Goal: Task Accomplishment & Management: Use online tool/utility

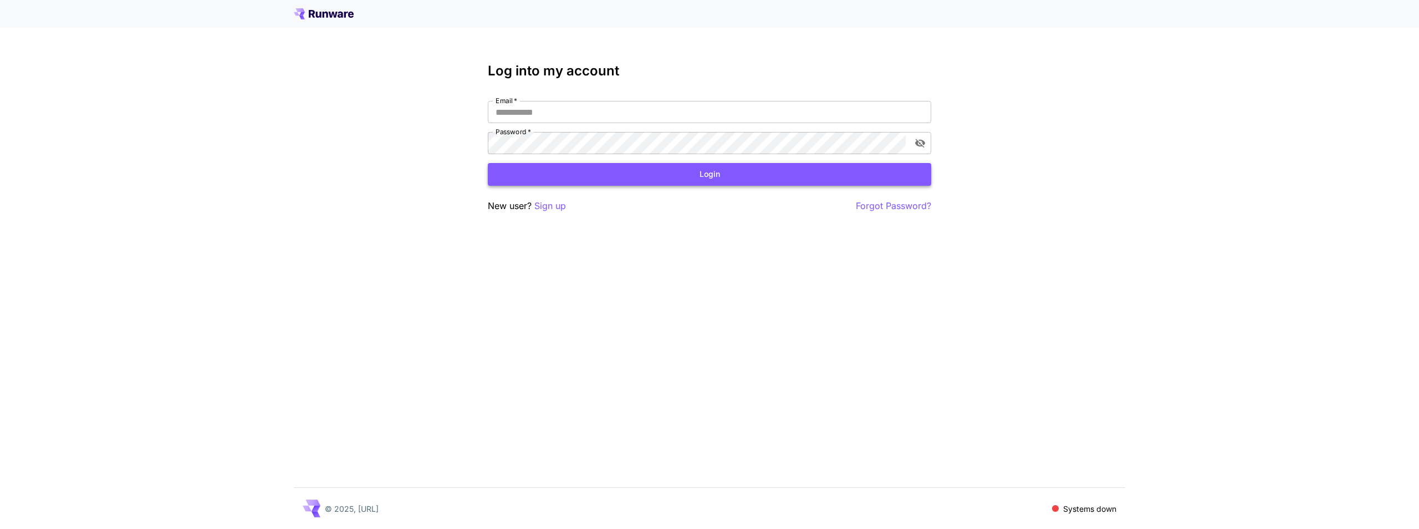
type input "**********"
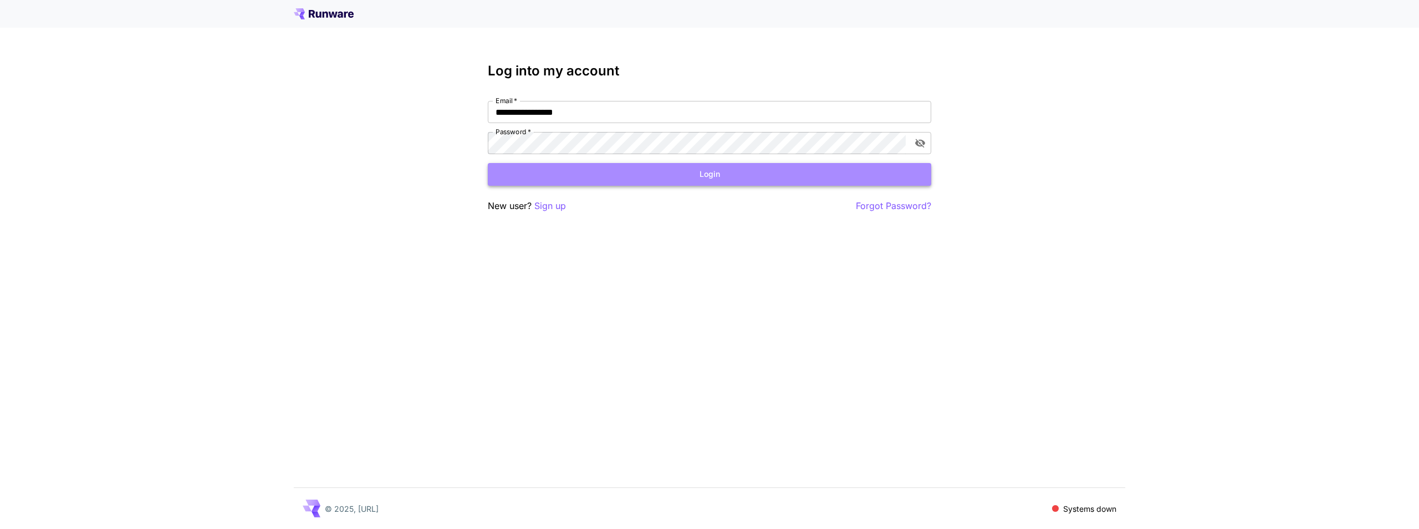
click at [529, 183] on button "Login" at bounding box center [709, 174] width 443 height 23
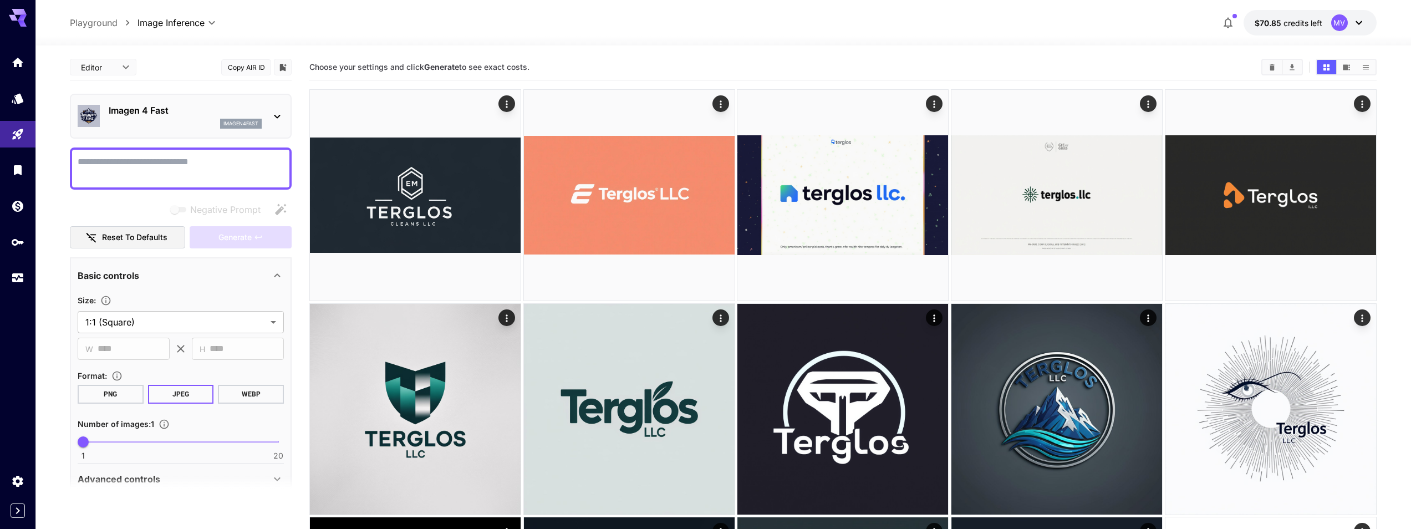
click at [162, 113] on p "Imagen 4 Fast" at bounding box center [185, 110] width 153 height 13
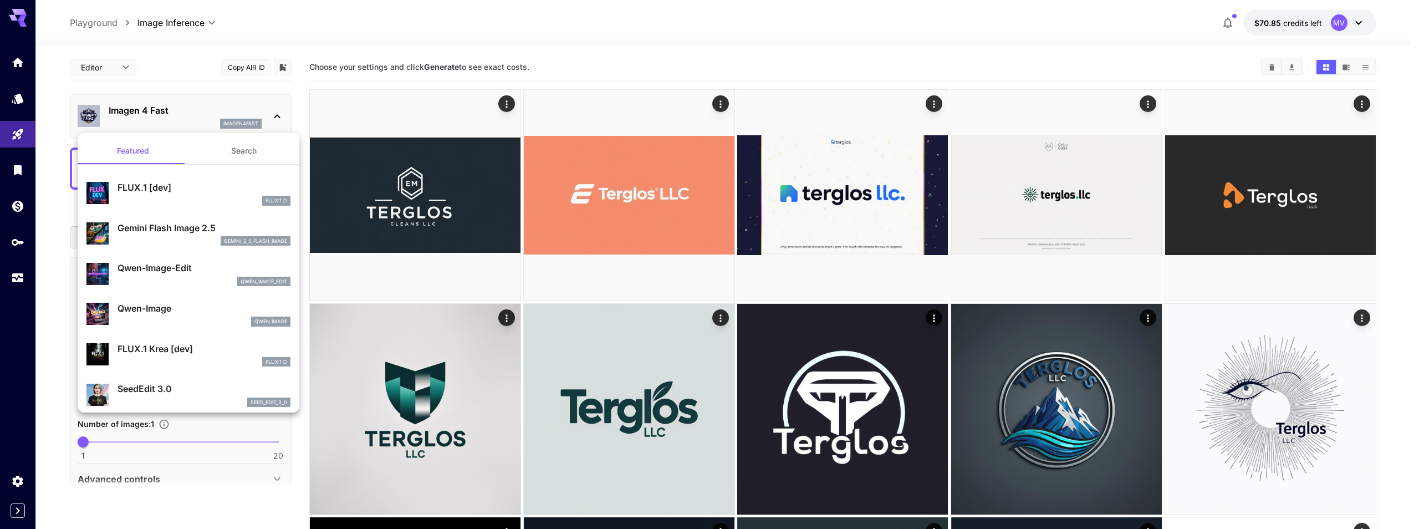
click at [185, 355] on p "FLUX.1 Krea [dev]" at bounding box center [204, 348] width 173 height 13
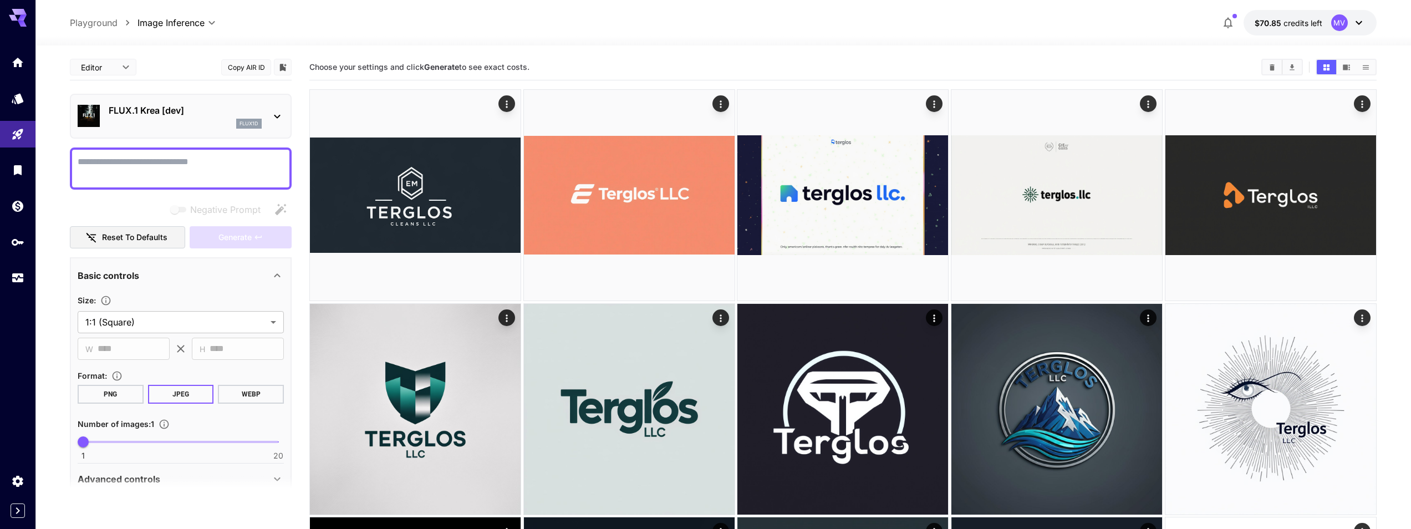
click at [173, 115] on p "FLUX.1 Krea [dev]" at bounding box center [185, 110] width 153 height 13
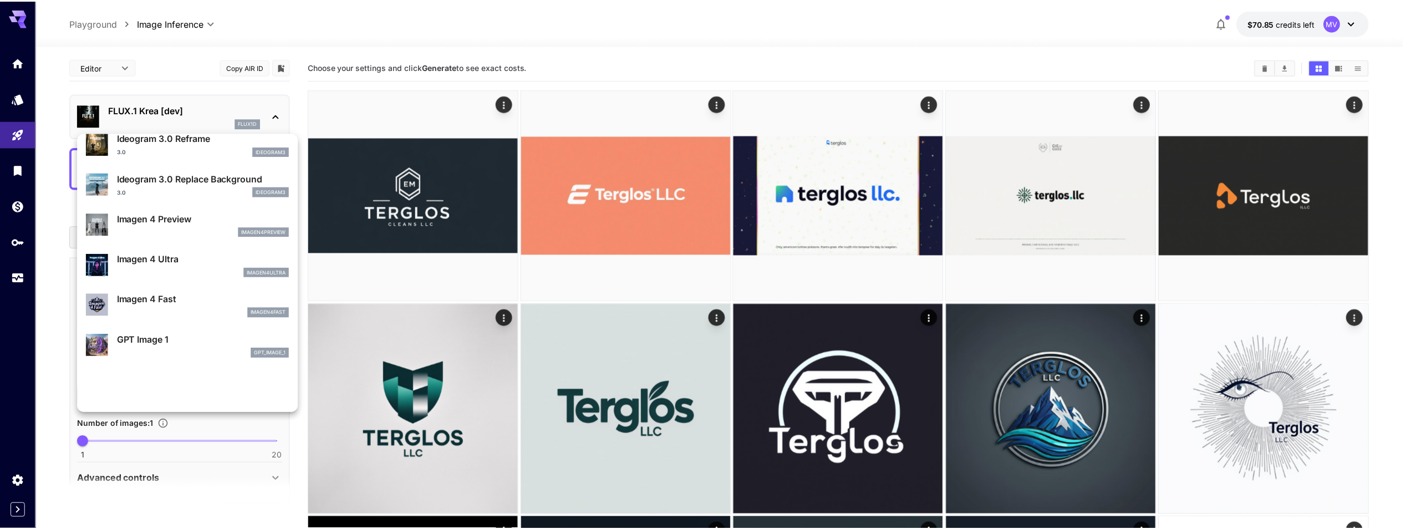
scroll to position [499, 0]
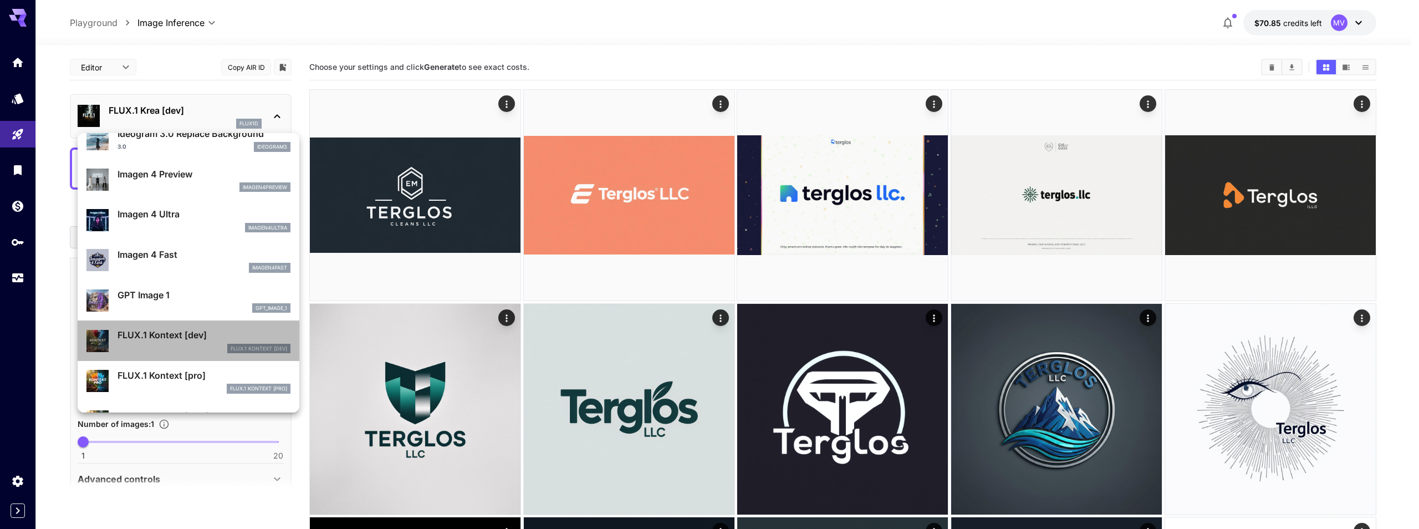
click at [204, 339] on p "FLUX.1 Kontext [dev]" at bounding box center [204, 334] width 173 height 13
type input "****"
type input "***"
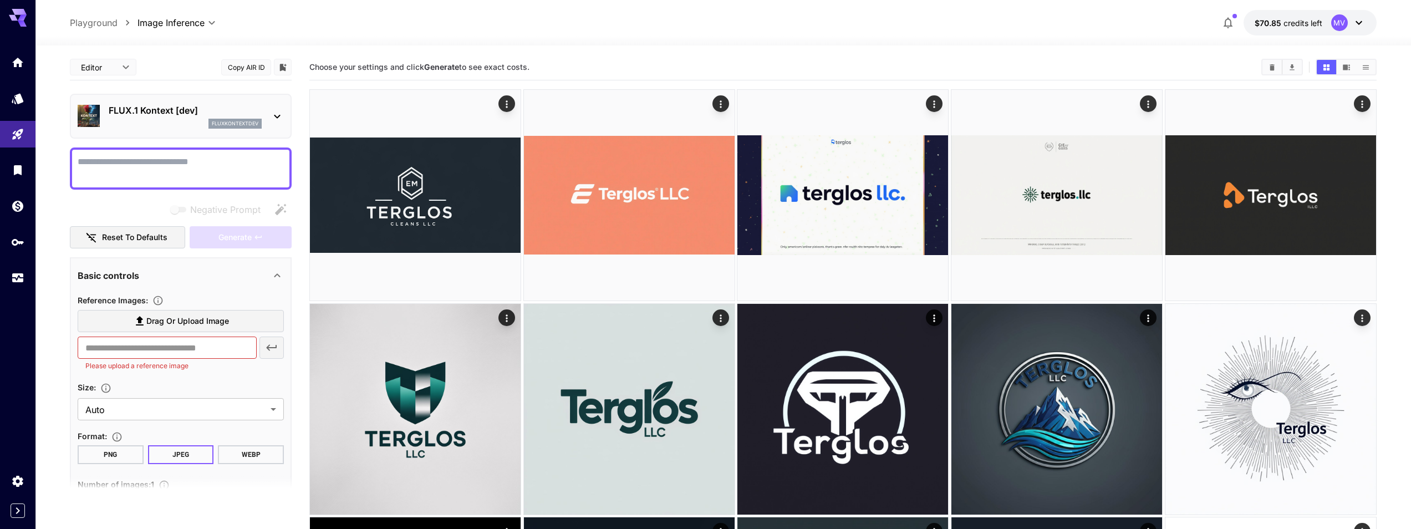
click at [178, 112] on p "FLUX.1 Kontext [dev]" at bounding box center [185, 110] width 153 height 13
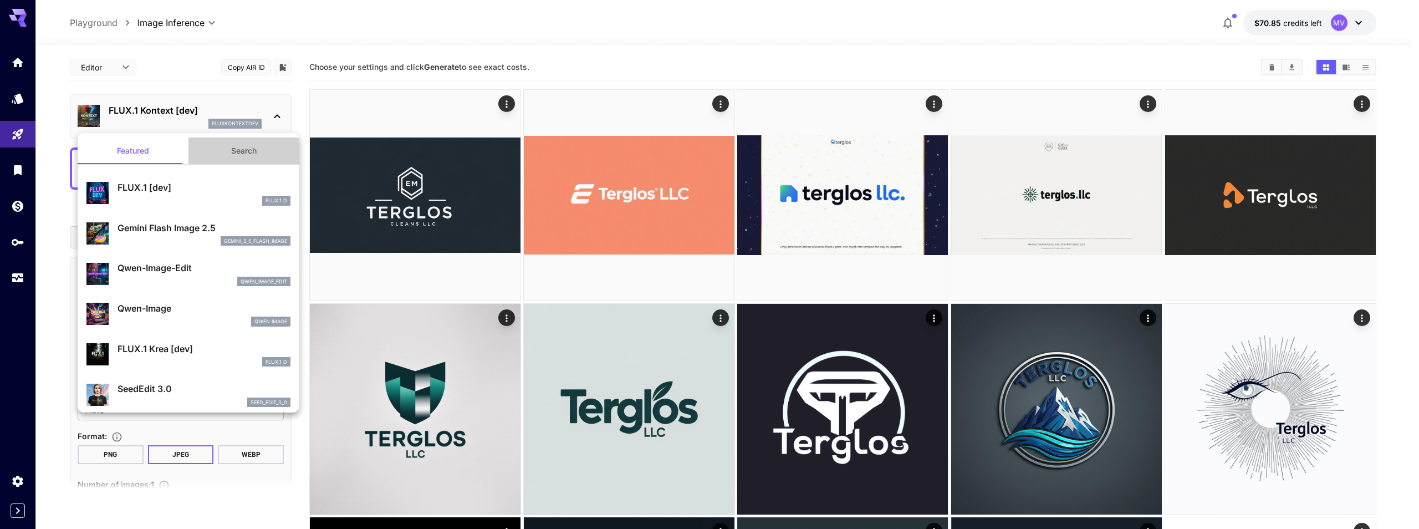
click at [242, 159] on button "Search" at bounding box center [243, 150] width 111 height 27
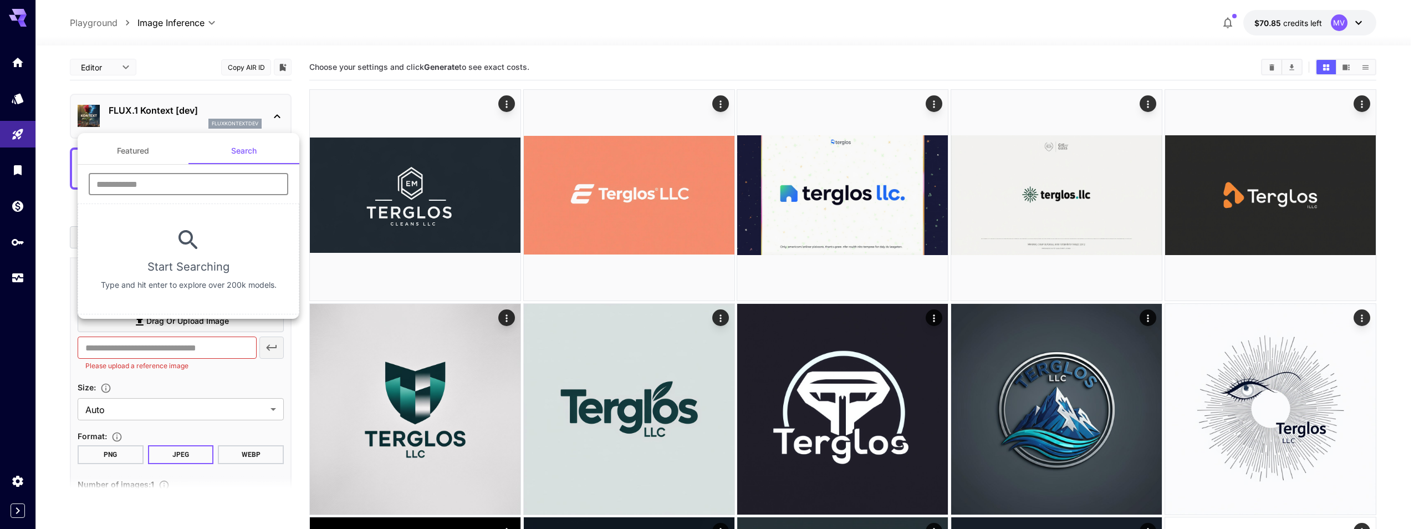
click at [176, 186] on input "text" at bounding box center [189, 184] width 200 height 22
paste input "**********"
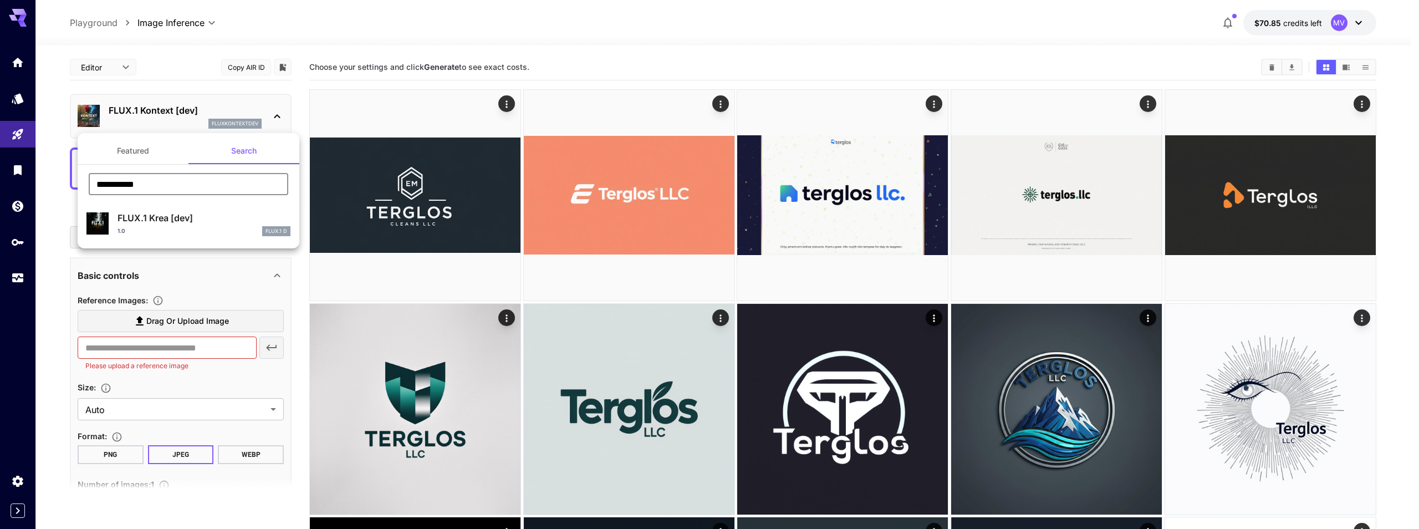
type input "**********"
click at [177, 218] on p "FLUX.1 Krea [dev]" at bounding box center [204, 217] width 173 height 13
type input "**********"
type input "***"
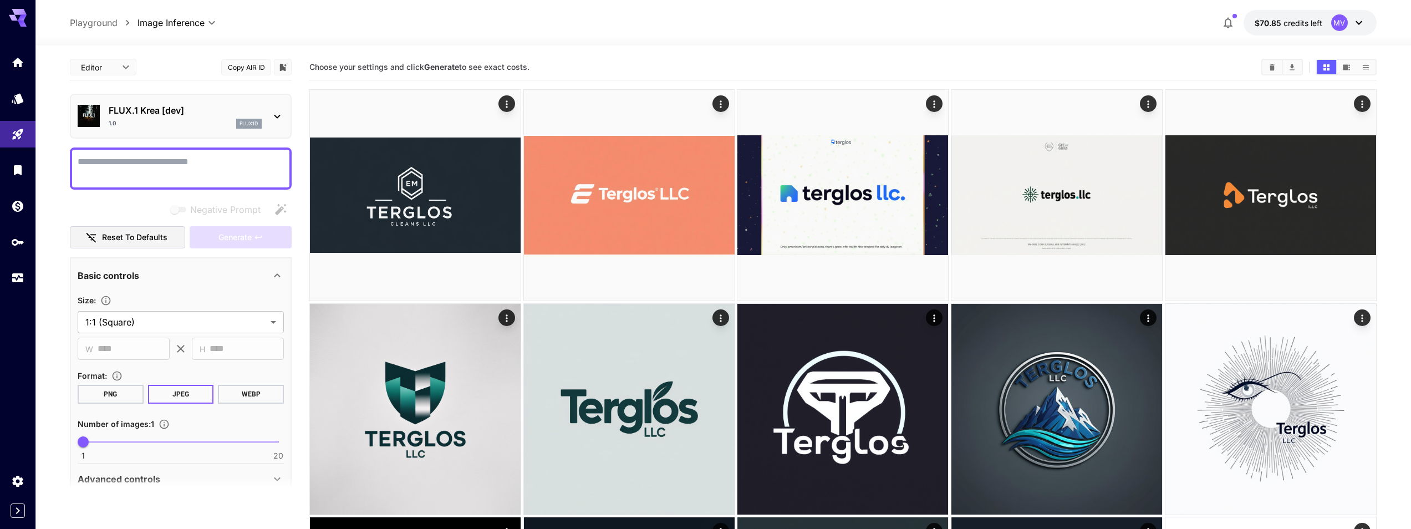
click at [177, 175] on textarea "Negative Prompt" at bounding box center [181, 168] width 206 height 27
click at [165, 165] on textarea "Negative Prompt" at bounding box center [181, 168] width 206 height 27
type textarea "*"
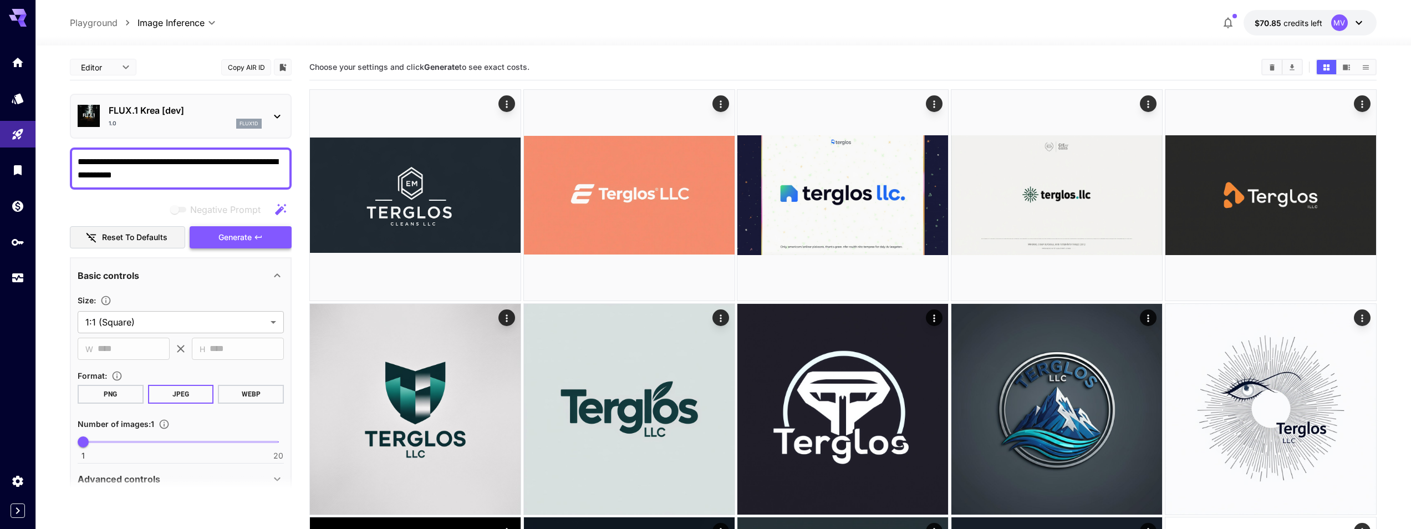
type textarea "**********"
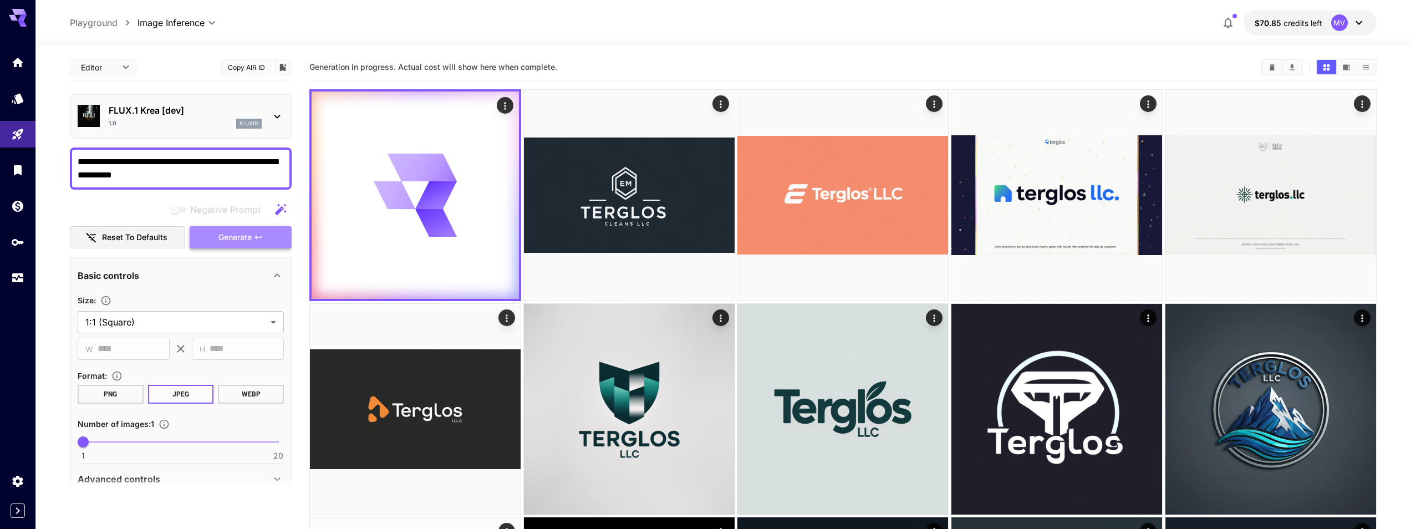
click at [225, 241] on span "Generate" at bounding box center [234, 238] width 33 height 14
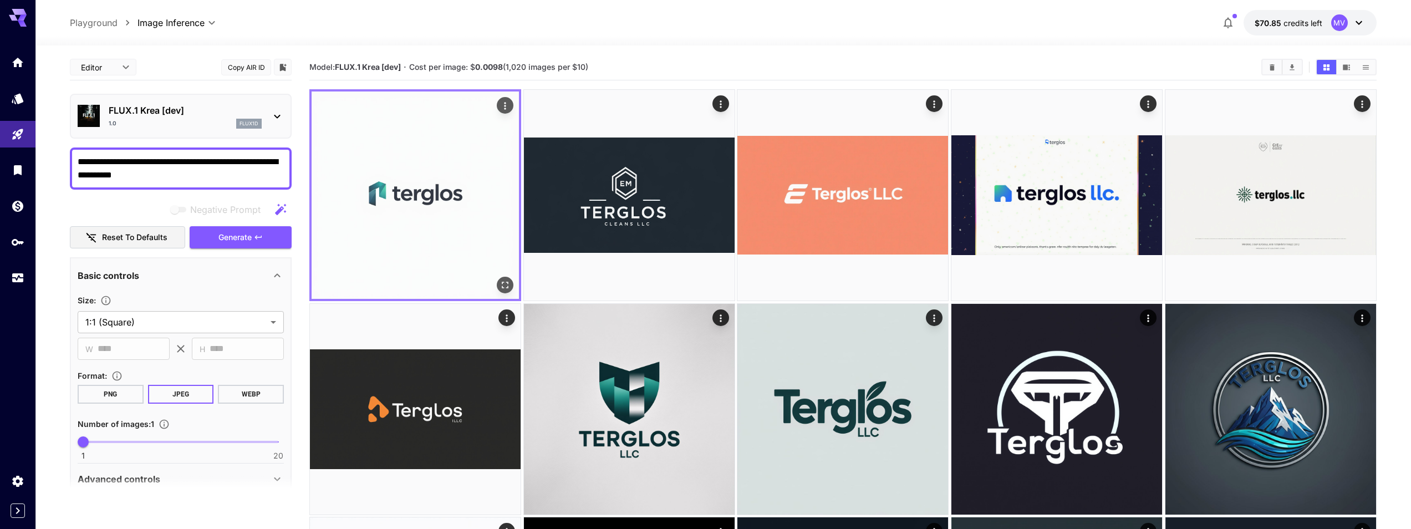
click at [473, 127] on img at bounding box center [414, 194] width 207 height 207
click at [256, 234] on icon "button" at bounding box center [258, 237] width 9 height 9
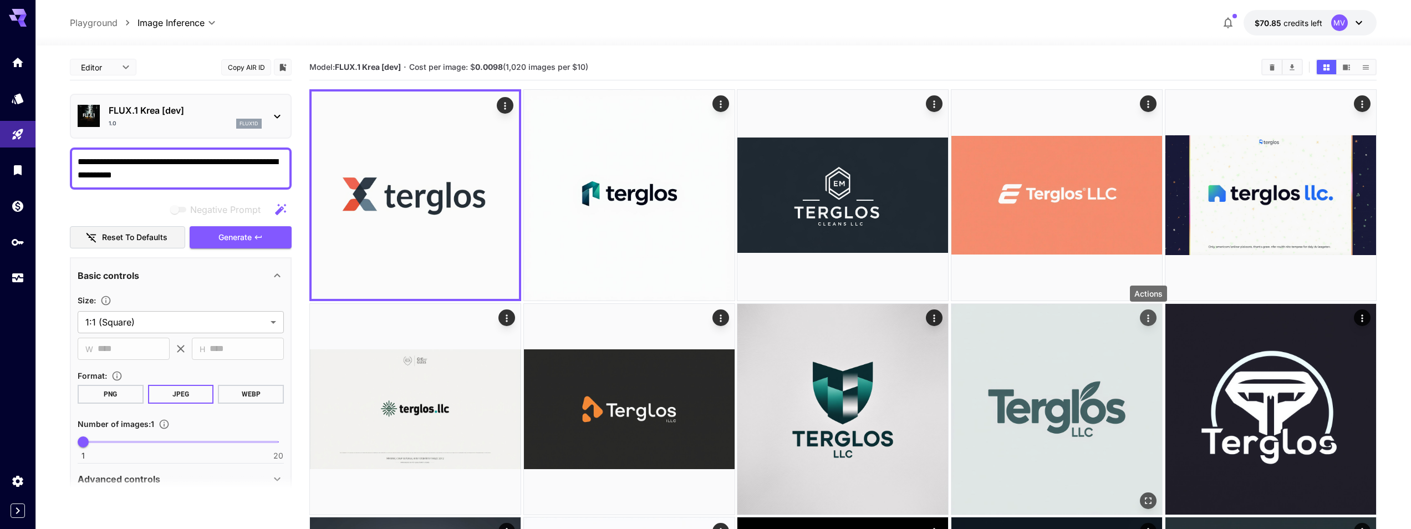
click at [1143, 314] on icon "Actions" at bounding box center [1147, 317] width 11 height 11
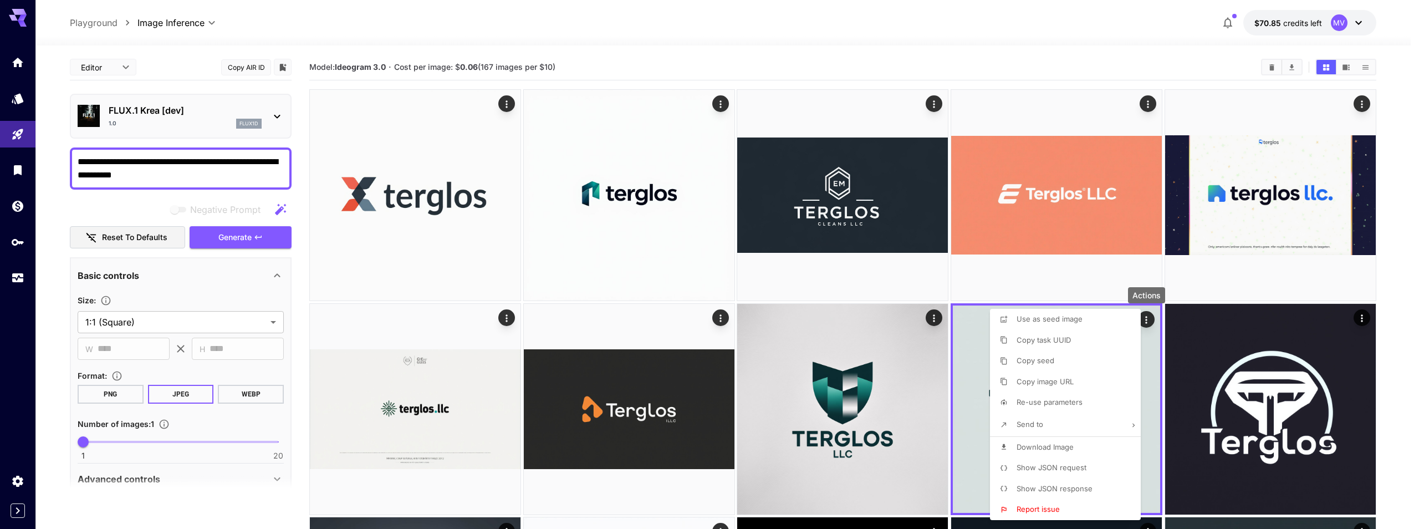
click at [1042, 443] on span "Download Image" at bounding box center [1045, 446] width 57 height 9
click at [65, 278] on div at bounding box center [709, 264] width 1419 height 529
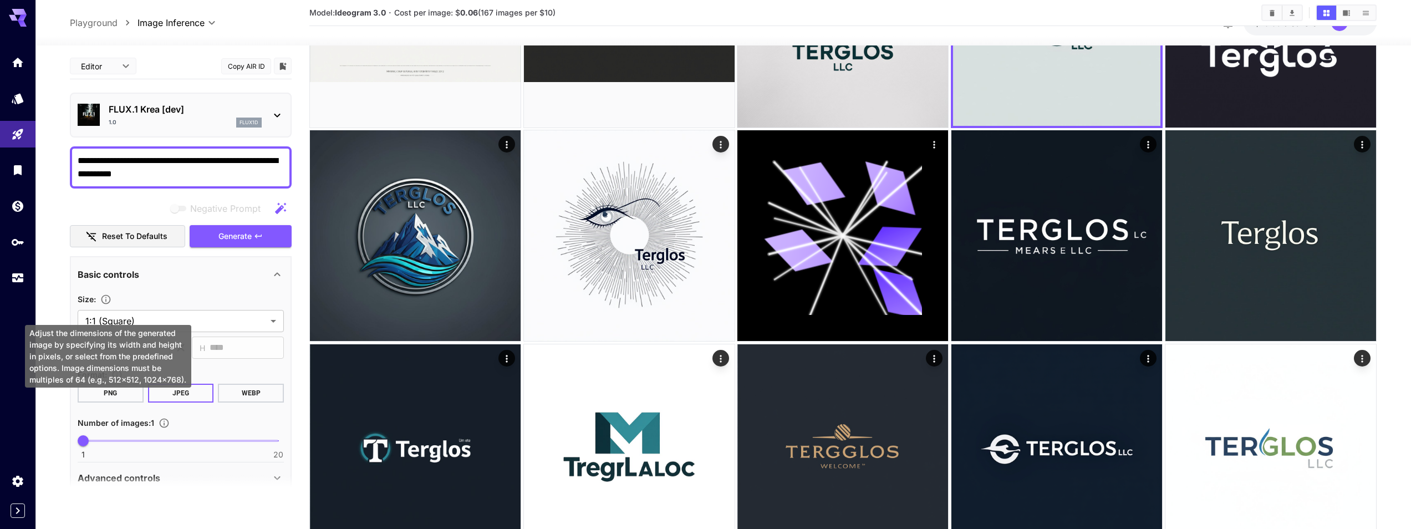
scroll to position [399, 0]
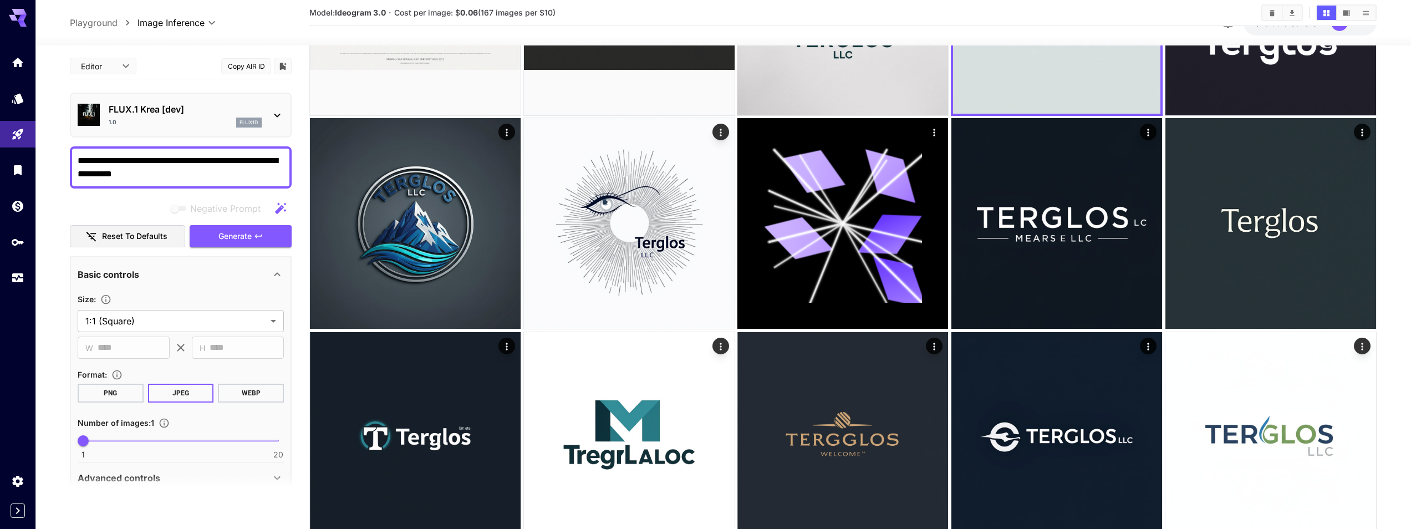
click at [278, 481] on section at bounding box center [181, 489] width 222 height 28
click at [272, 476] on section at bounding box center [181, 489] width 222 height 28
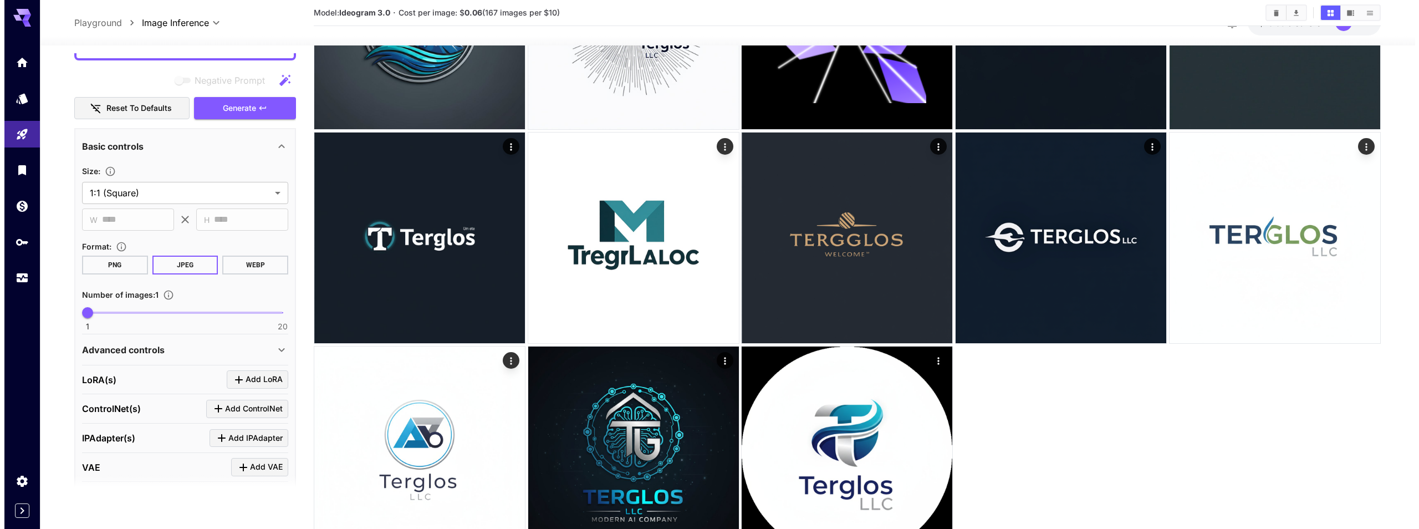
scroll to position [228, 0]
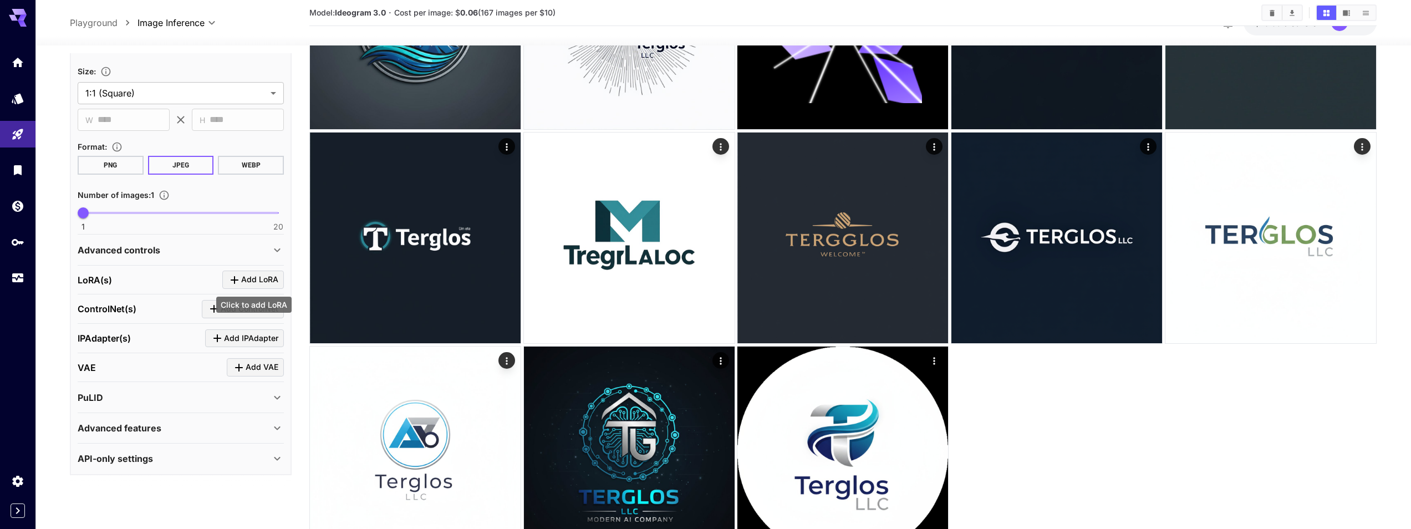
click at [244, 282] on span "Add LoRA" at bounding box center [259, 280] width 37 height 14
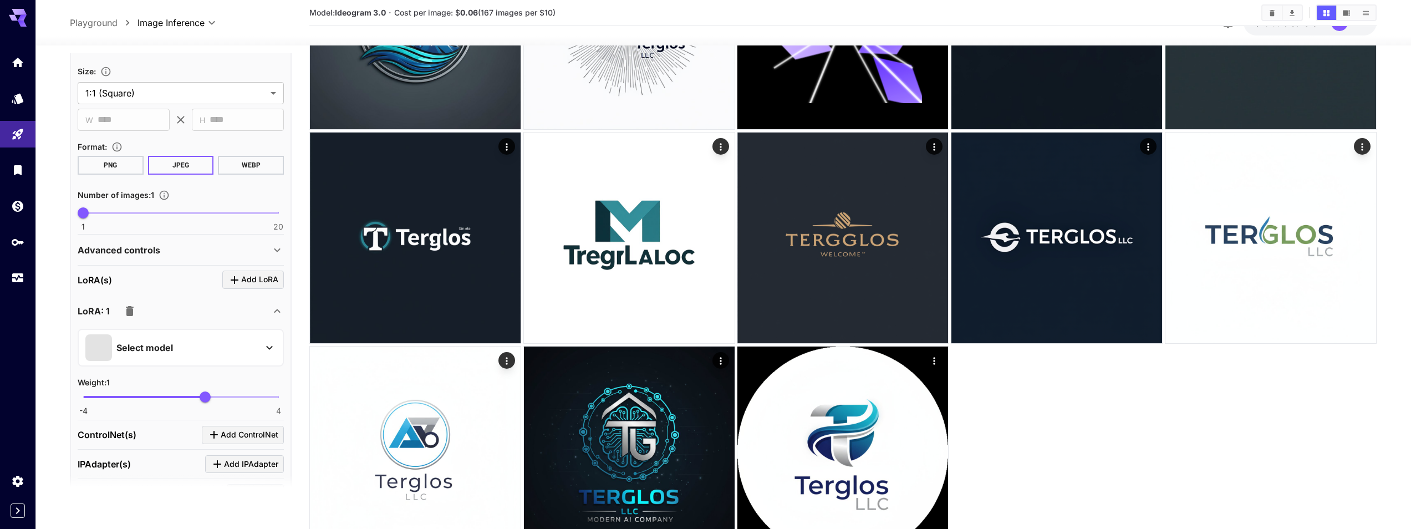
click at [170, 345] on p "Select model" at bounding box center [144, 347] width 57 height 13
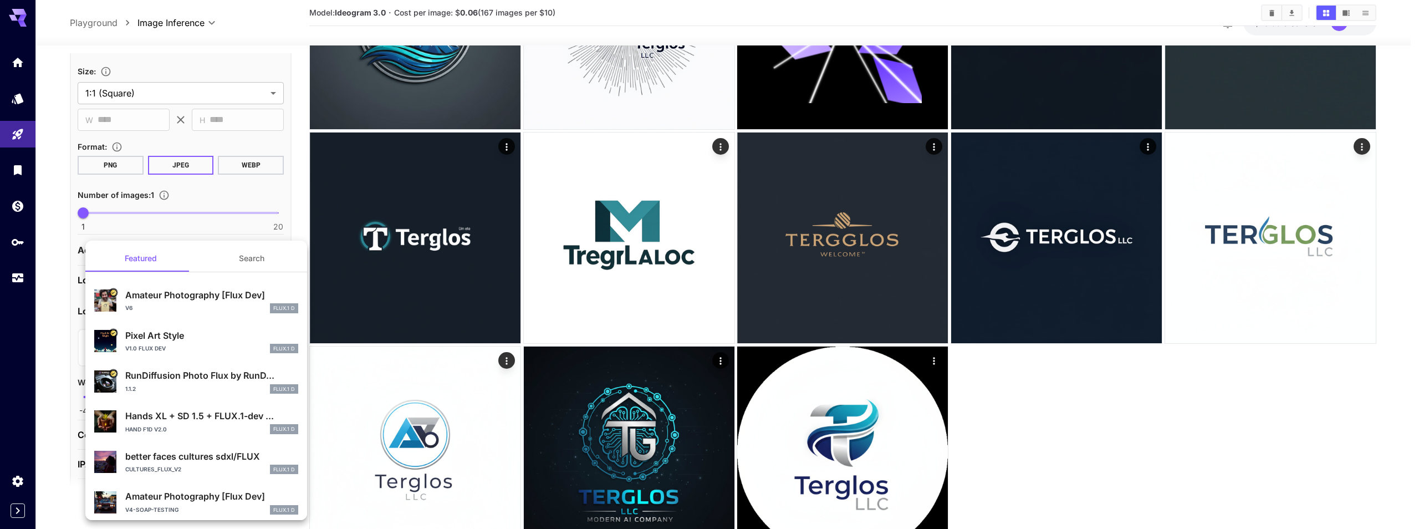
click at [39, 304] on div at bounding box center [709, 264] width 1419 height 529
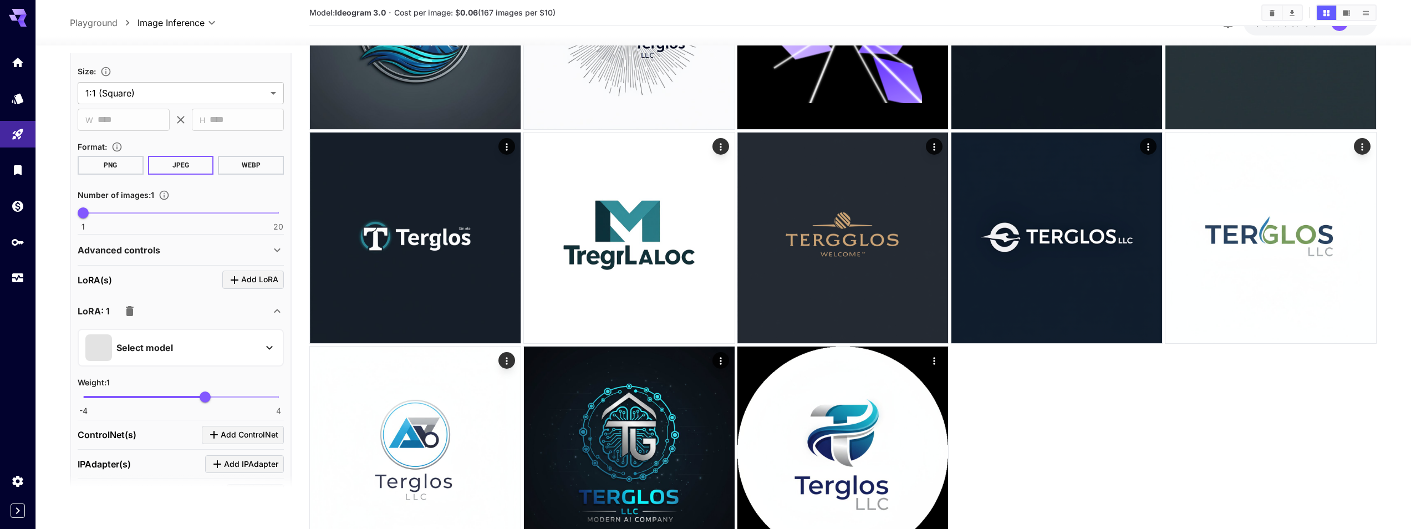
click at [129, 310] on icon "button" at bounding box center [130, 311] width 8 height 10
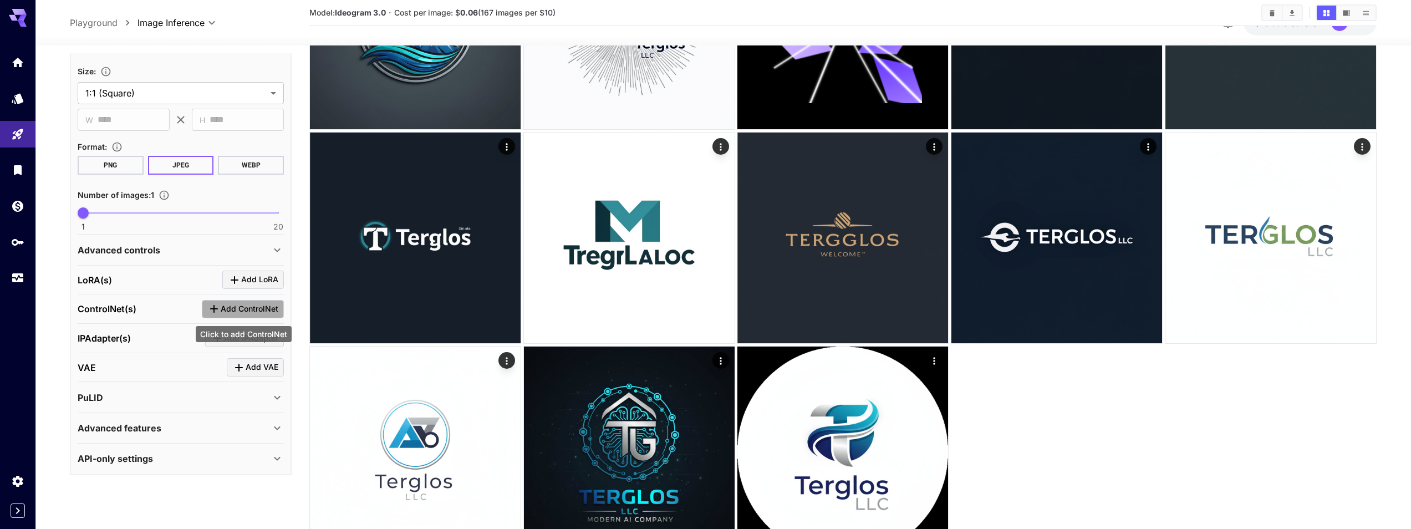
click at [236, 305] on span "Add ControlNet" at bounding box center [250, 309] width 58 height 14
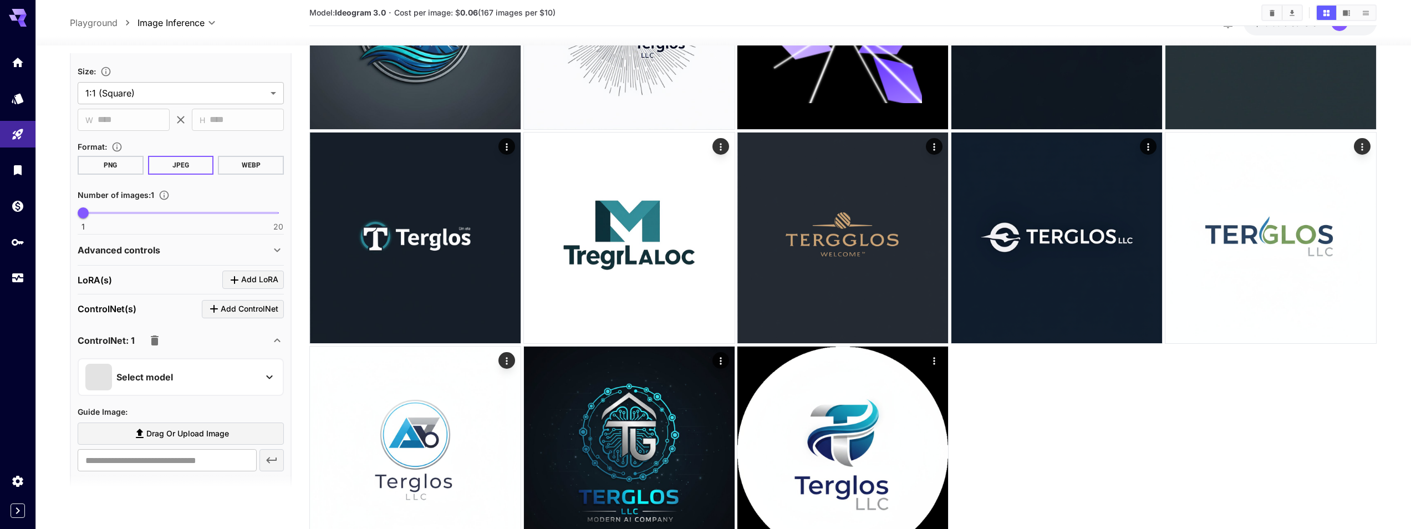
click at [155, 340] on icon "button" at bounding box center [155, 340] width 8 height 10
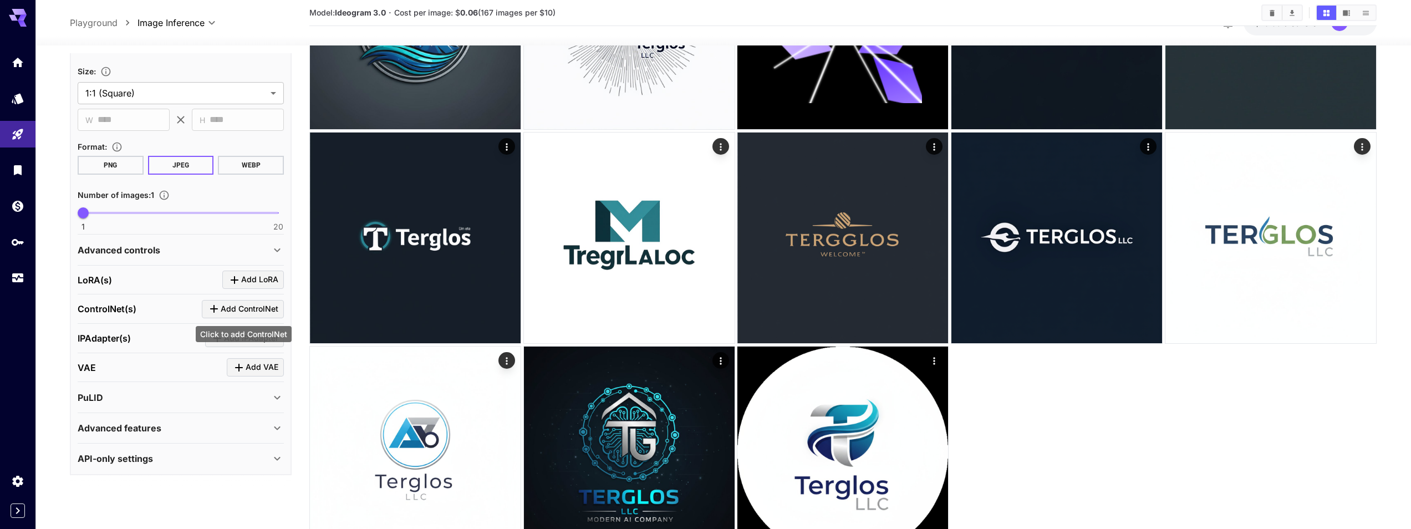
click at [219, 313] on icon "Click to add ControlNet" at bounding box center [213, 308] width 13 height 13
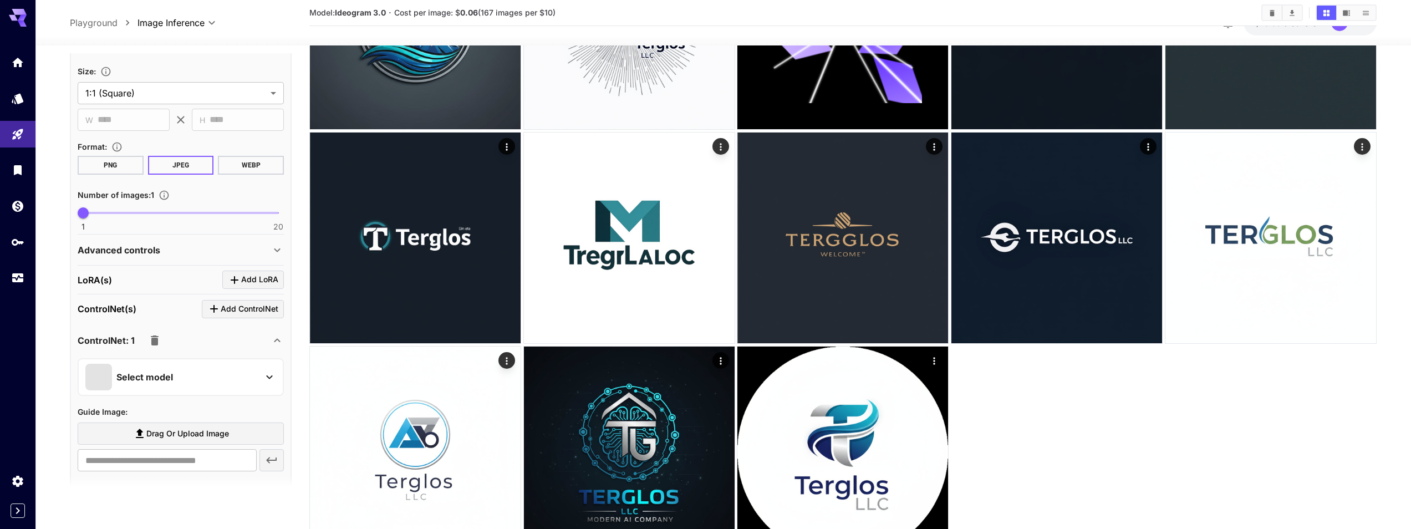
click at [152, 375] on p "Select model" at bounding box center [144, 376] width 57 height 13
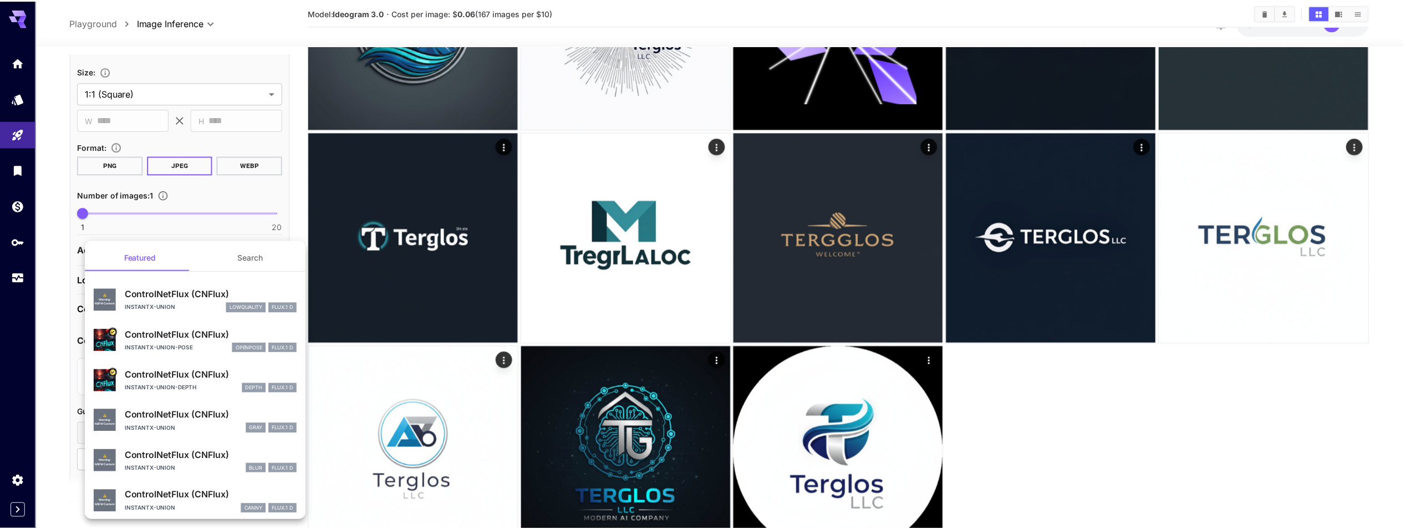
scroll to position [0, 0]
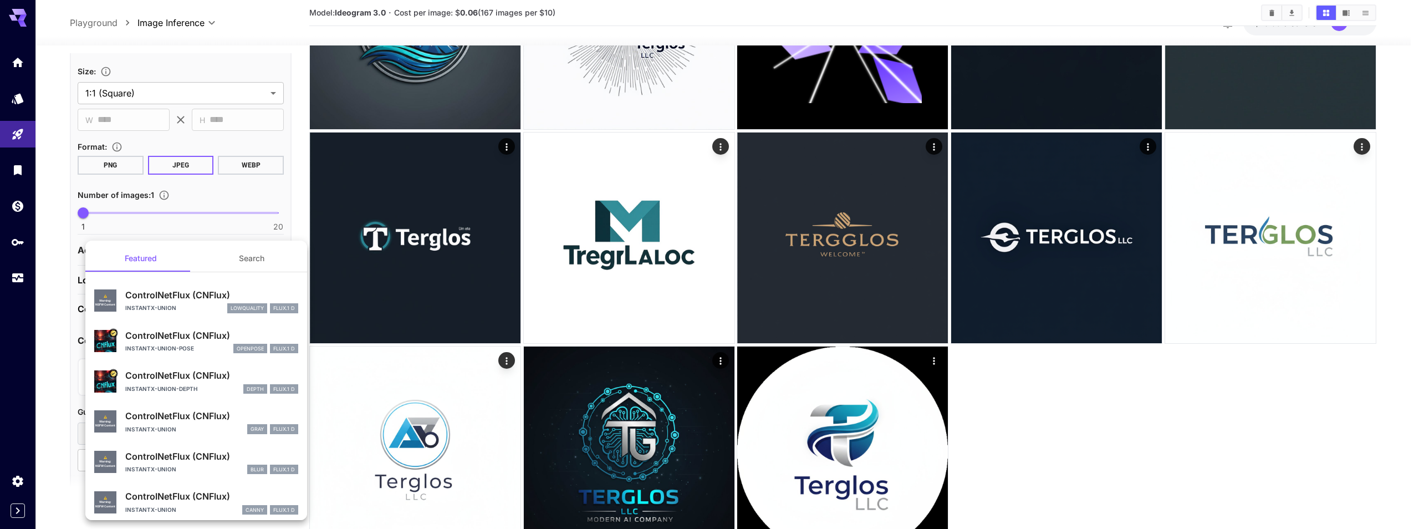
click at [63, 304] on div at bounding box center [709, 264] width 1419 height 529
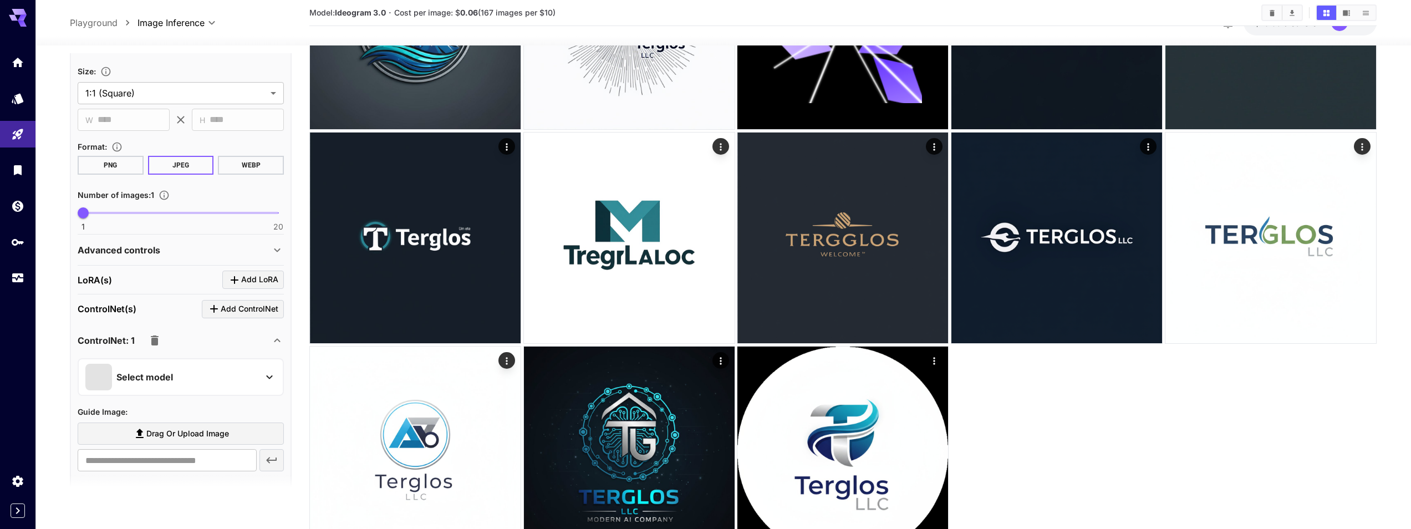
click at [146, 338] on button "button" at bounding box center [155, 340] width 22 height 22
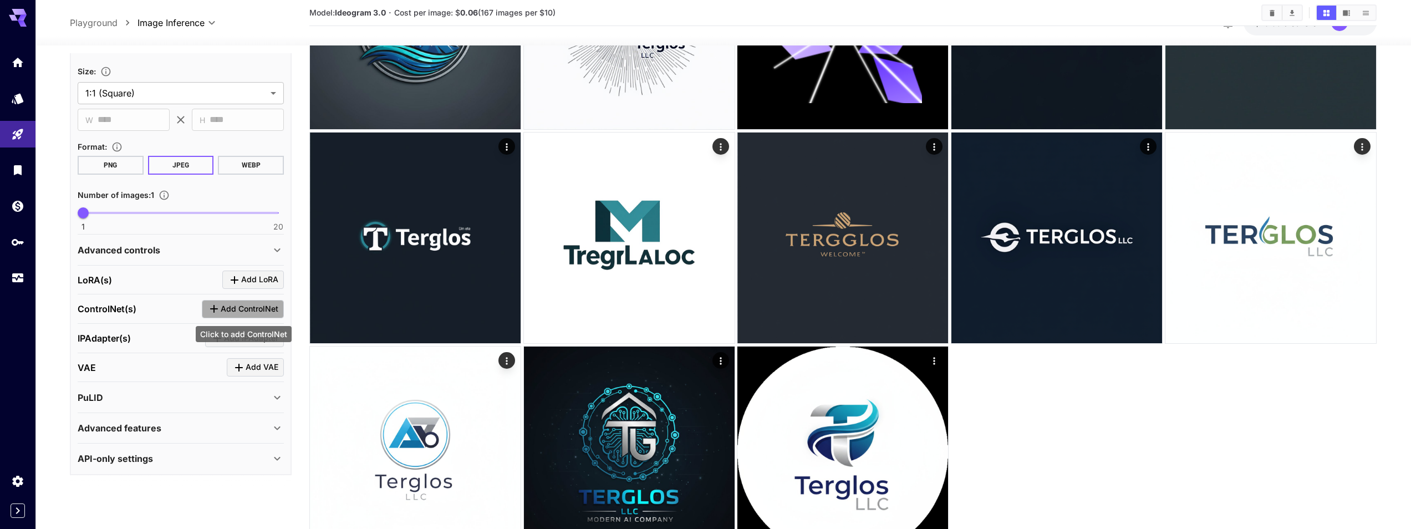
click at [207, 305] on button "Add ControlNet" at bounding box center [243, 309] width 82 height 18
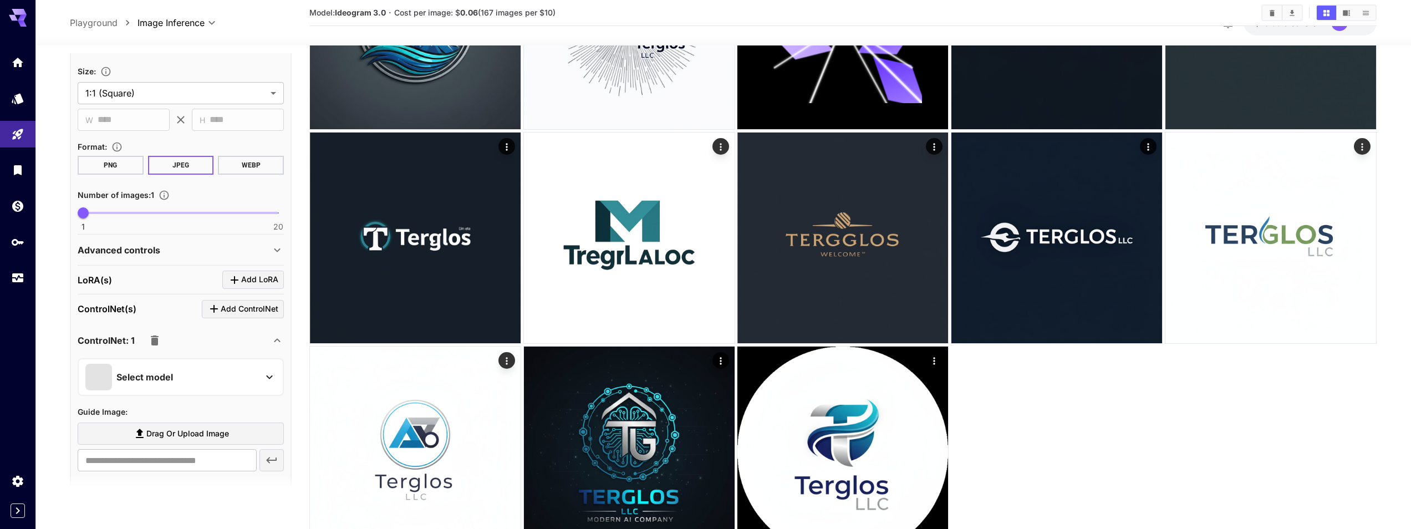
scroll to position [328, 0]
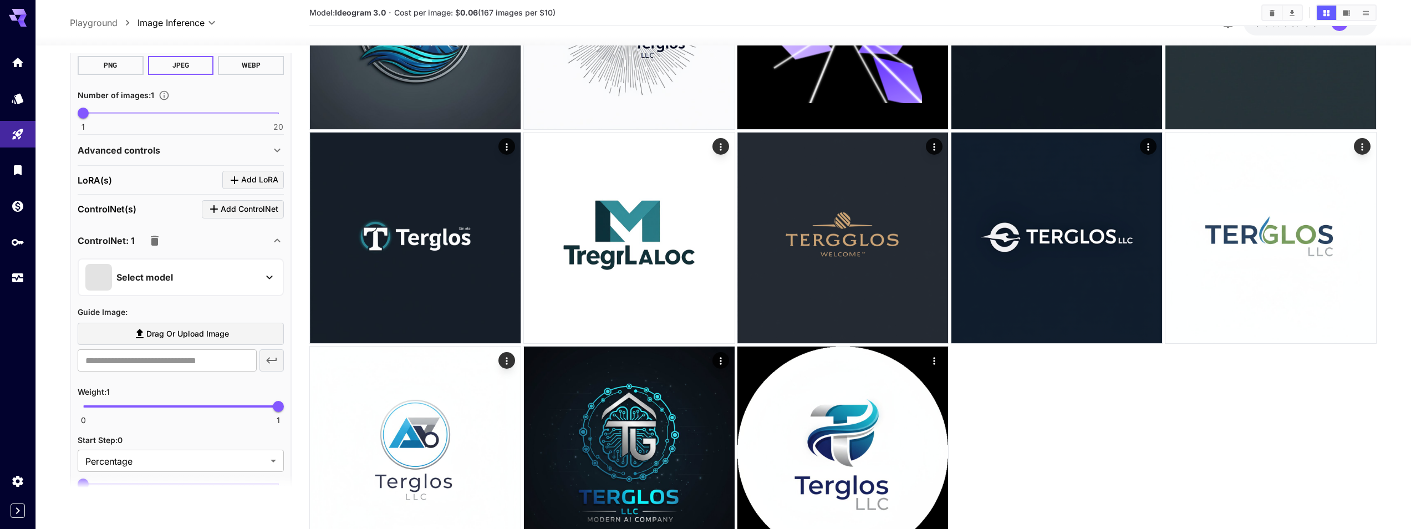
click at [164, 347] on section "Drag or upload image ​" at bounding box center [181, 347] width 206 height 49
click at [176, 336] on span "Drag or upload image" at bounding box center [187, 334] width 83 height 14
click at [0, 0] on input "Drag or upload image" at bounding box center [0, 0] width 0 height 0
type input "**********"
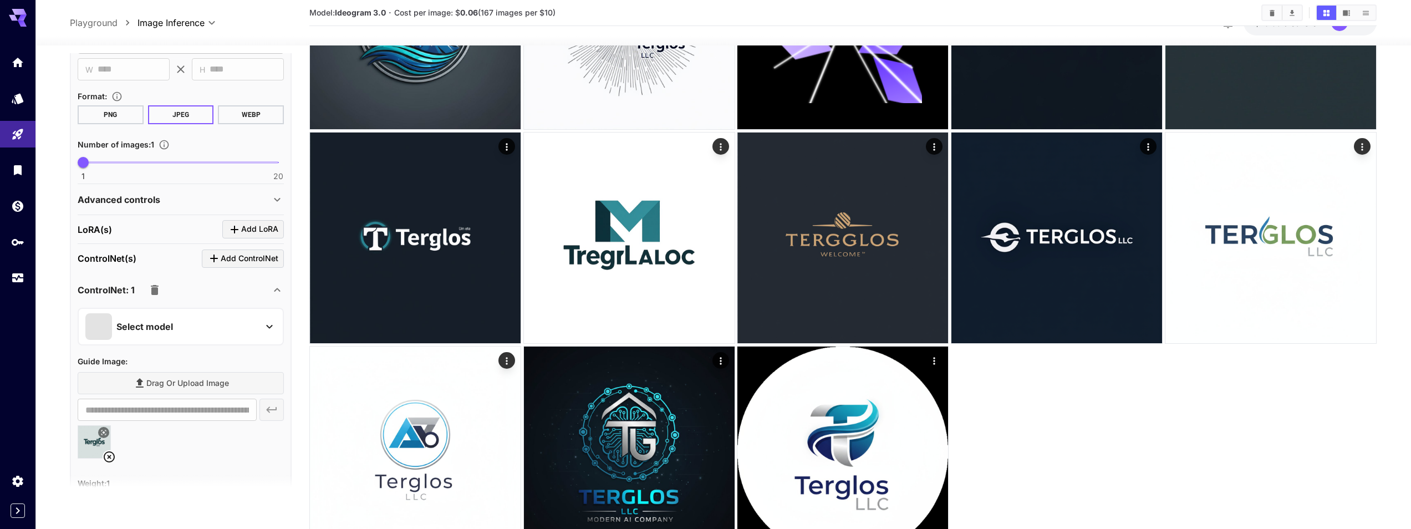
scroll to position [0, 0]
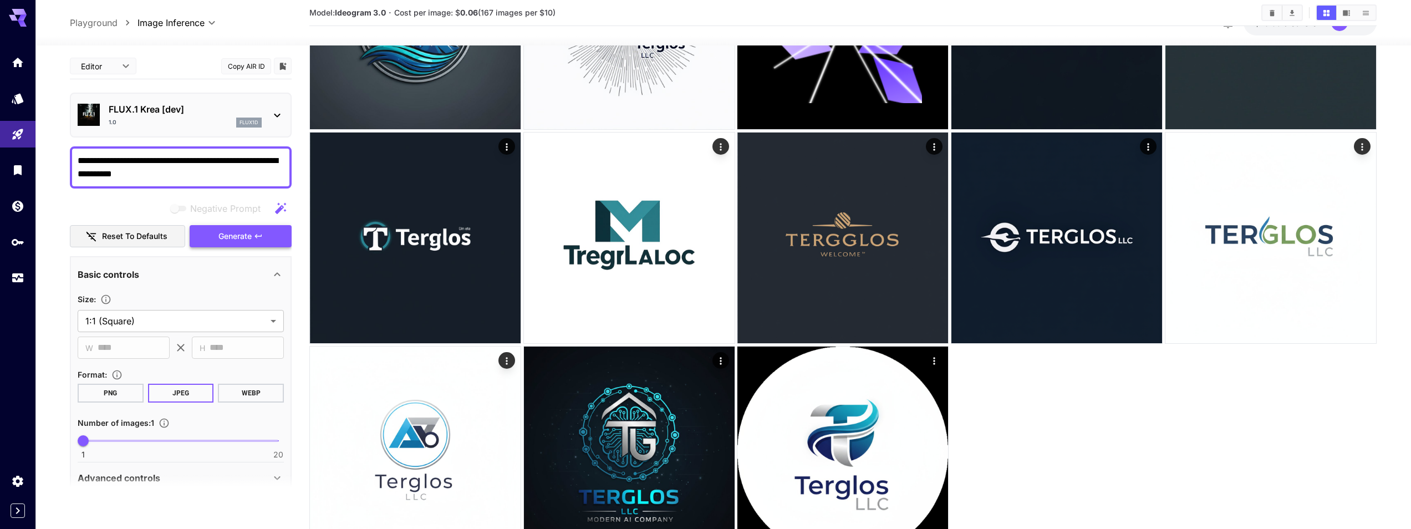
click at [219, 234] on span "Generate" at bounding box center [234, 236] width 33 height 14
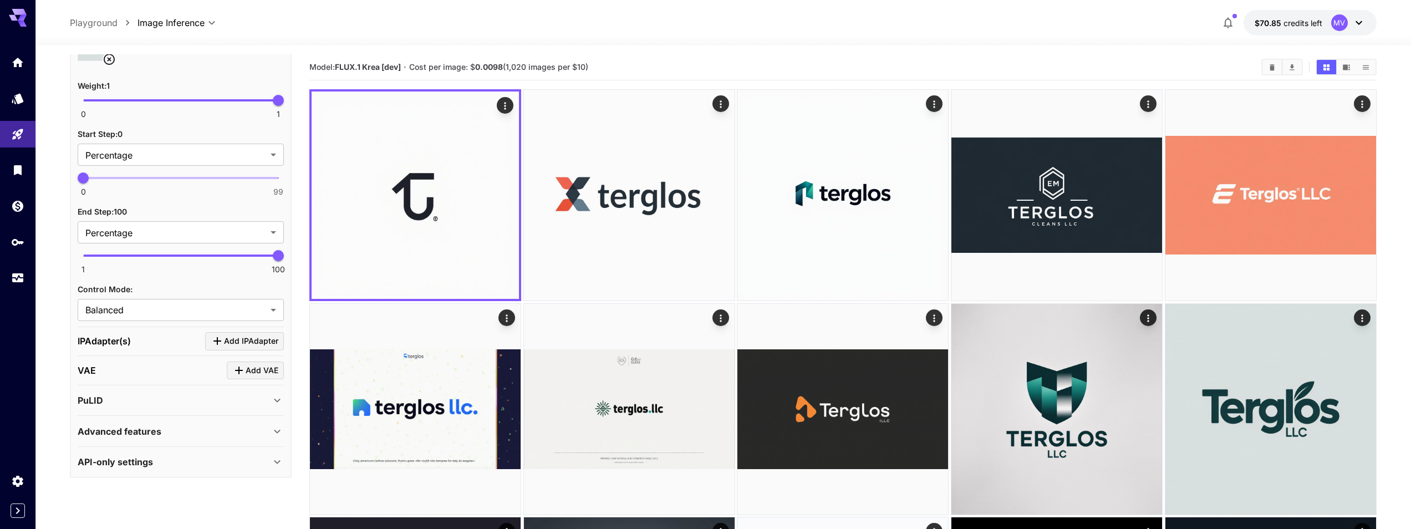
scroll to position [678, 0]
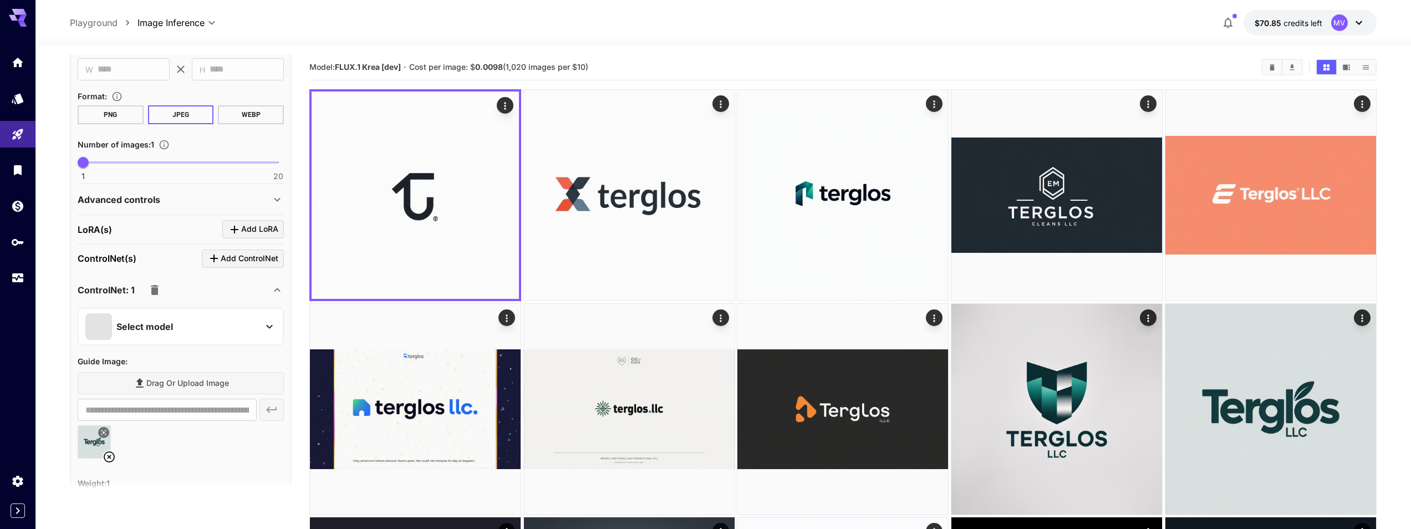
click at [150, 290] on icon "button" at bounding box center [154, 289] width 13 height 13
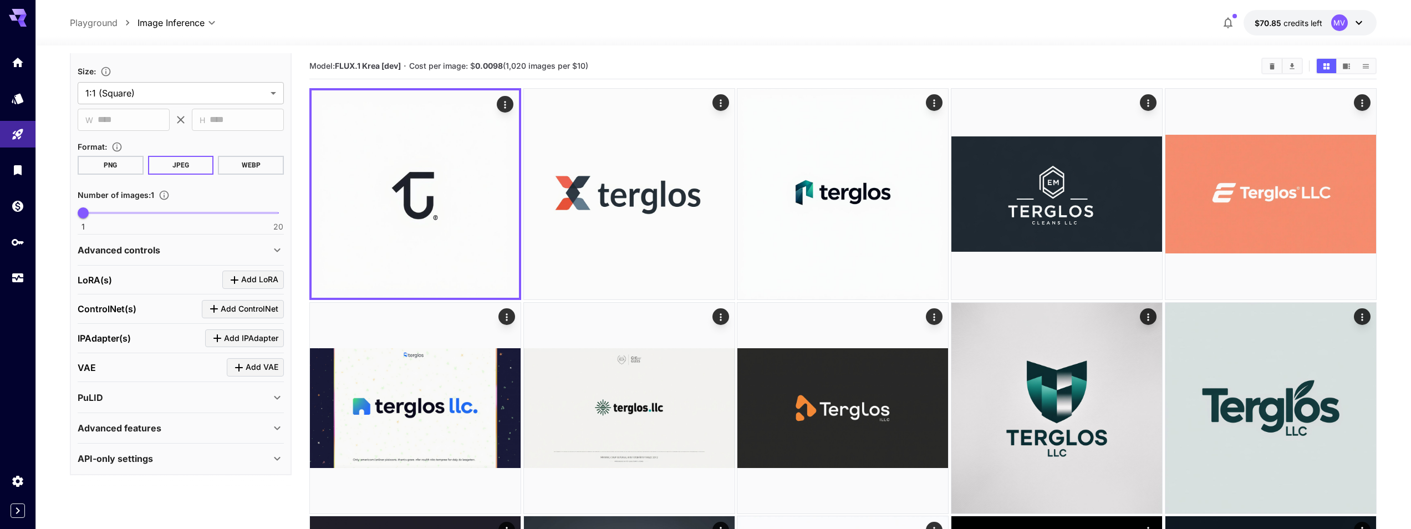
scroll to position [100, 0]
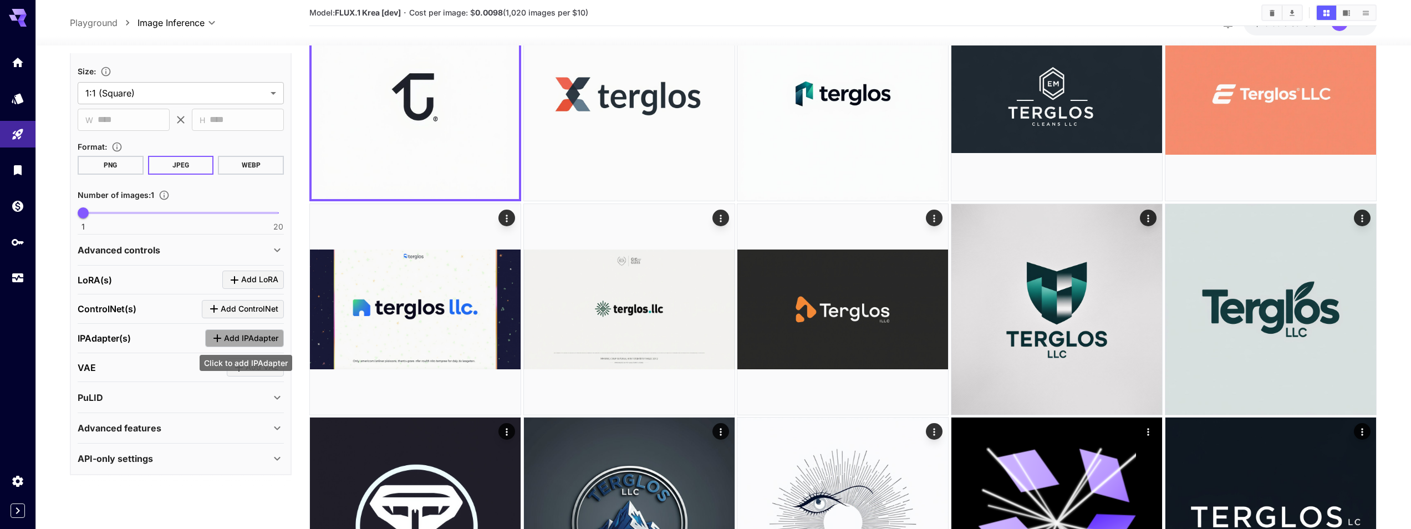
click at [210, 341] on button "Add IPAdapter" at bounding box center [244, 338] width 79 height 18
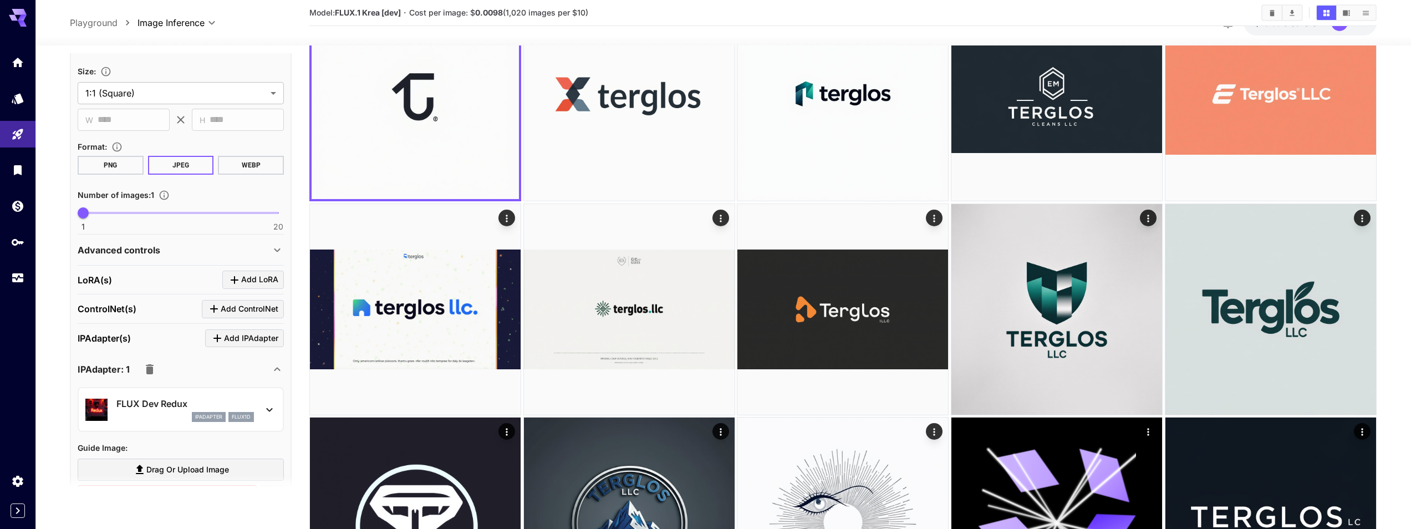
click at [209, 404] on p "FLUX Dev Redux" at bounding box center [184, 403] width 137 height 13
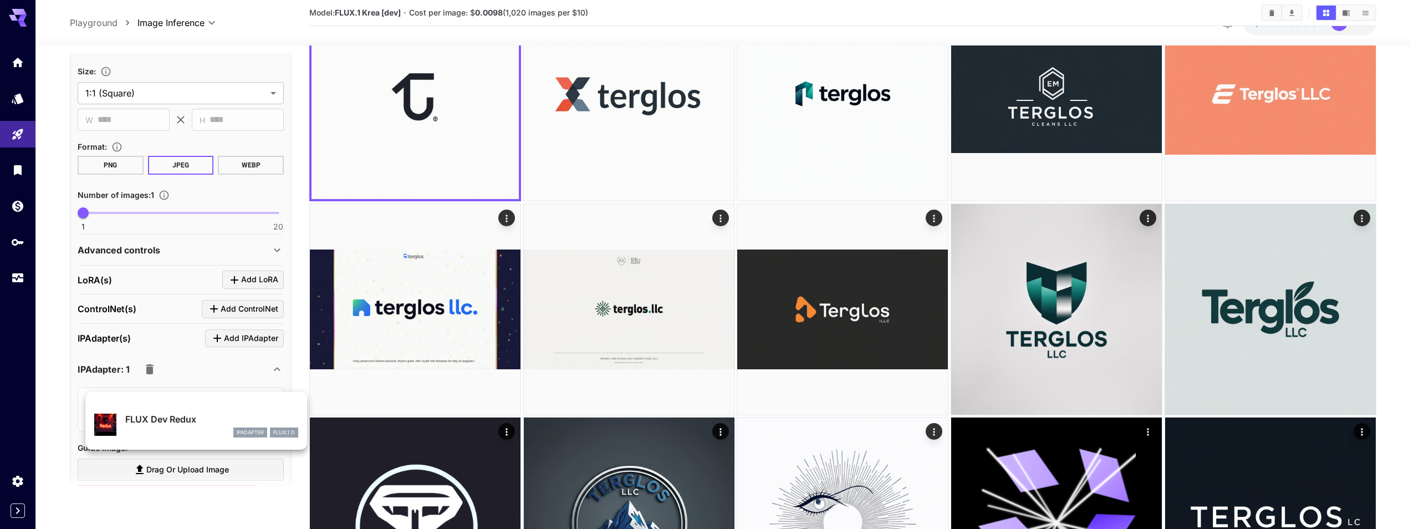
click at [144, 383] on div at bounding box center [709, 264] width 1419 height 529
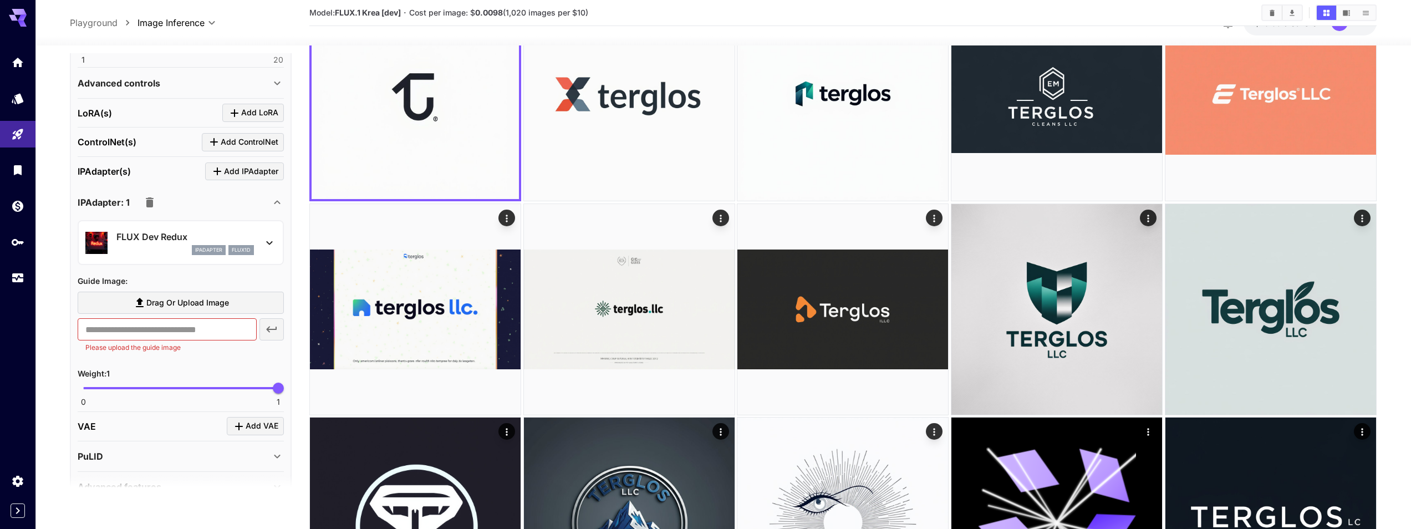
scroll to position [427, 0]
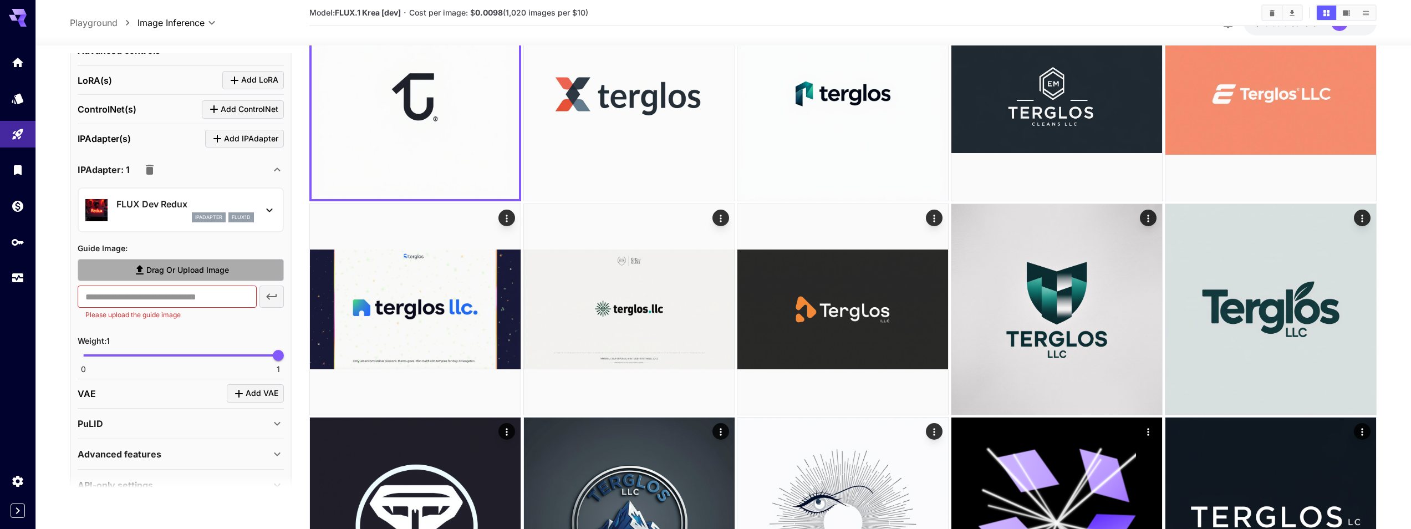
click at [218, 268] on span "Drag or upload image" at bounding box center [187, 270] width 83 height 14
click at [0, 0] on input "Drag or upload image" at bounding box center [0, 0] width 0 height 0
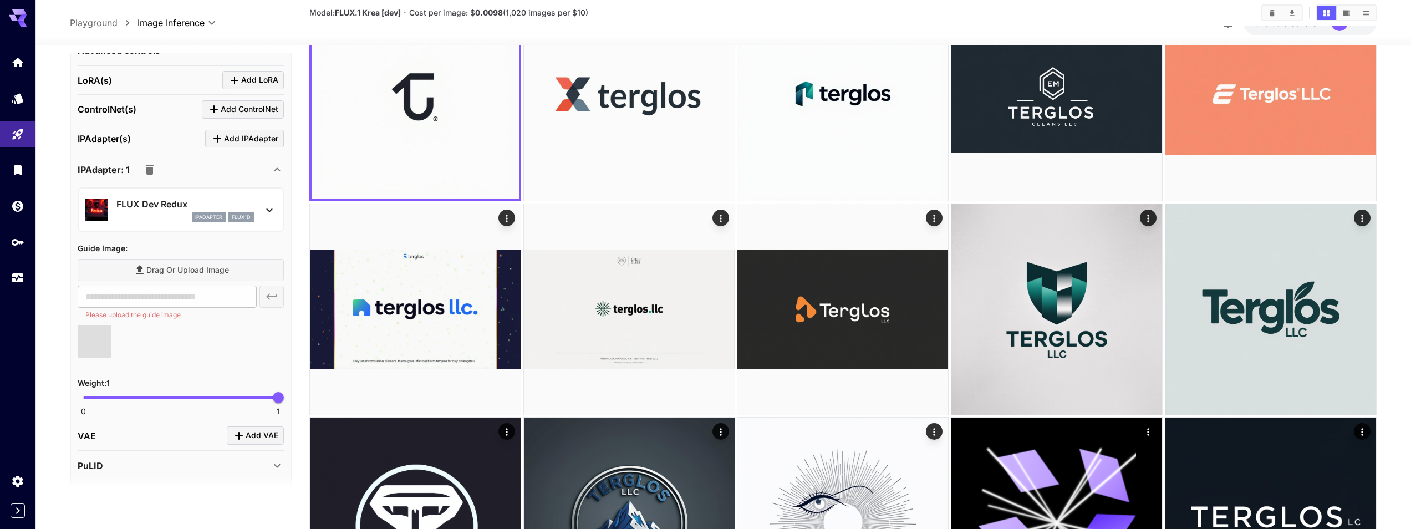
type input "**********"
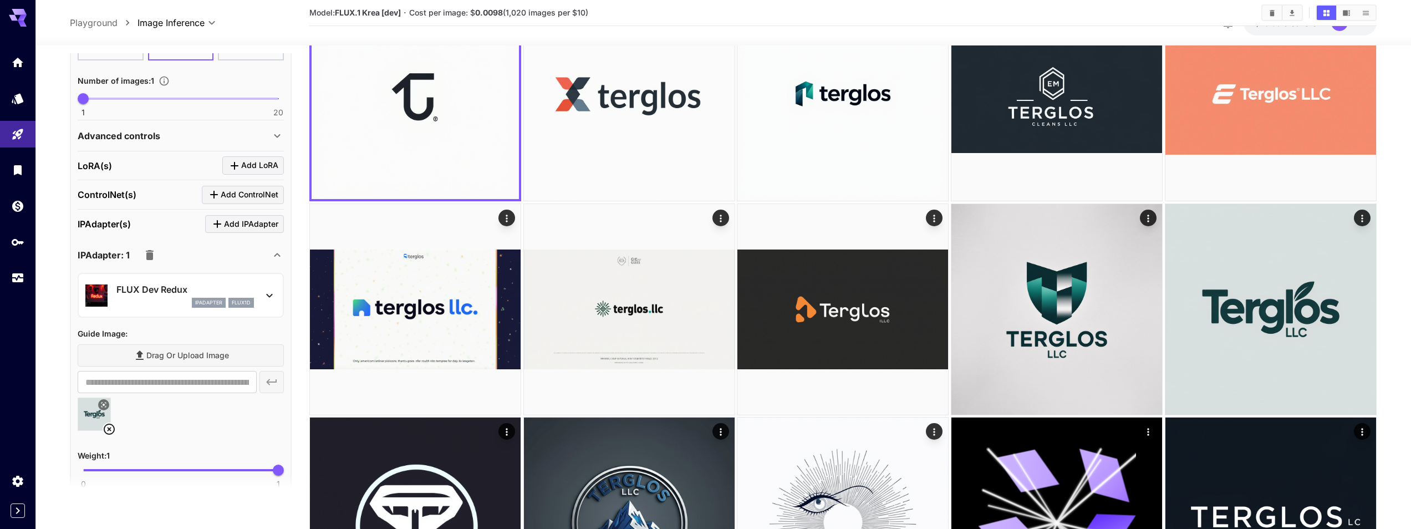
scroll to position [128, 0]
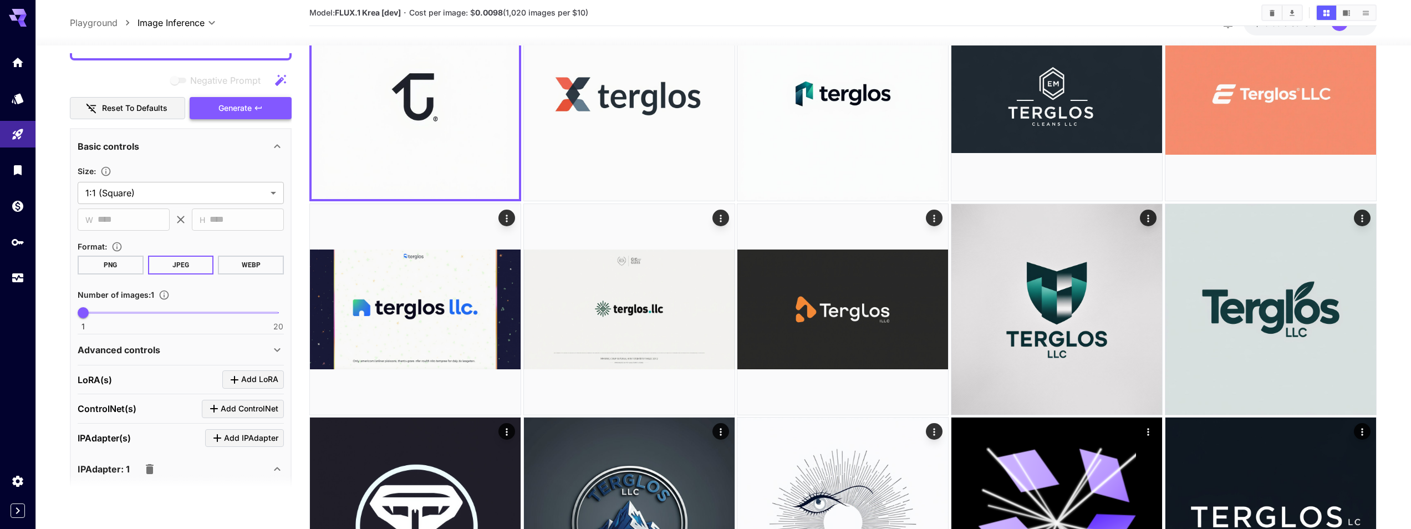
click at [238, 100] on button "Generate" at bounding box center [241, 108] width 102 height 23
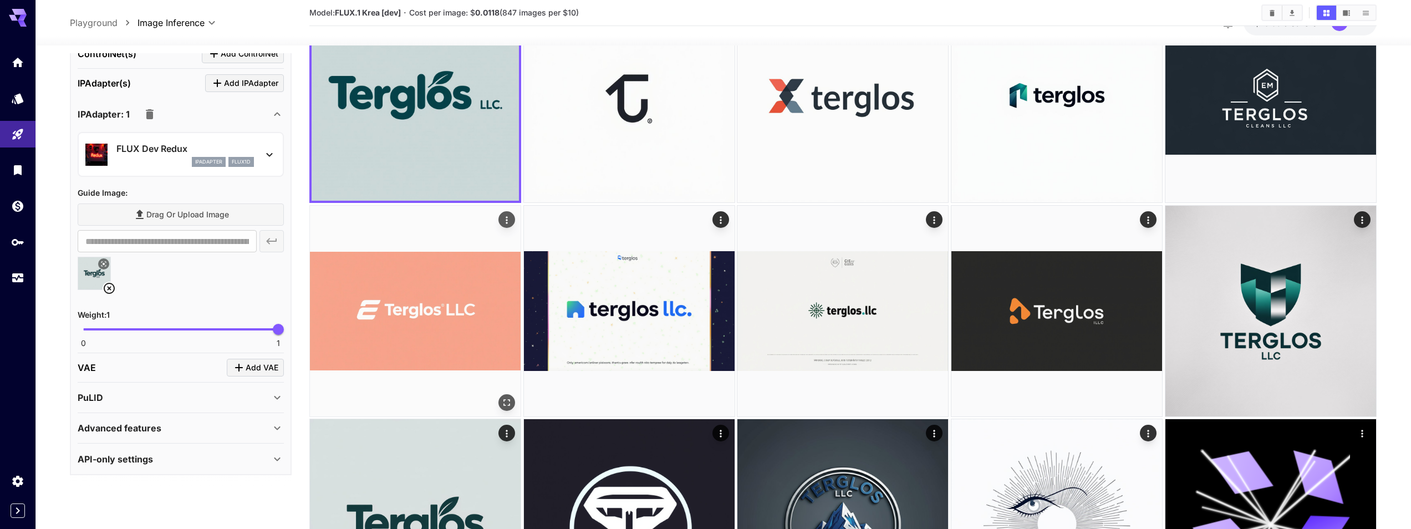
scroll to position [0, 0]
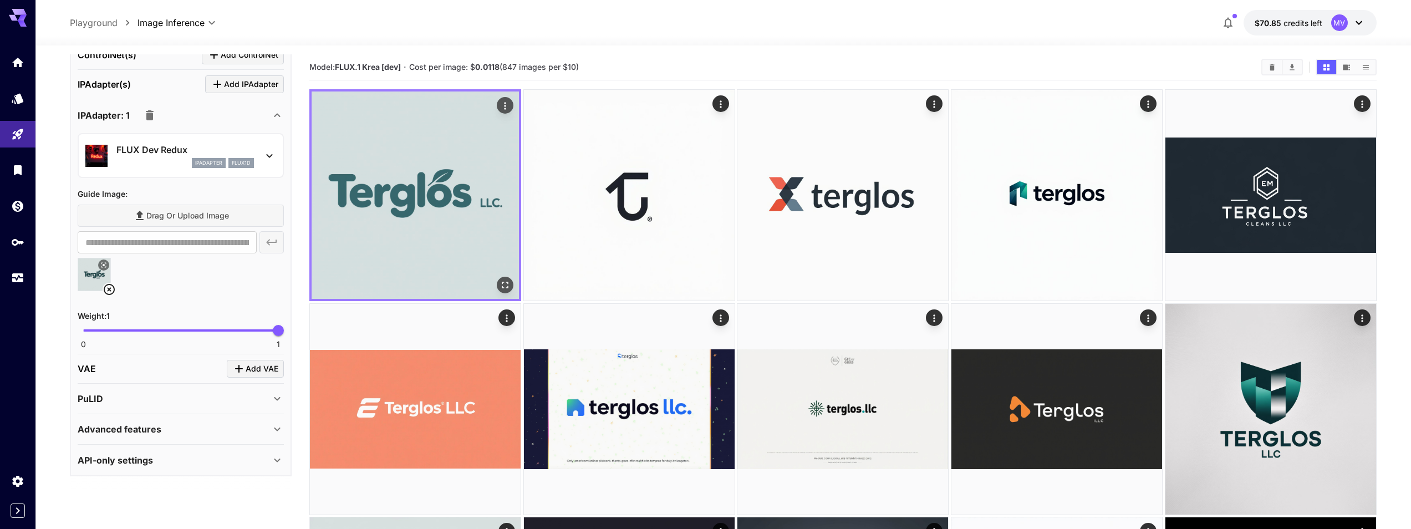
click at [391, 212] on img at bounding box center [414, 194] width 207 height 207
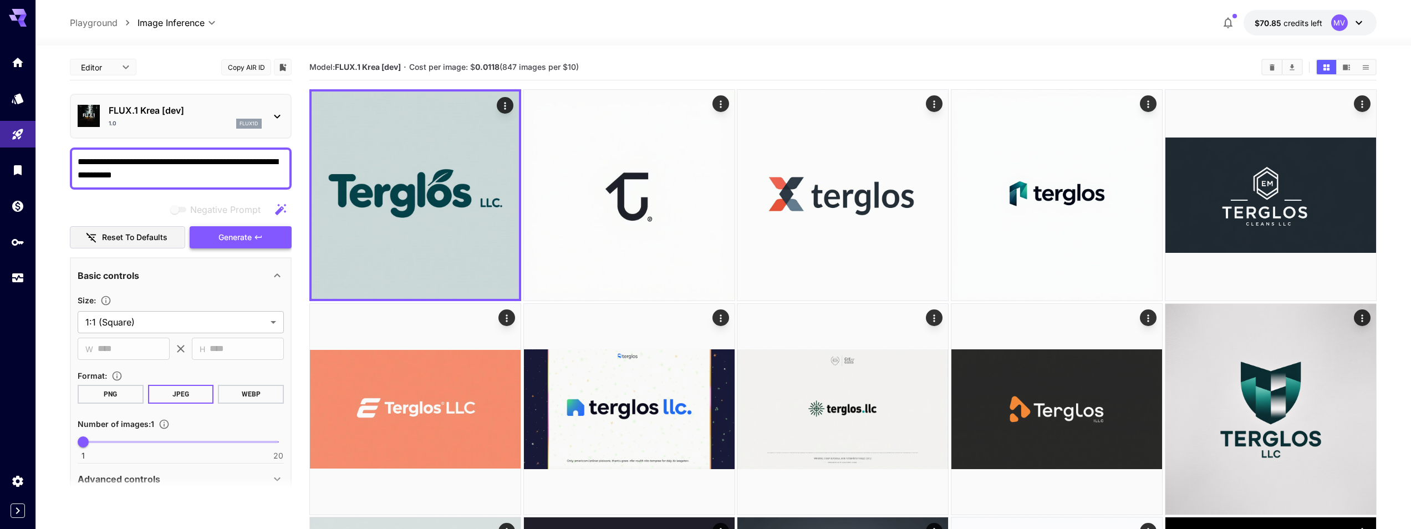
click at [241, 233] on span "Generate" at bounding box center [234, 238] width 33 height 14
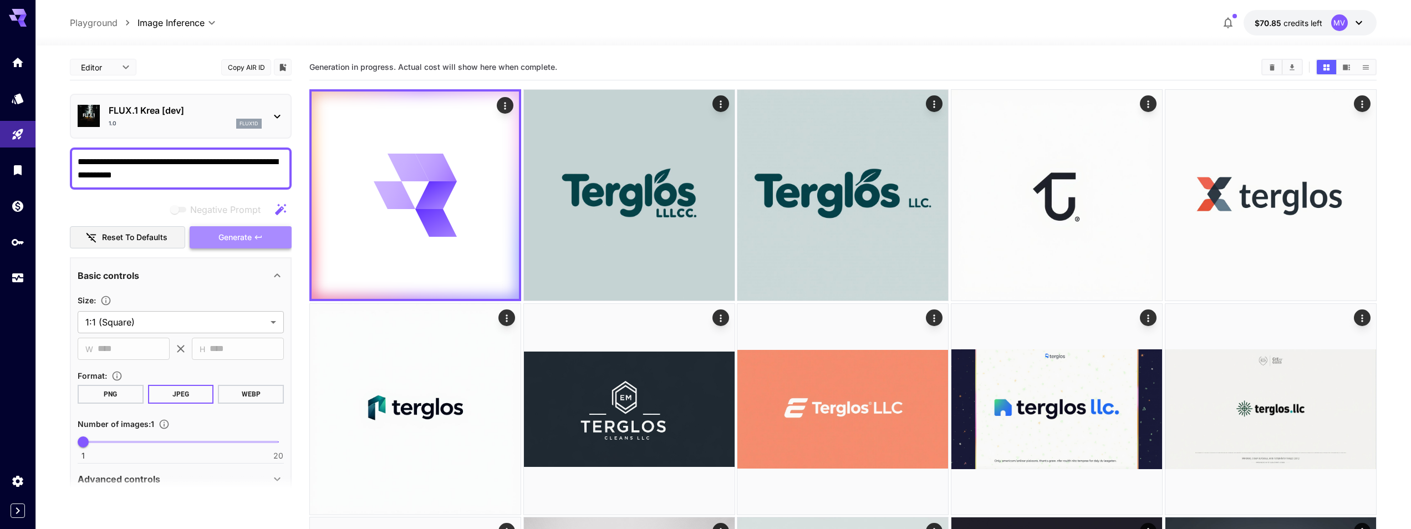
click at [241, 233] on span "Generate" at bounding box center [234, 238] width 33 height 14
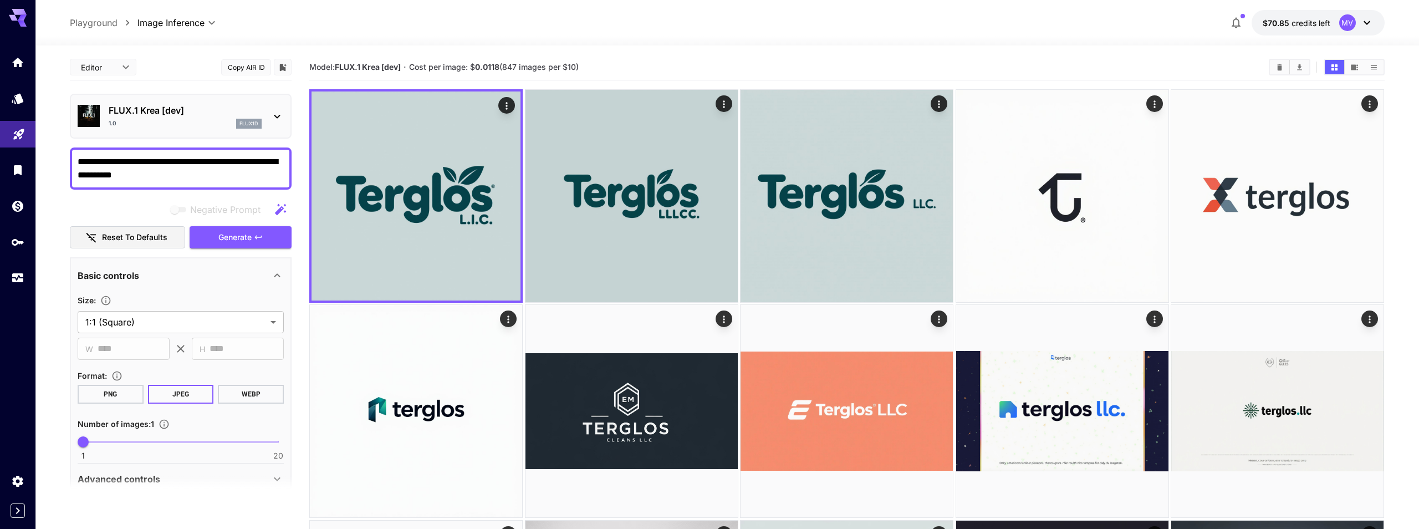
drag, startPoint x: 161, startPoint y: 173, endPoint x: 16, endPoint y: 147, distance: 148.0
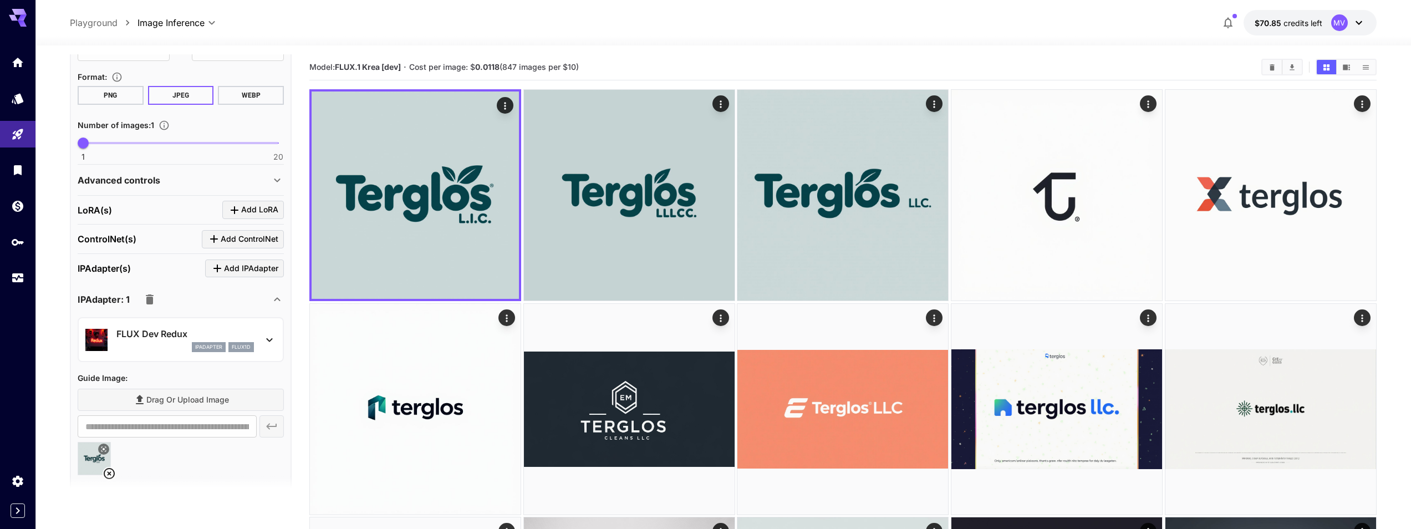
scroll to position [299, 0]
click at [266, 340] on icon at bounding box center [269, 339] width 13 height 13
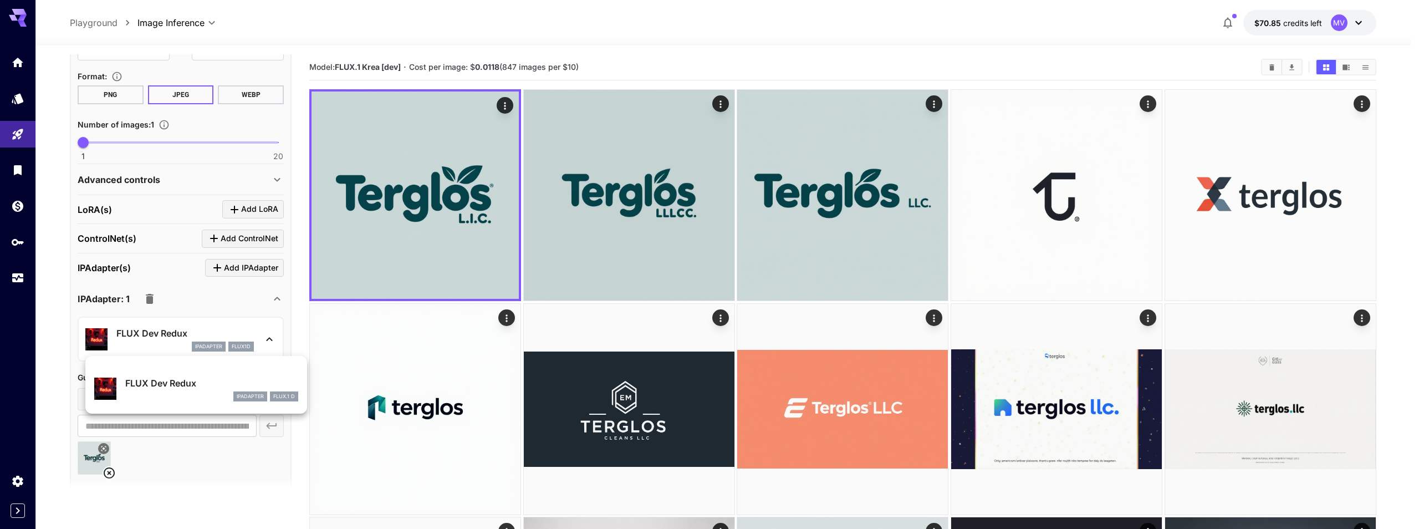
click at [157, 321] on div at bounding box center [709, 264] width 1419 height 529
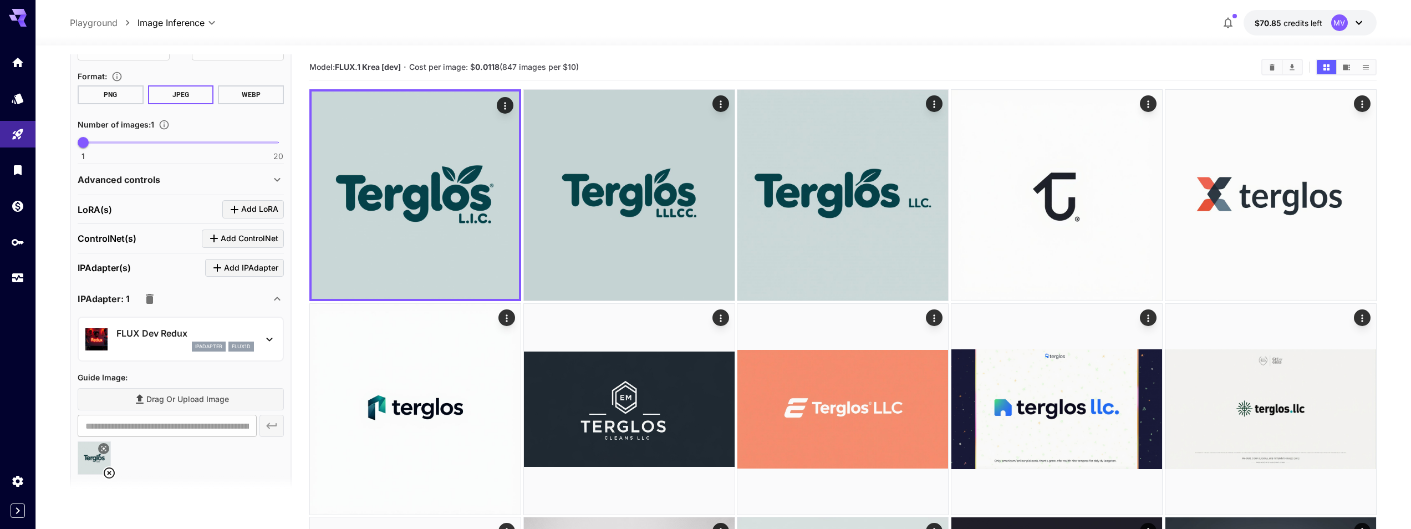
drag, startPoint x: 108, startPoint y: 469, endPoint x: 131, endPoint y: 425, distance: 50.3
click at [109, 467] on icon at bounding box center [109, 472] width 13 height 13
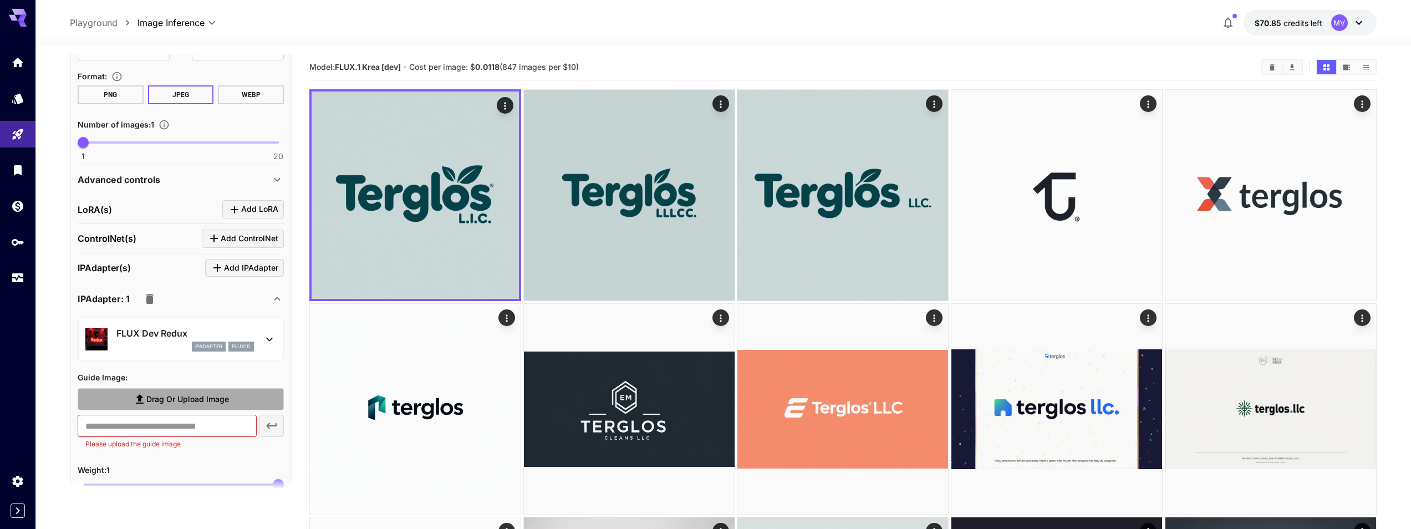
click at [152, 408] on label "Drag or upload image" at bounding box center [181, 399] width 206 height 23
click at [0, 0] on input "Drag or upload image" at bounding box center [0, 0] width 0 height 0
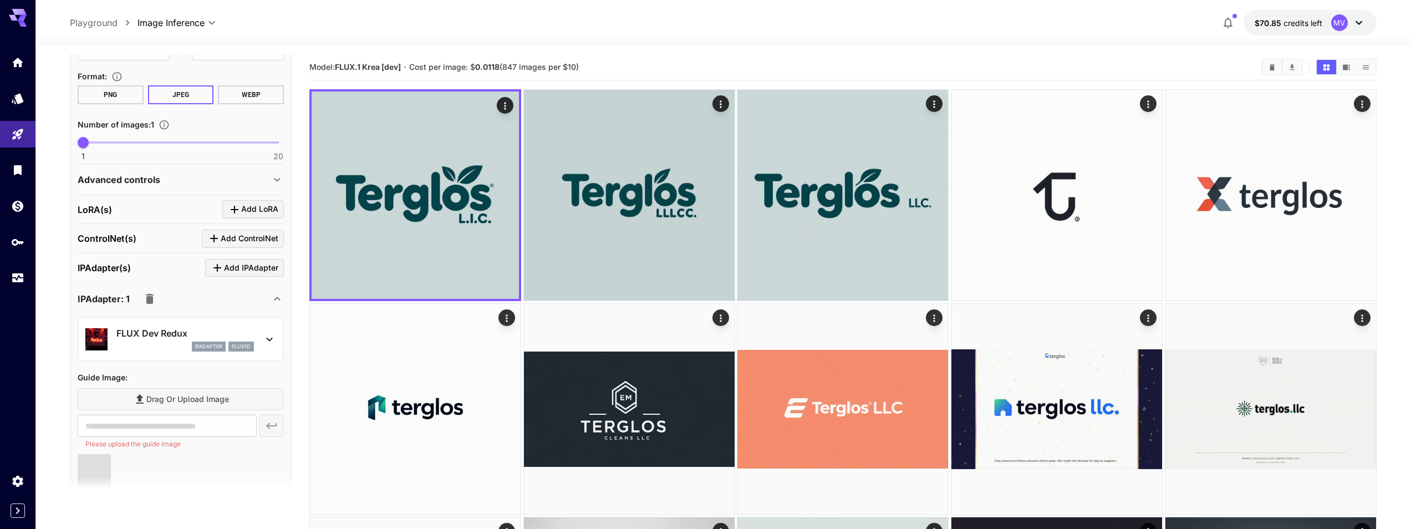
type input "**********"
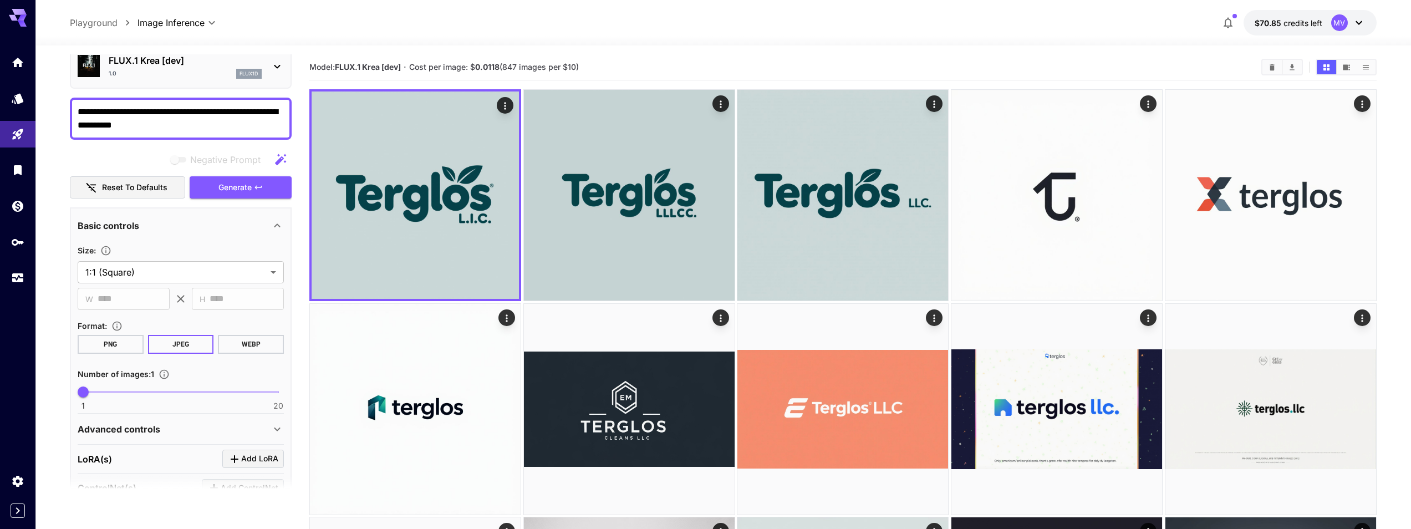
scroll to position [0, 0]
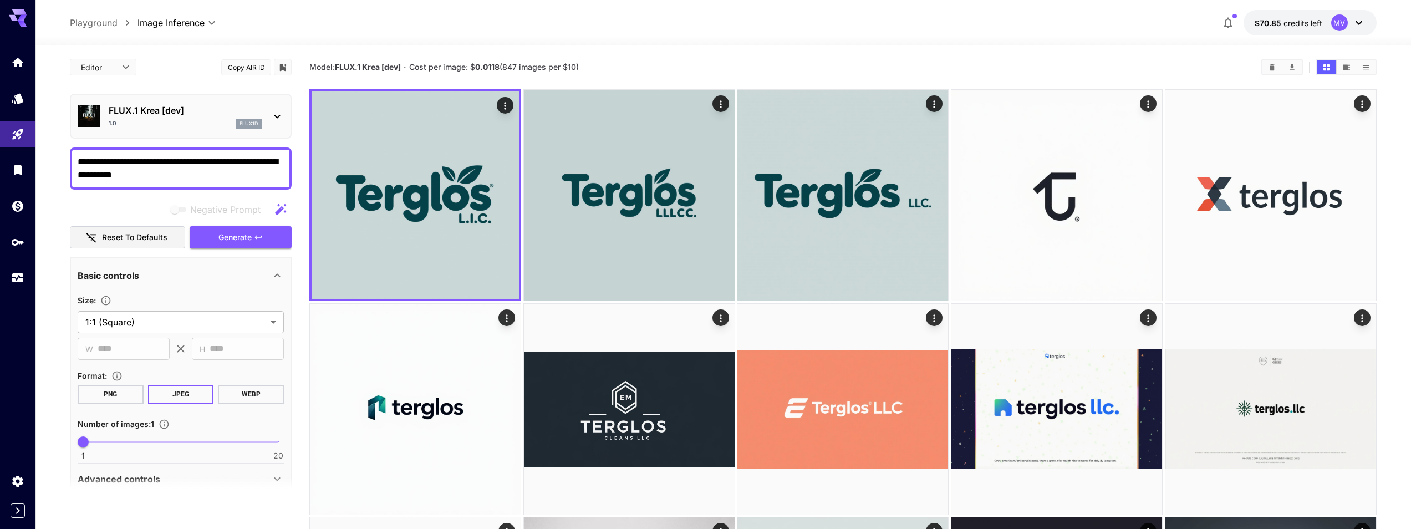
drag, startPoint x: 166, startPoint y: 181, endPoint x: 0, endPoint y: 150, distance: 169.3
type textarea "**********"
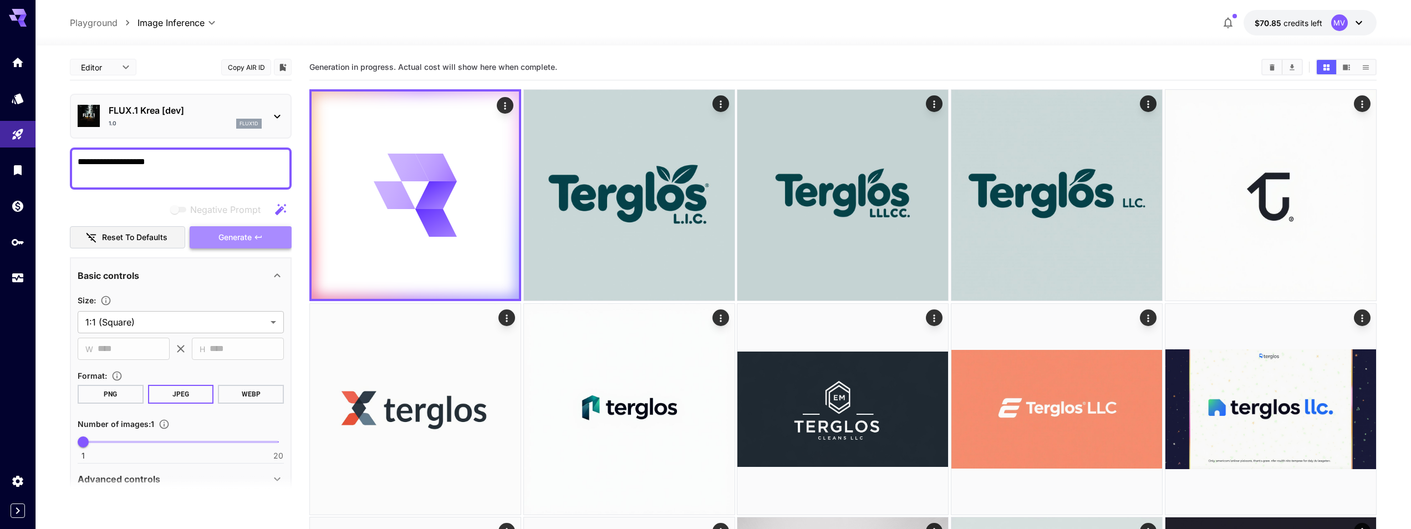
click at [261, 241] on icon "button" at bounding box center [258, 237] width 9 height 9
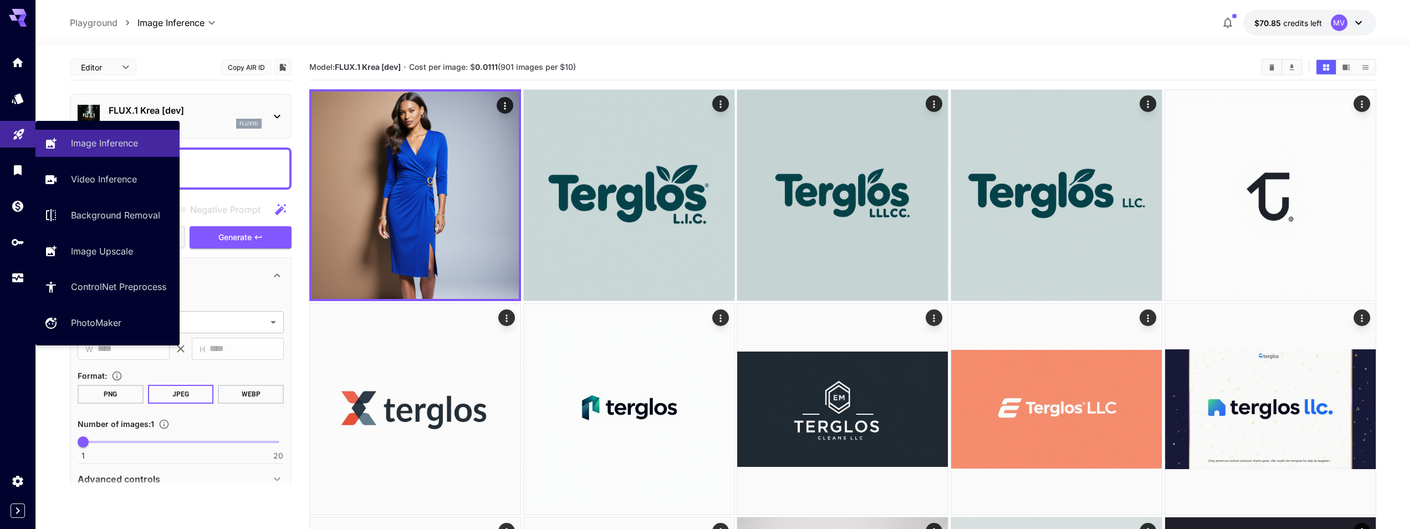
drag, startPoint x: 187, startPoint y: 161, endPoint x: 6, endPoint y: 141, distance: 182.4
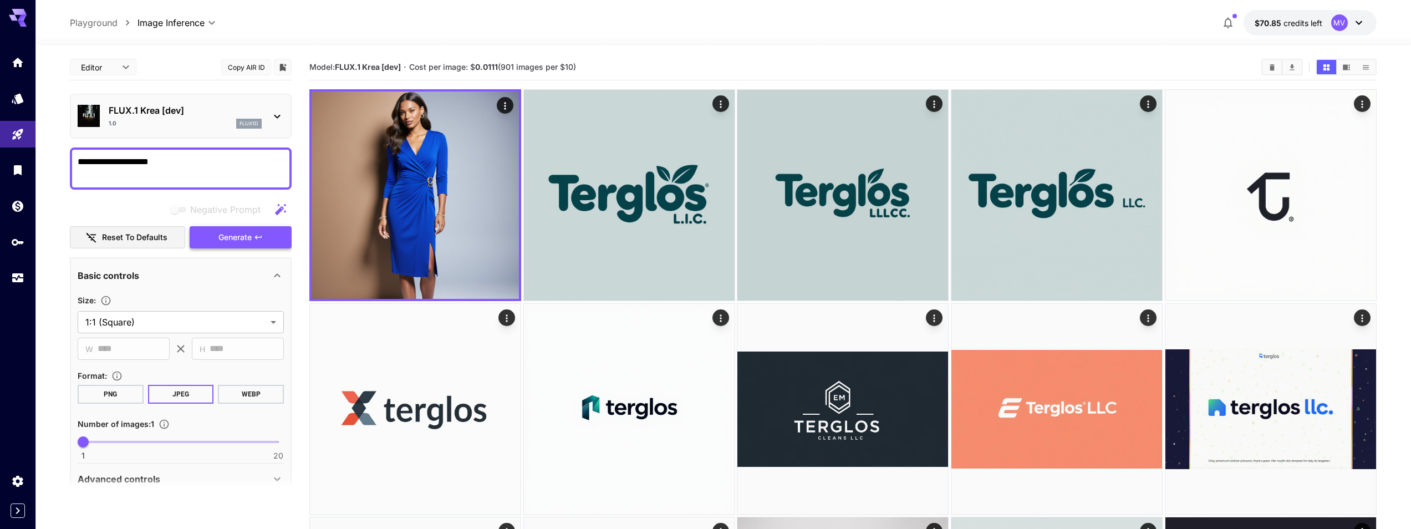
click at [251, 237] on span "Generate" at bounding box center [234, 238] width 33 height 14
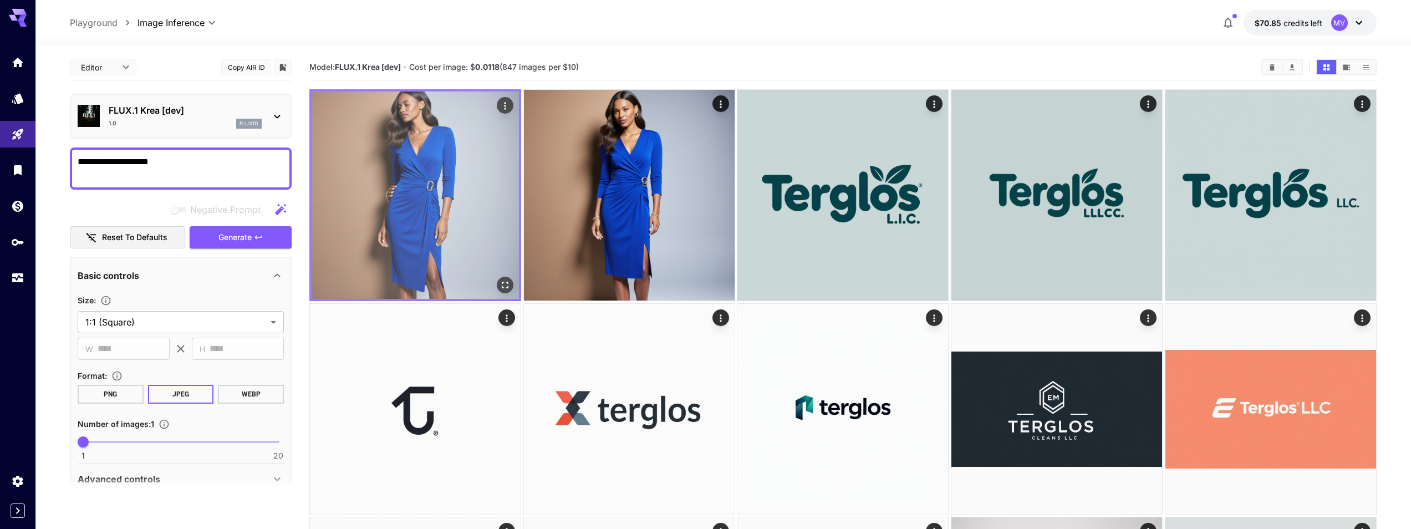
click at [443, 177] on img at bounding box center [414, 194] width 207 height 207
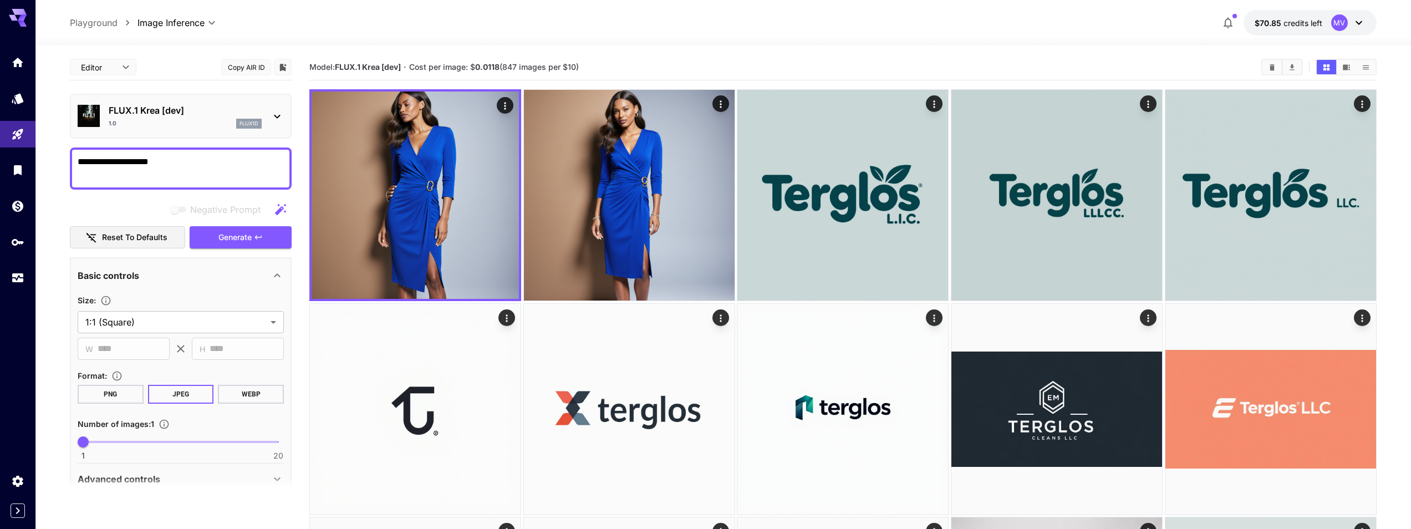
drag, startPoint x: 200, startPoint y: 166, endPoint x: 61, endPoint y: 157, distance: 138.8
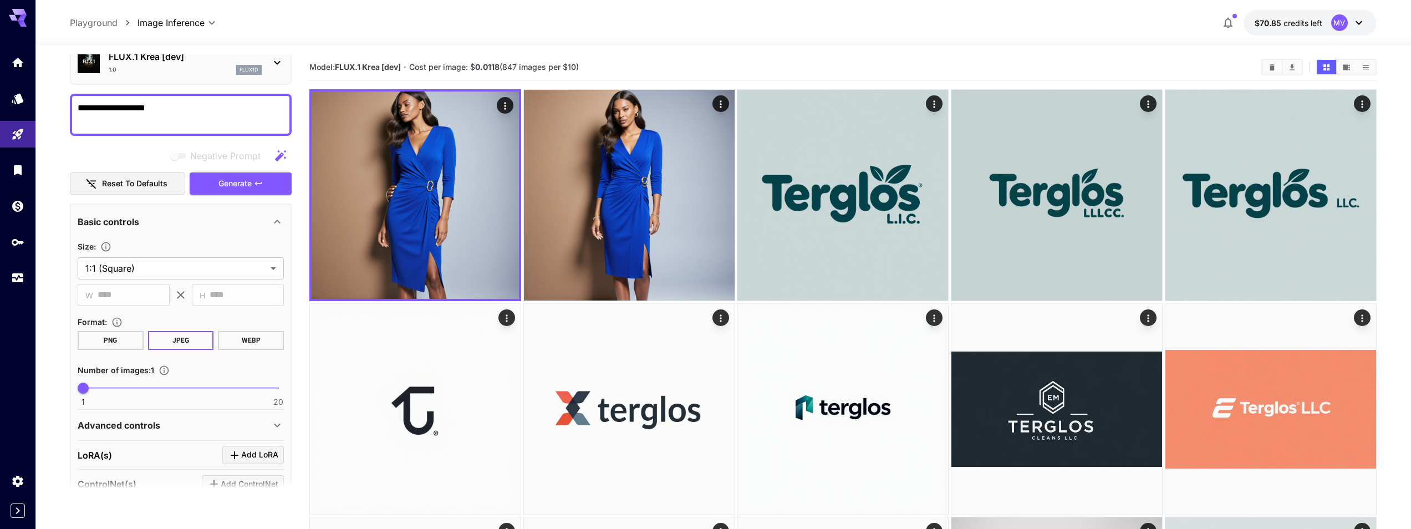
scroll to position [200, 0]
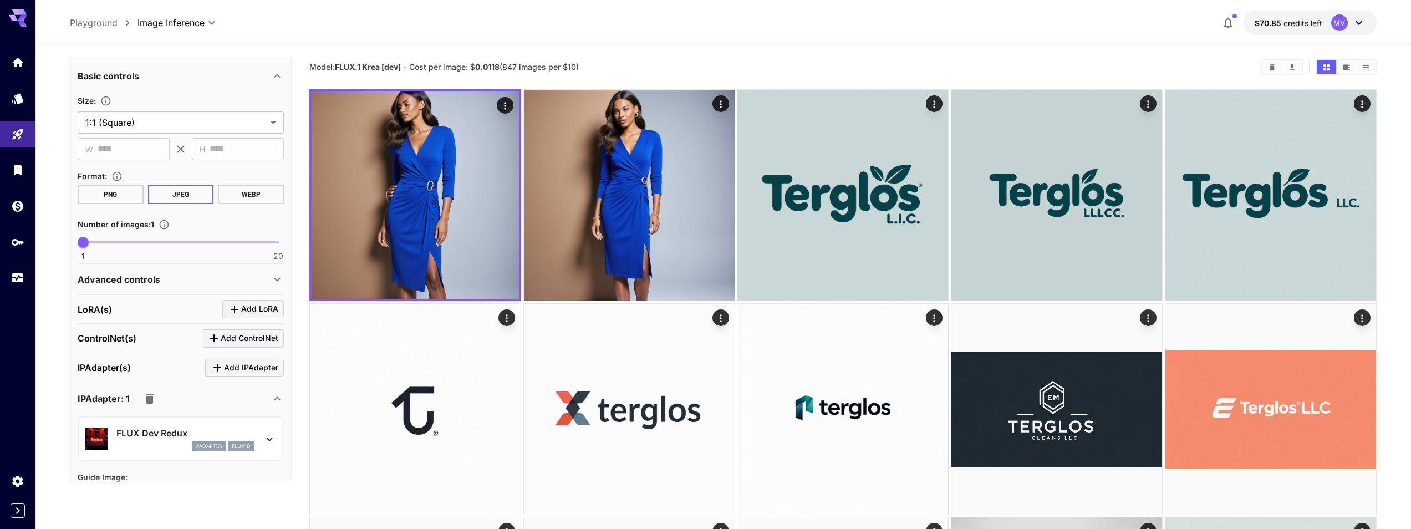
type textarea "**********"
click at [114, 202] on button "PNG" at bounding box center [111, 194] width 66 height 19
click at [260, 424] on div "FLUX Dev Redux ipAdapter flux1d" at bounding box center [180, 439] width 191 height 34
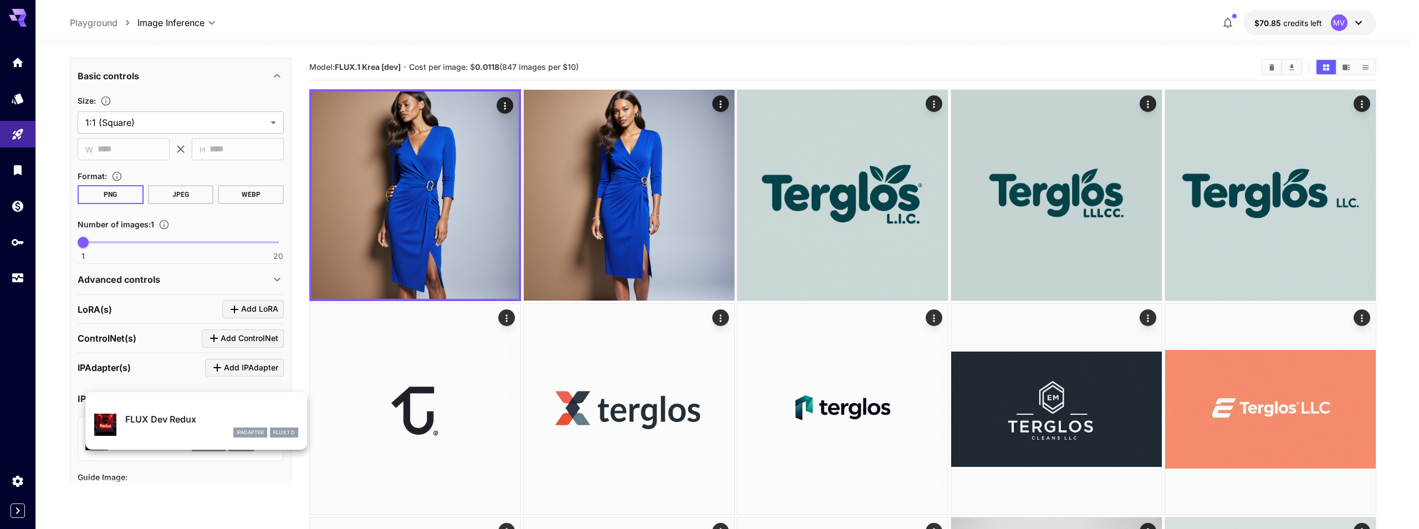
click at [53, 410] on div at bounding box center [709, 264] width 1419 height 529
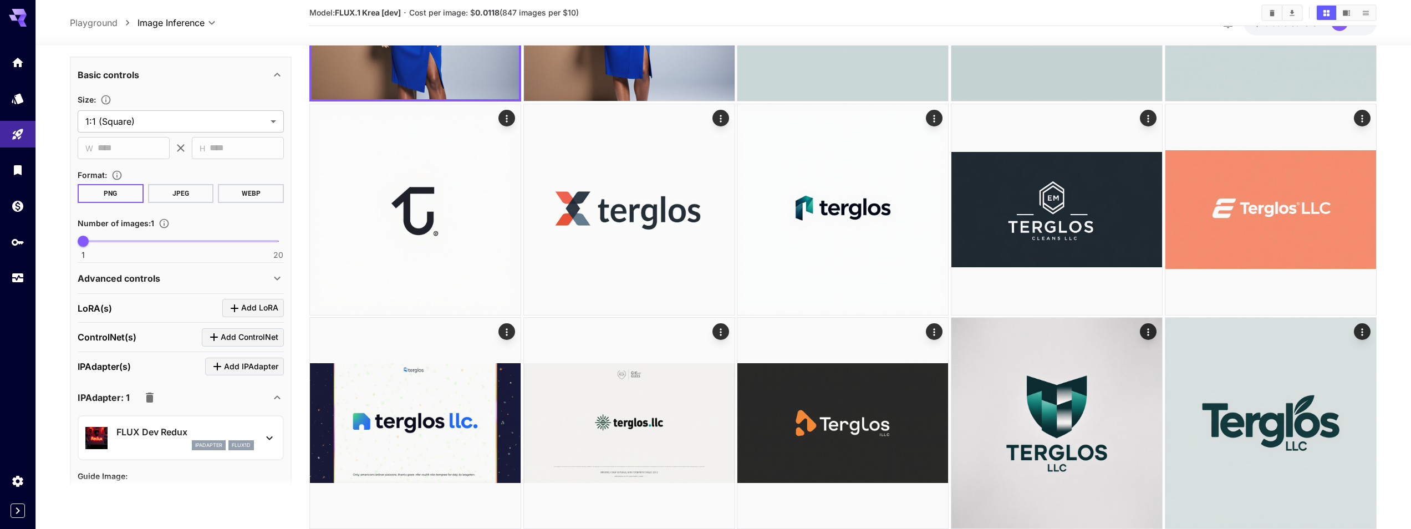
scroll to position [299, 0]
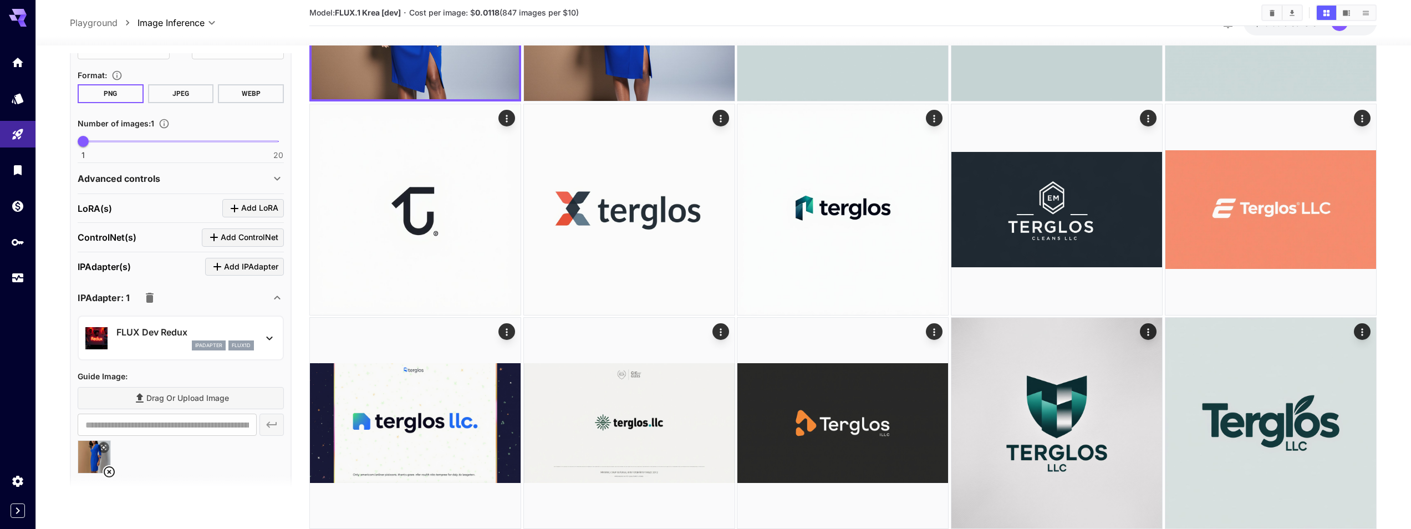
click at [197, 337] on p "FLUX Dev Redux" at bounding box center [184, 331] width 137 height 13
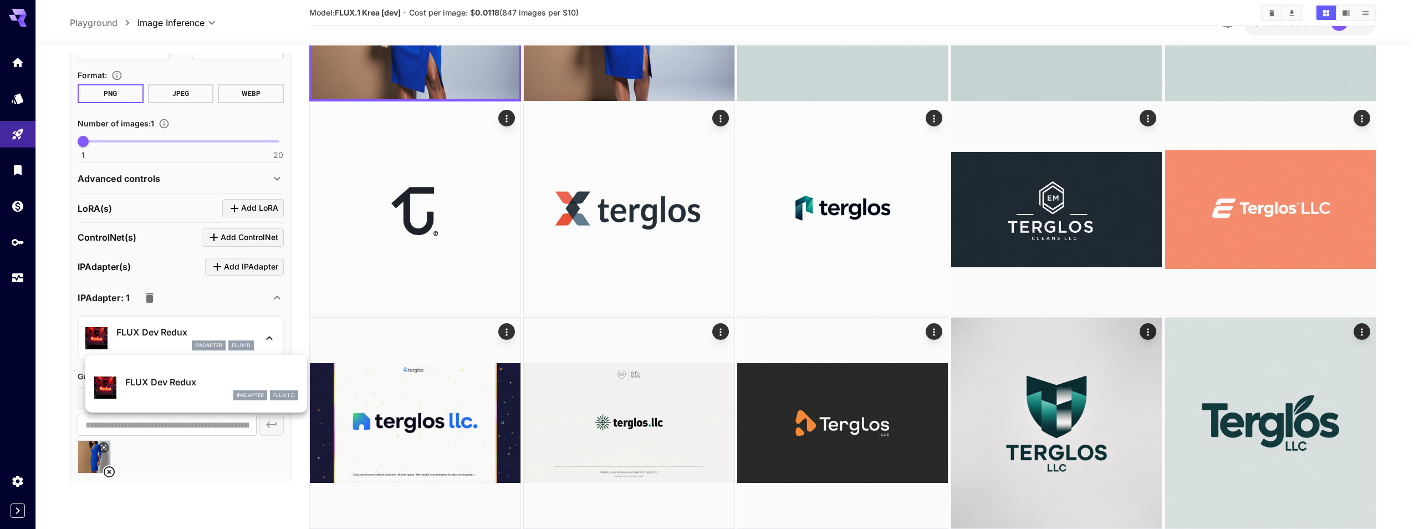
click at [197, 337] on div at bounding box center [709, 264] width 1419 height 529
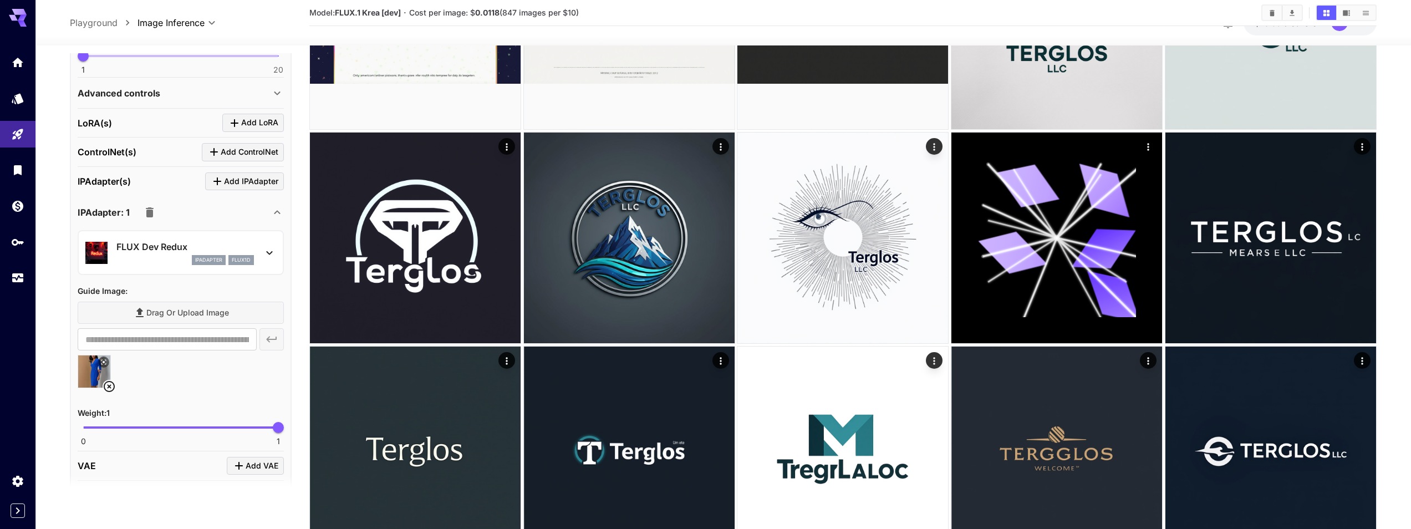
scroll to position [483, 0]
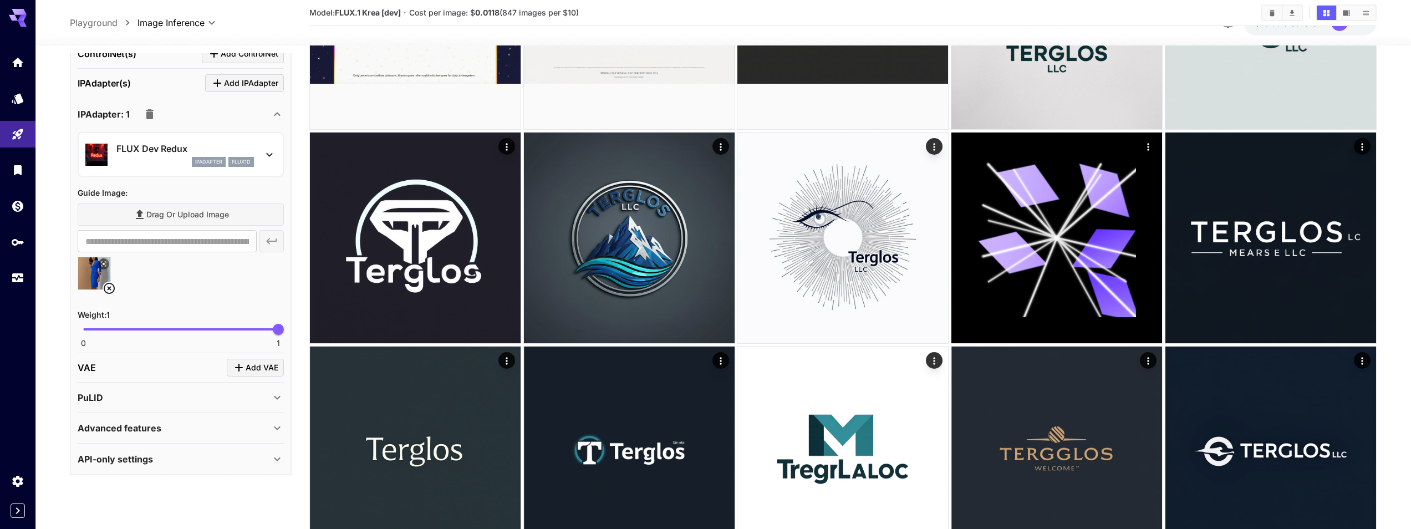
click at [121, 426] on p "Advanced features" at bounding box center [120, 427] width 84 height 13
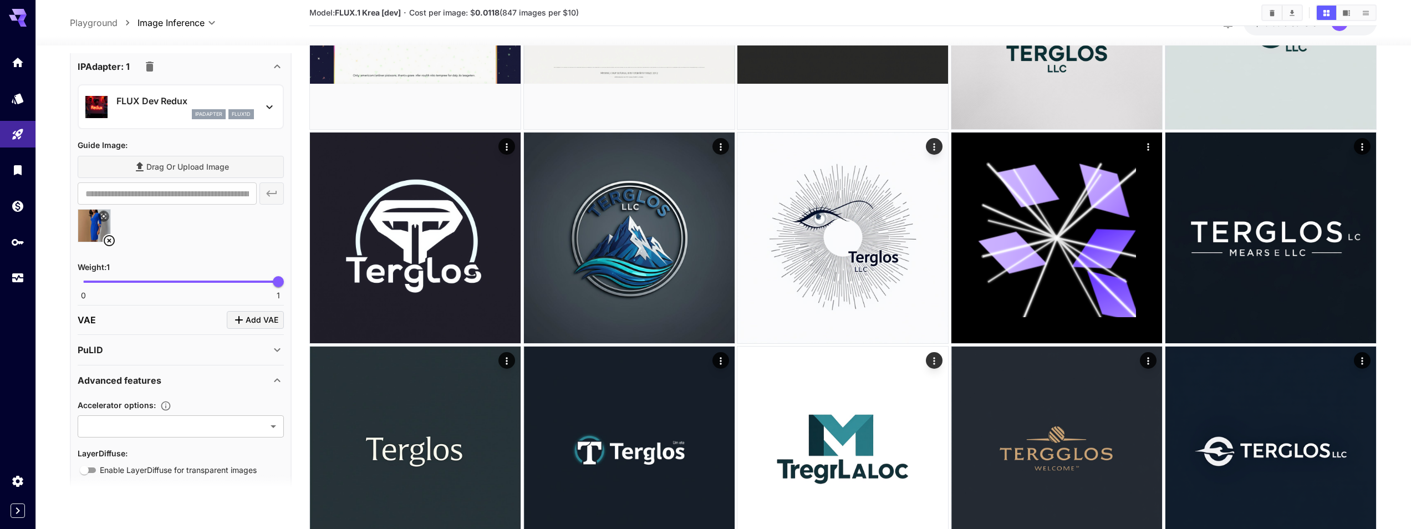
scroll to position [574, 0]
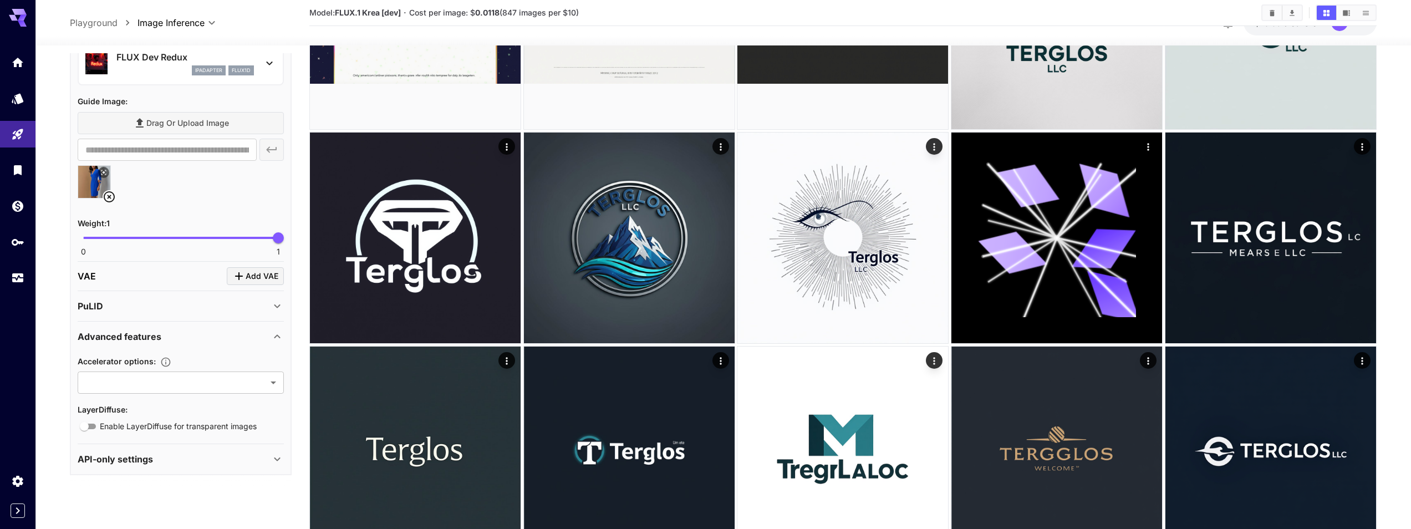
click at [158, 341] on p "Advanced features" at bounding box center [120, 336] width 84 height 13
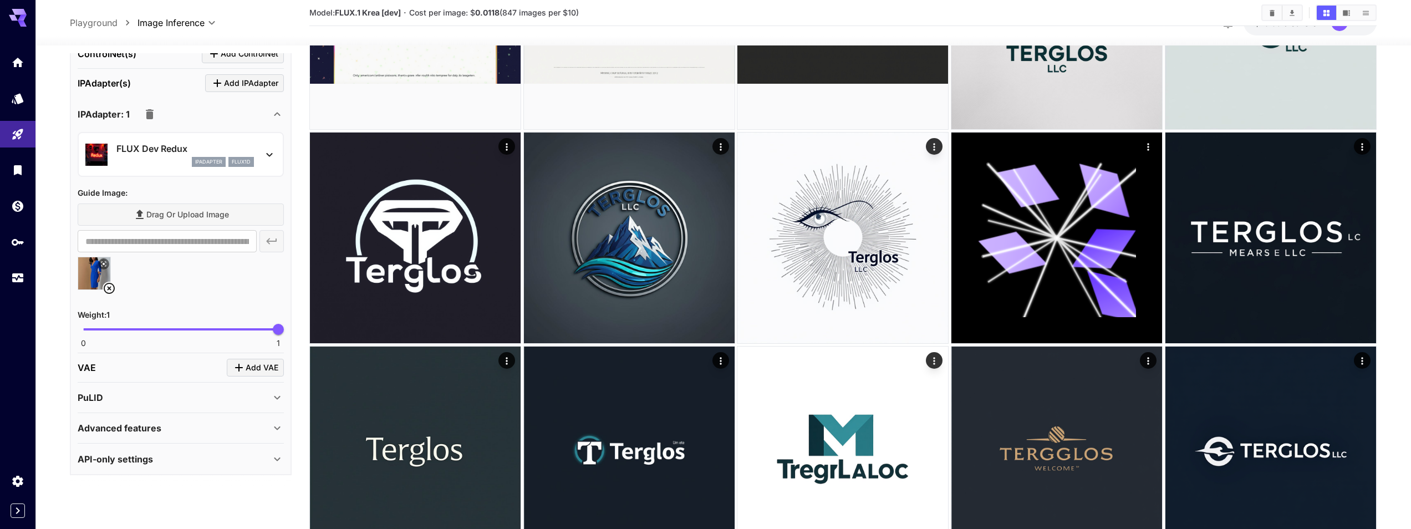
scroll to position [798, 0]
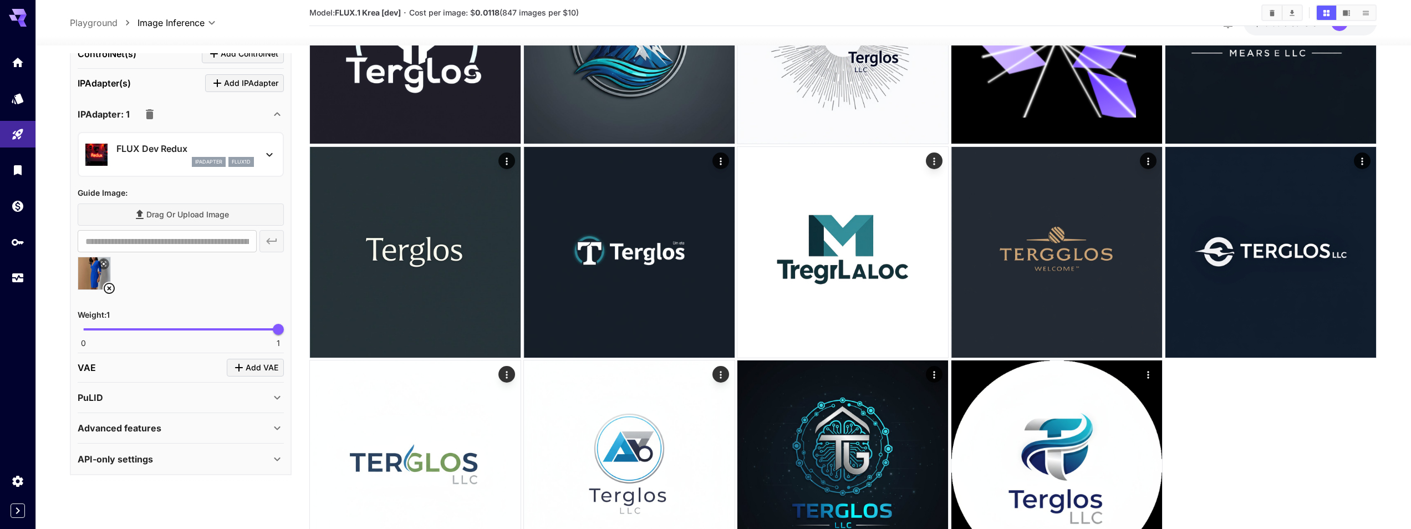
click at [142, 455] on p "API-only settings" at bounding box center [115, 458] width 75 height 13
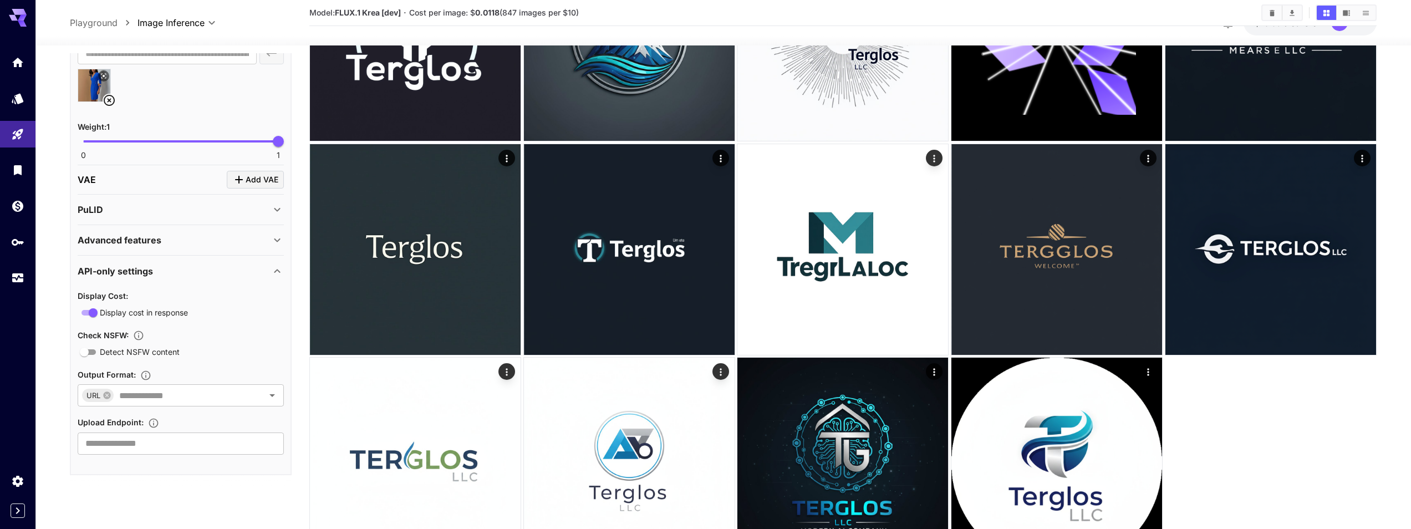
scroll to position [875, 0]
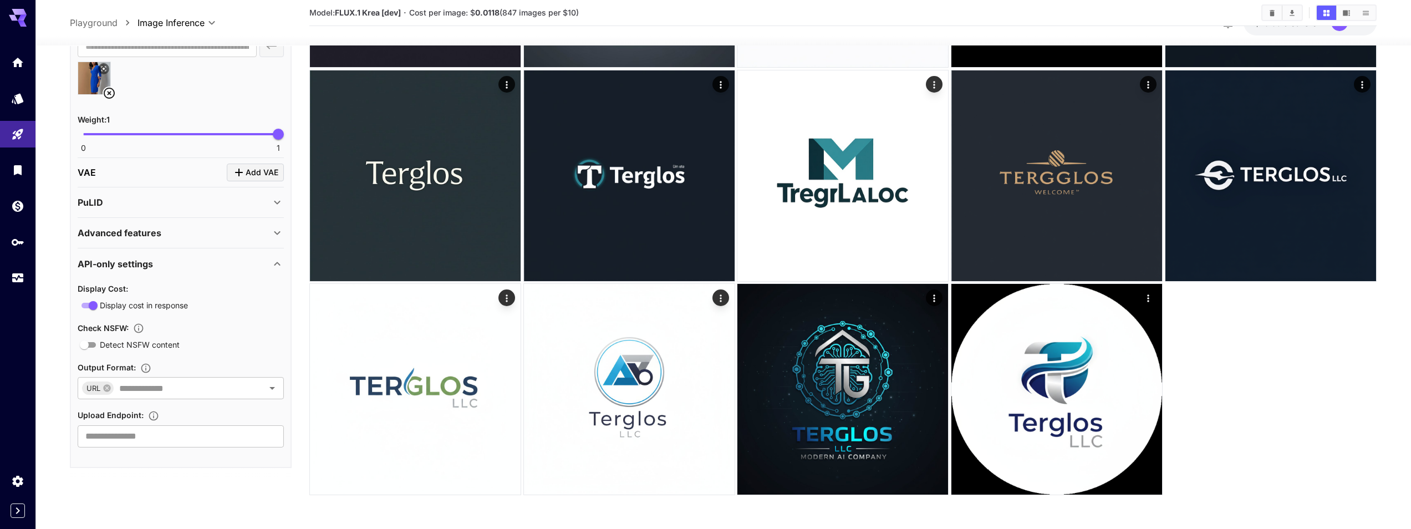
click at [151, 268] on p "API-only settings" at bounding box center [115, 263] width 75 height 13
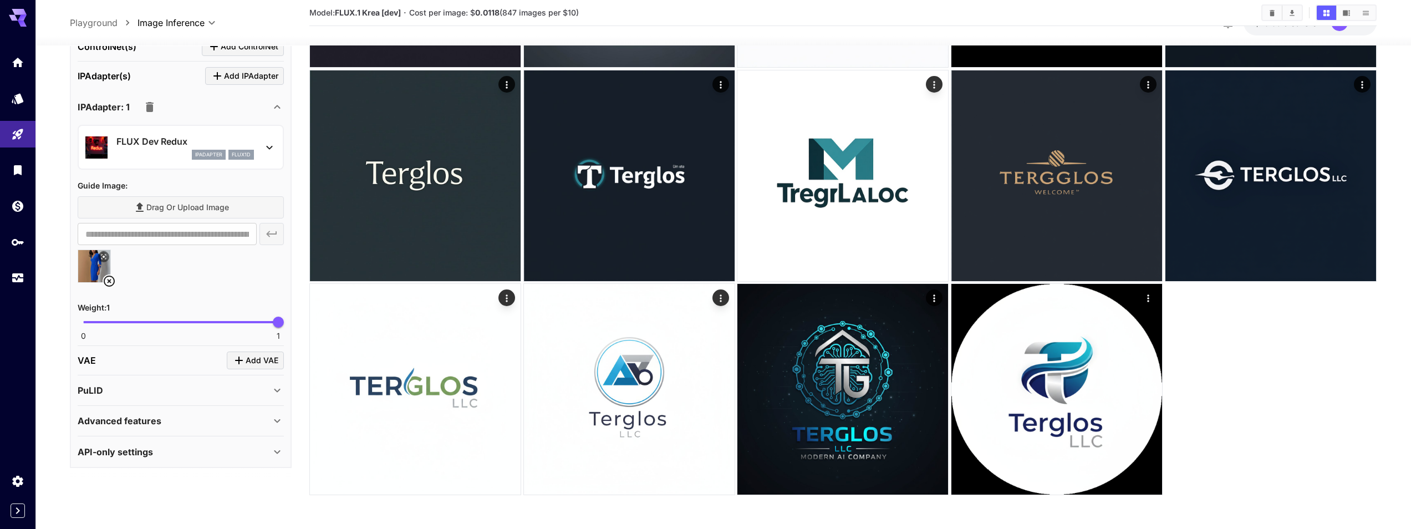
scroll to position [483, 0]
click at [240, 360] on icon "Click to add VAE" at bounding box center [239, 360] width 8 height 8
click at [157, 418] on div "Select model" at bounding box center [171, 428] width 173 height 27
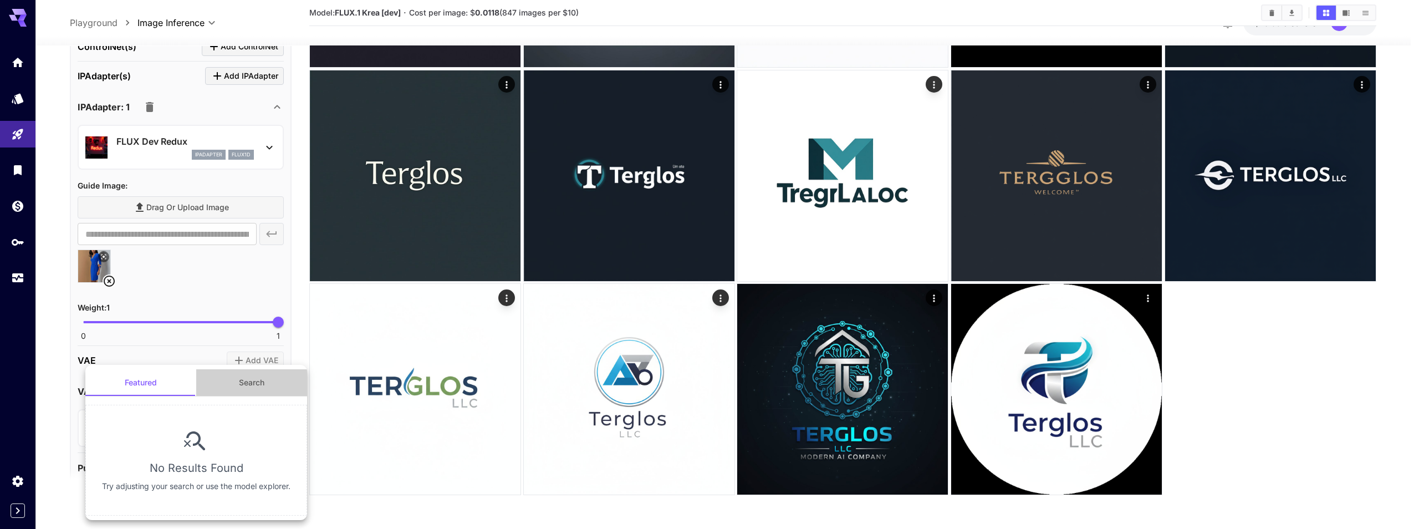
click at [242, 383] on button "Search" at bounding box center [251, 382] width 111 height 27
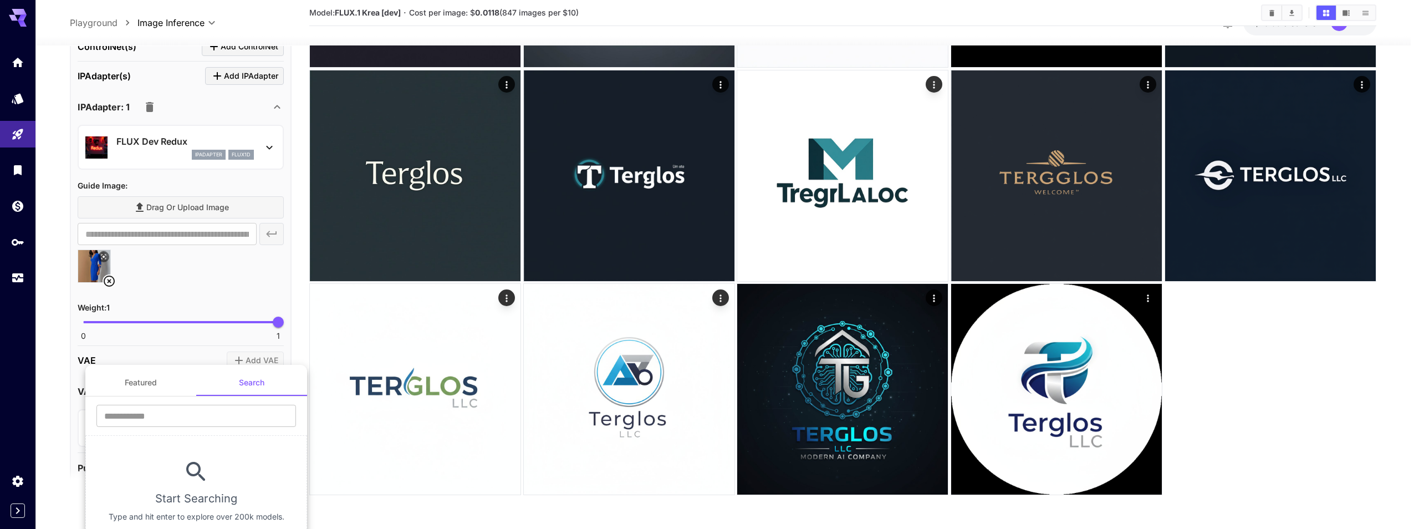
click at [166, 355] on div at bounding box center [709, 264] width 1419 height 529
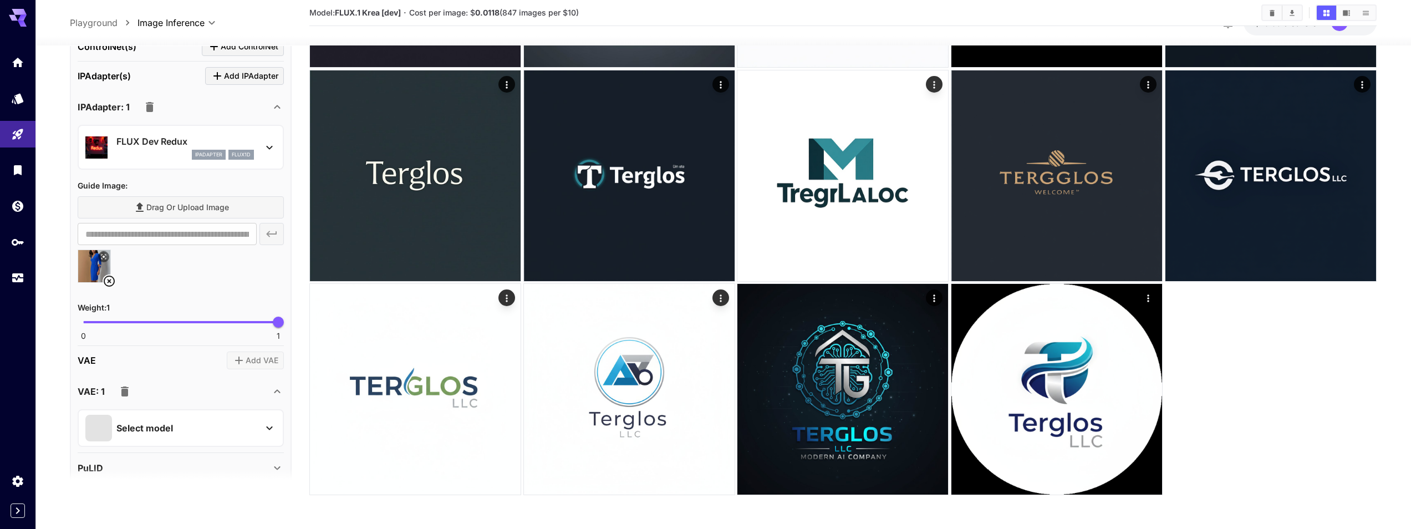
click at [124, 393] on icon "button" at bounding box center [125, 391] width 8 height 10
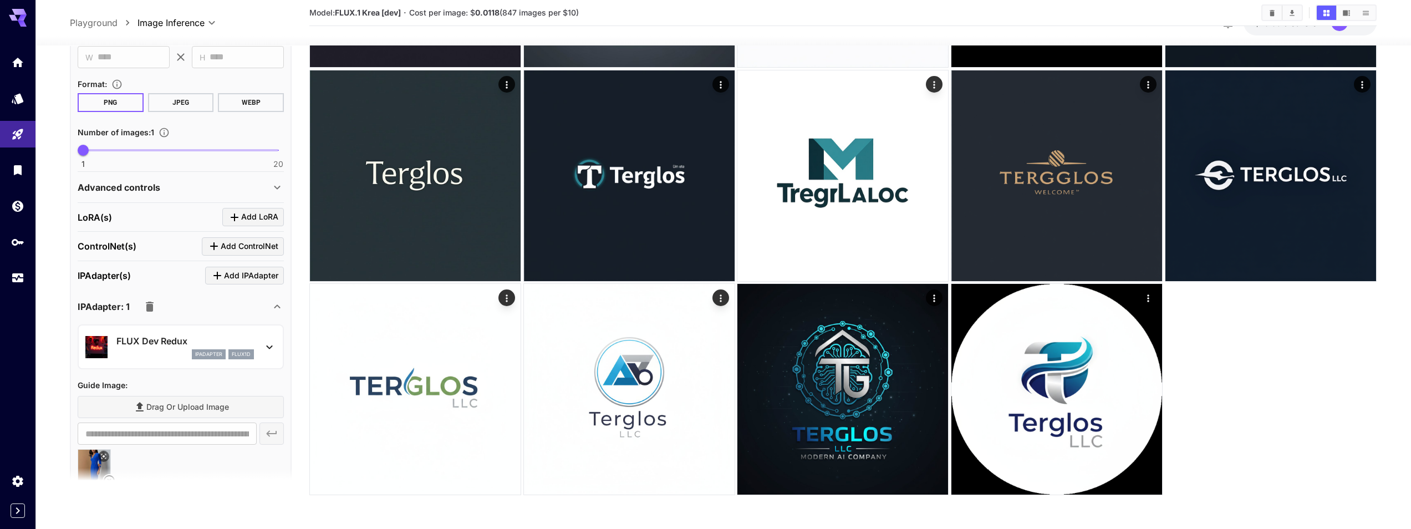
click at [151, 350] on div "ipAdapter flux1d" at bounding box center [184, 354] width 137 height 10
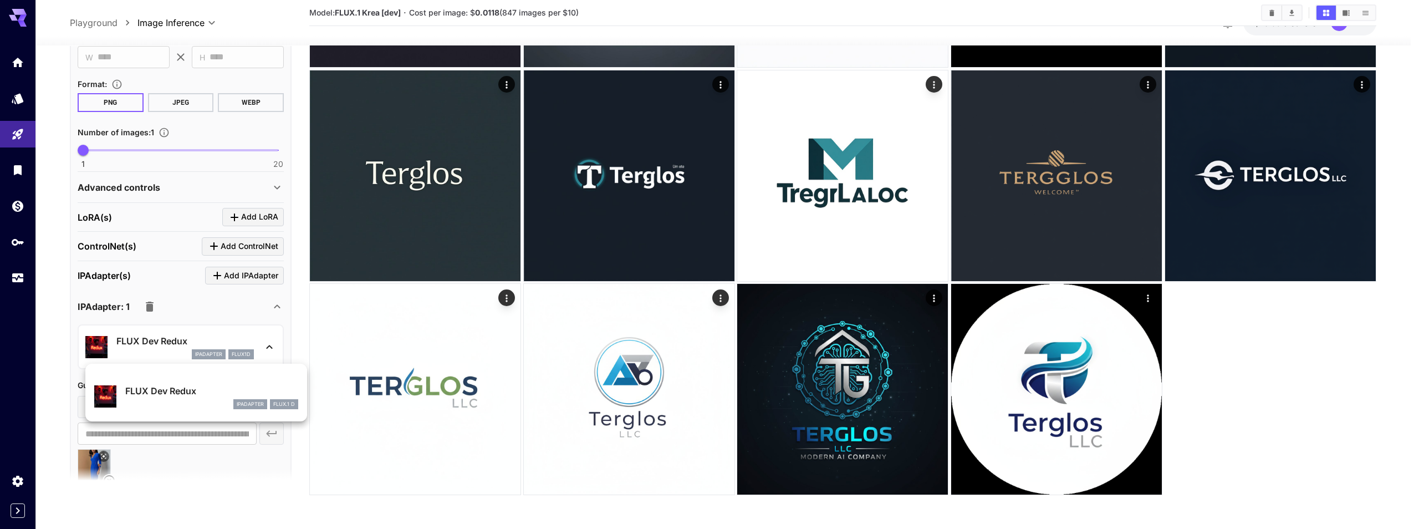
click at [53, 338] on div at bounding box center [709, 264] width 1419 height 529
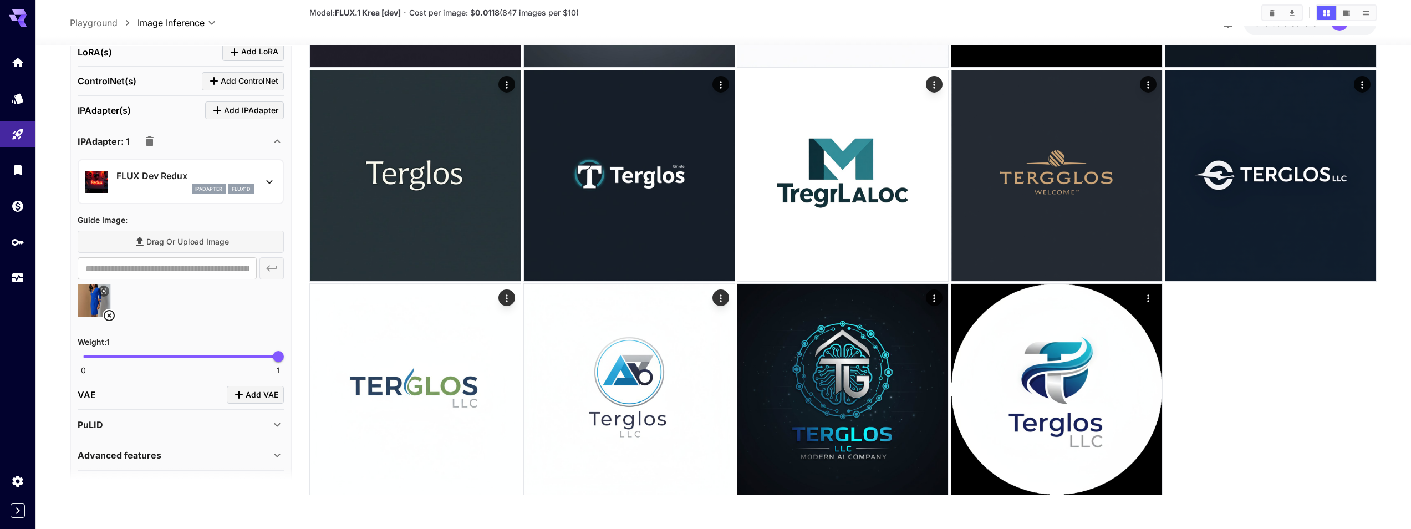
scroll to position [482, 0]
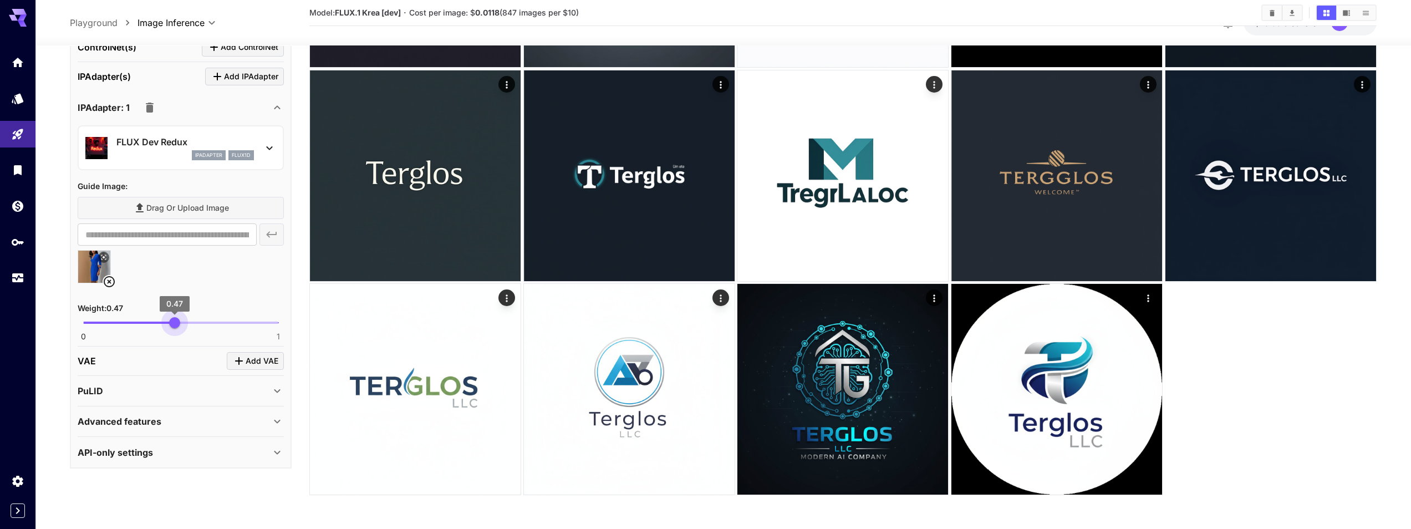
drag, startPoint x: 272, startPoint y: 321, endPoint x: 176, endPoint y: 326, distance: 96.6
click at [176, 326] on span "0.47" at bounding box center [174, 322] width 11 height 11
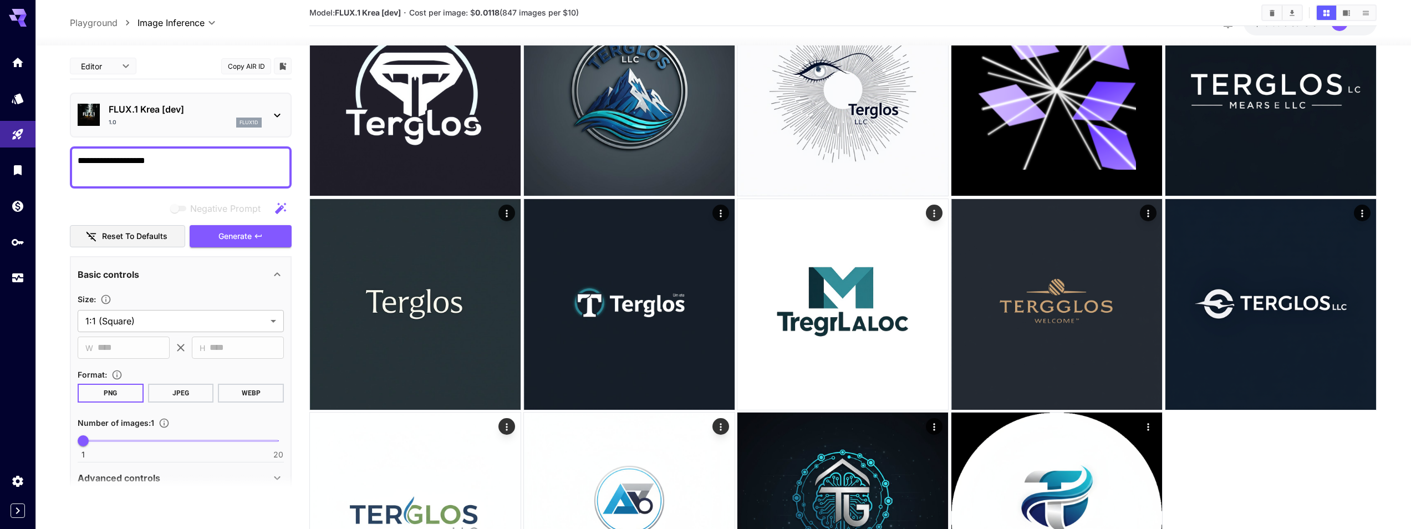
scroll to position [575, 0]
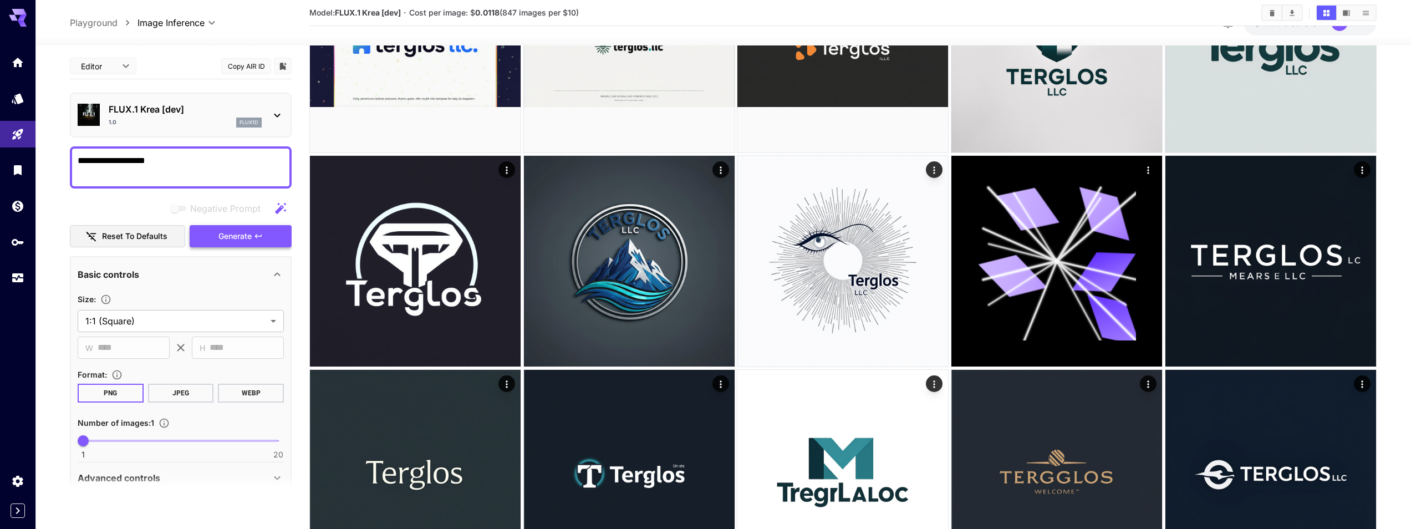
click at [208, 234] on button "Generate" at bounding box center [241, 236] width 102 height 23
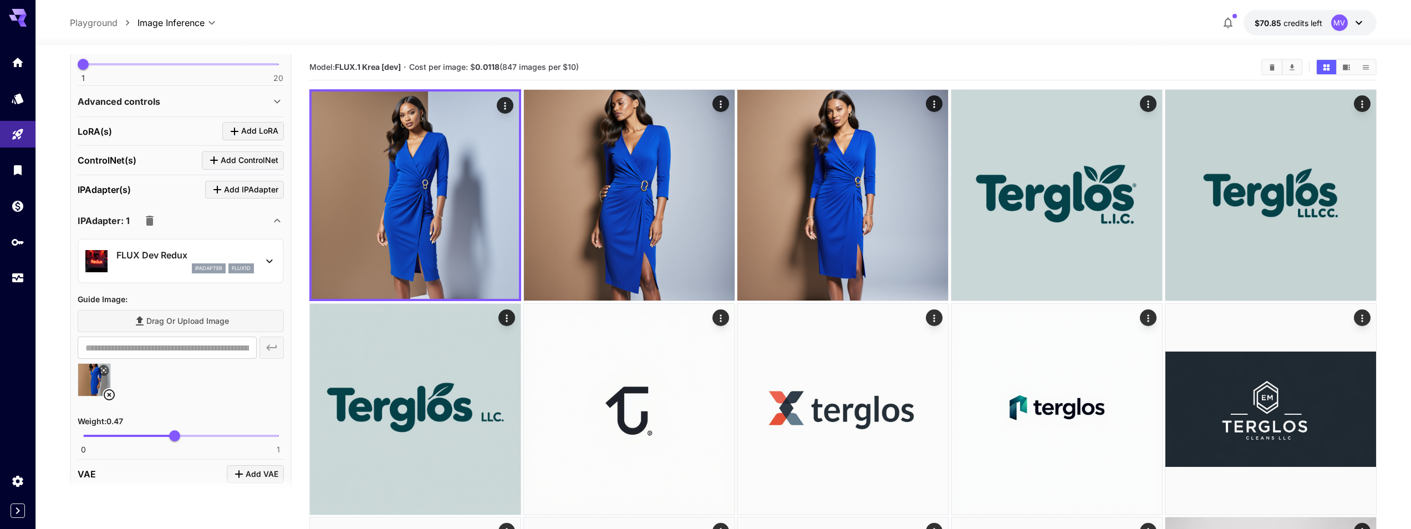
scroll to position [483, 0]
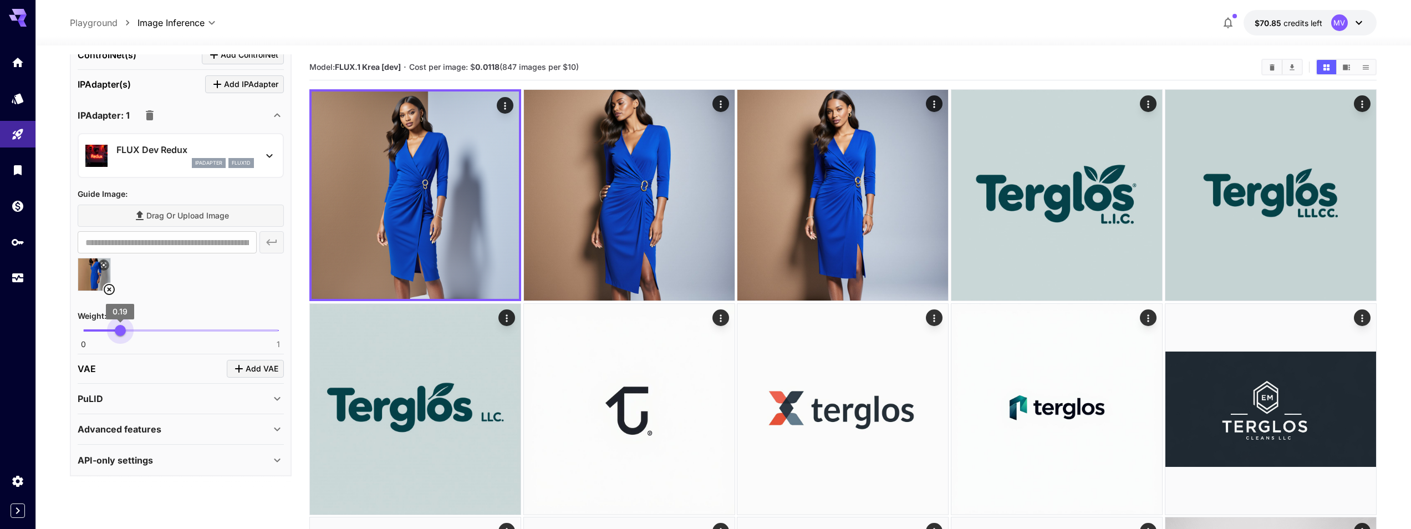
type input "***"
drag, startPoint x: 173, startPoint y: 328, endPoint x: 122, endPoint y: 334, distance: 51.3
click at [122, 334] on span "0.2" at bounding box center [121, 330] width 11 height 11
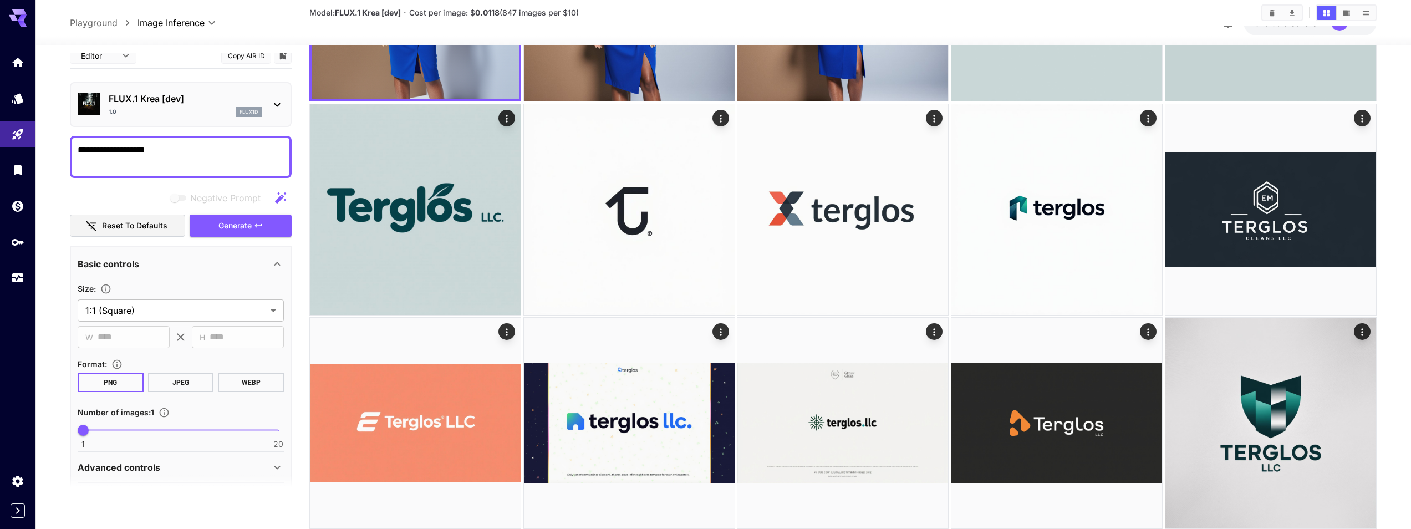
scroll to position [0, 0]
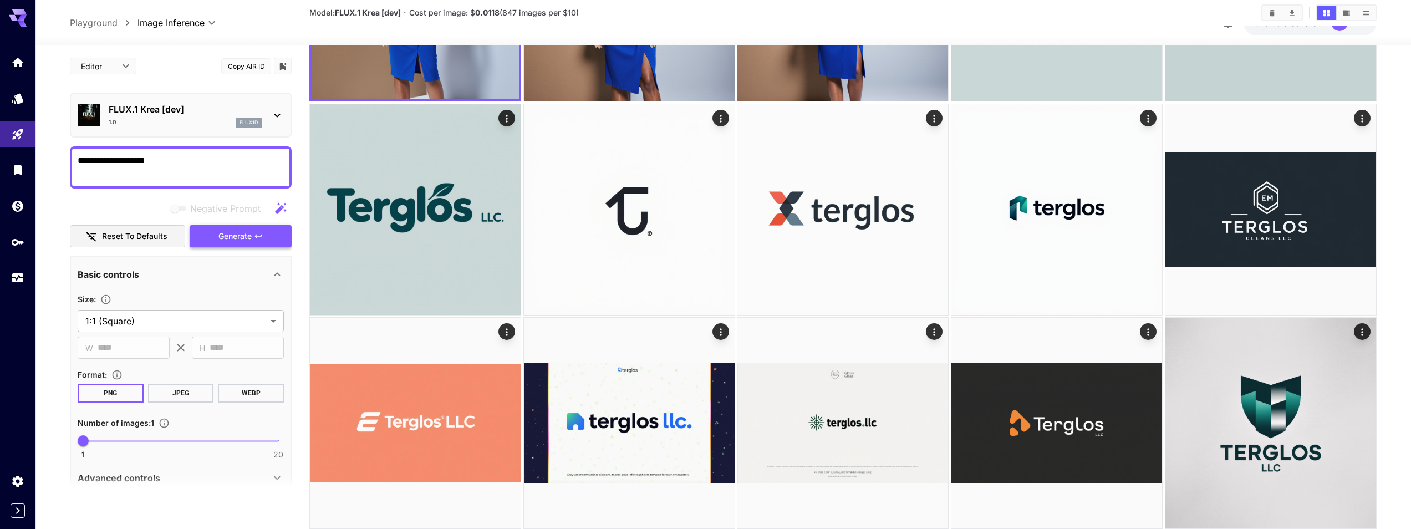
click at [222, 245] on button "Generate" at bounding box center [241, 236] width 102 height 23
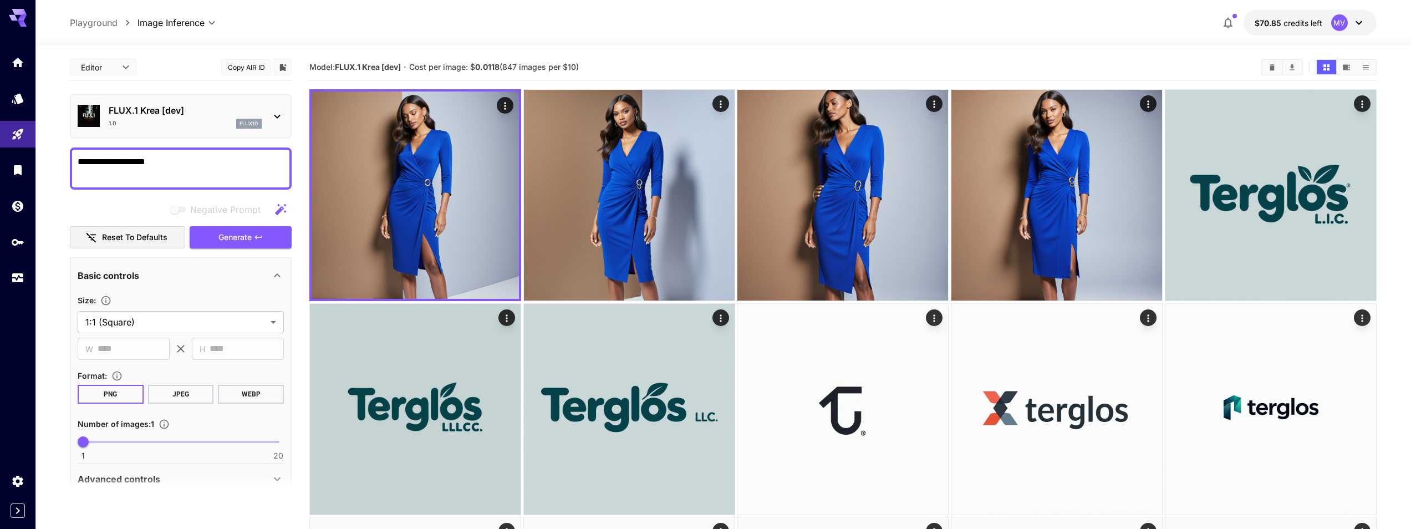
click at [185, 121] on div "1.0 flux1d" at bounding box center [185, 124] width 153 height 10
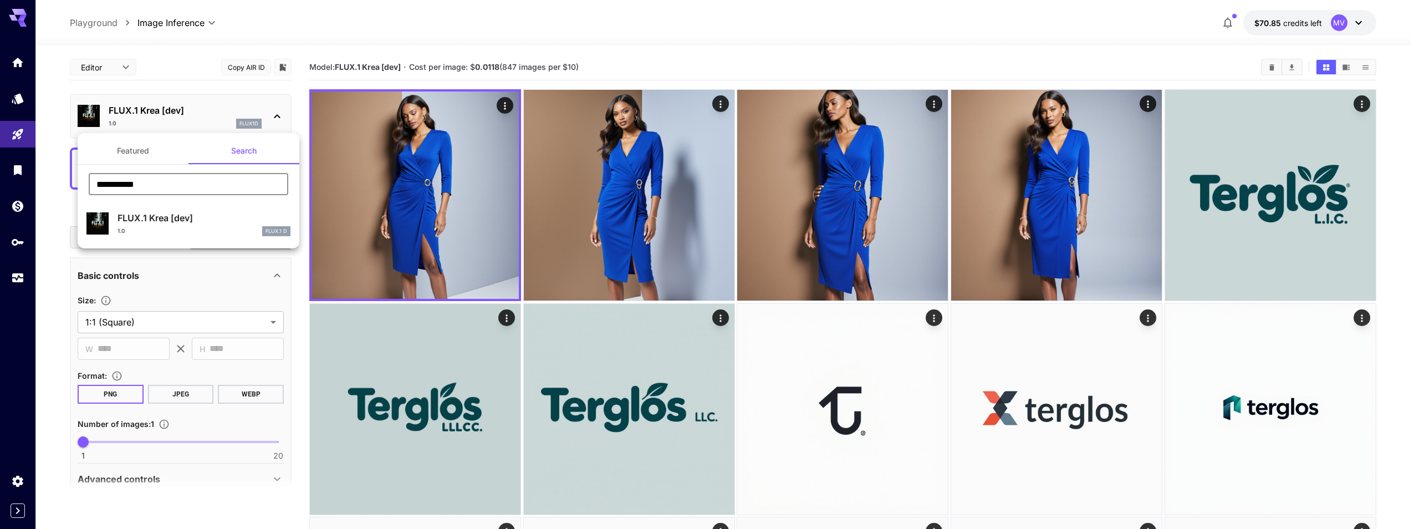
drag, startPoint x: 162, startPoint y: 182, endPoint x: 8, endPoint y: 171, distance: 154.5
click at [8, 171] on div "**********" at bounding box center [111, 166] width 222 height 333
paste input "***"
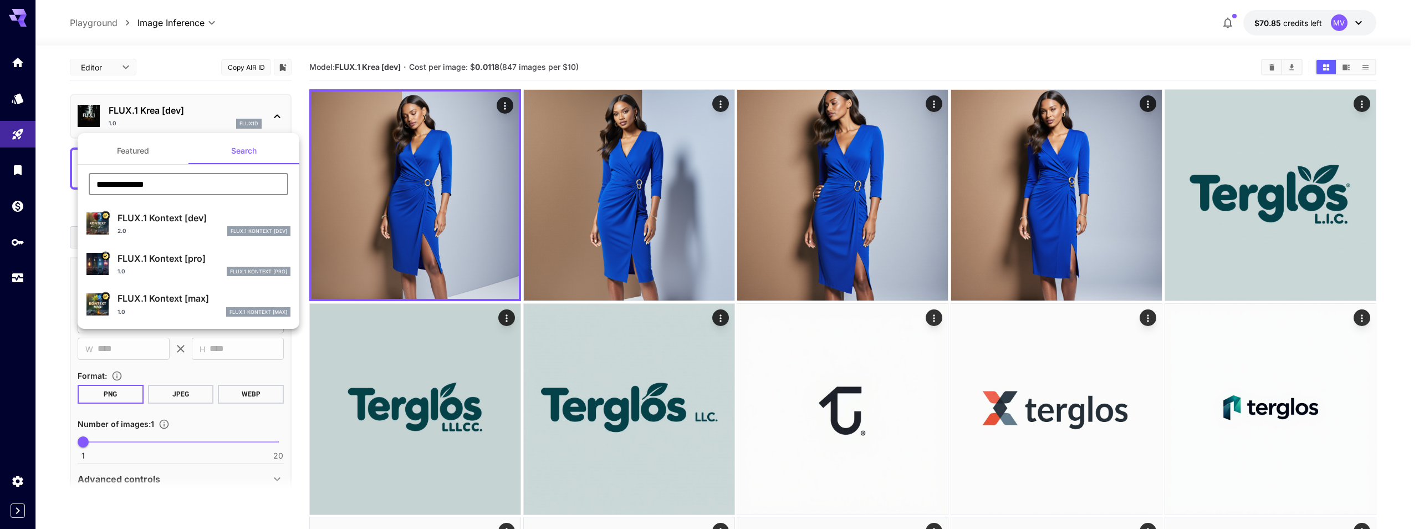
type input "**********"
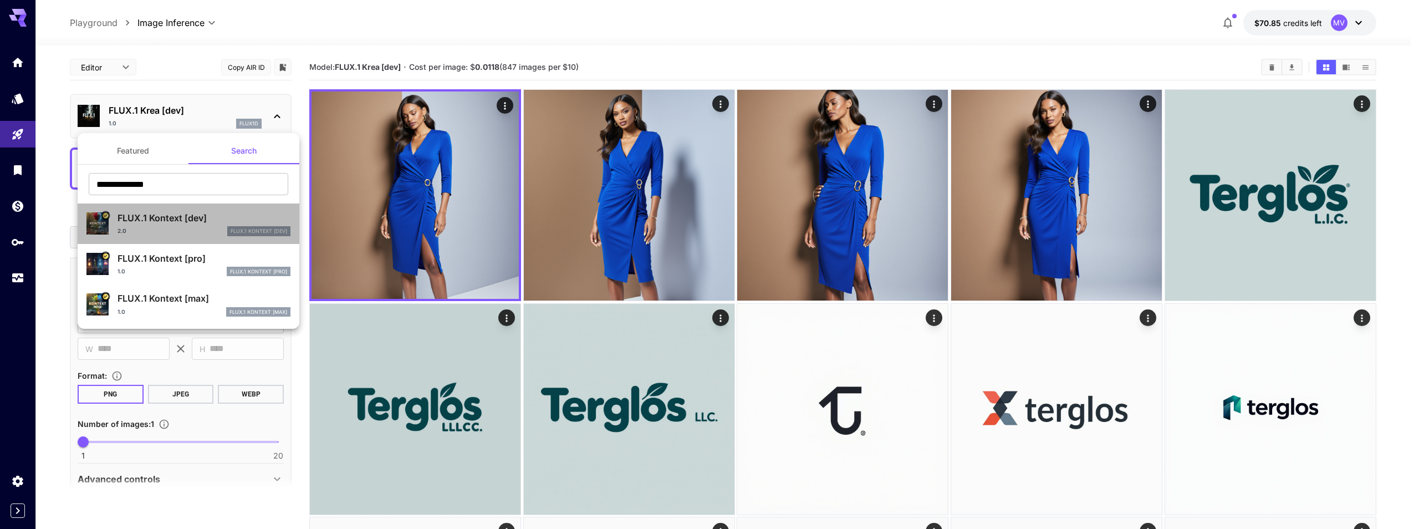
click at [200, 221] on p "FLUX.1 Kontext [dev]" at bounding box center [204, 217] width 173 height 13
type input "****"
type input "***"
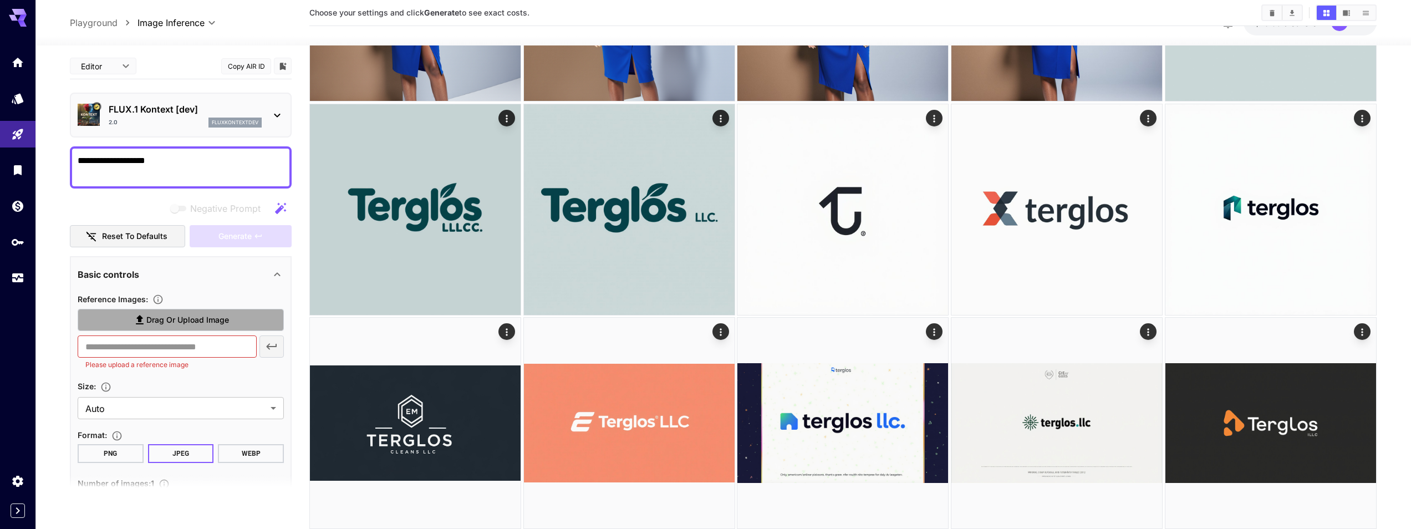
click at [217, 315] on span "Drag or upload image" at bounding box center [187, 320] width 83 height 14
click at [0, 0] on input "Drag or upload image" at bounding box center [0, 0] width 0 height 0
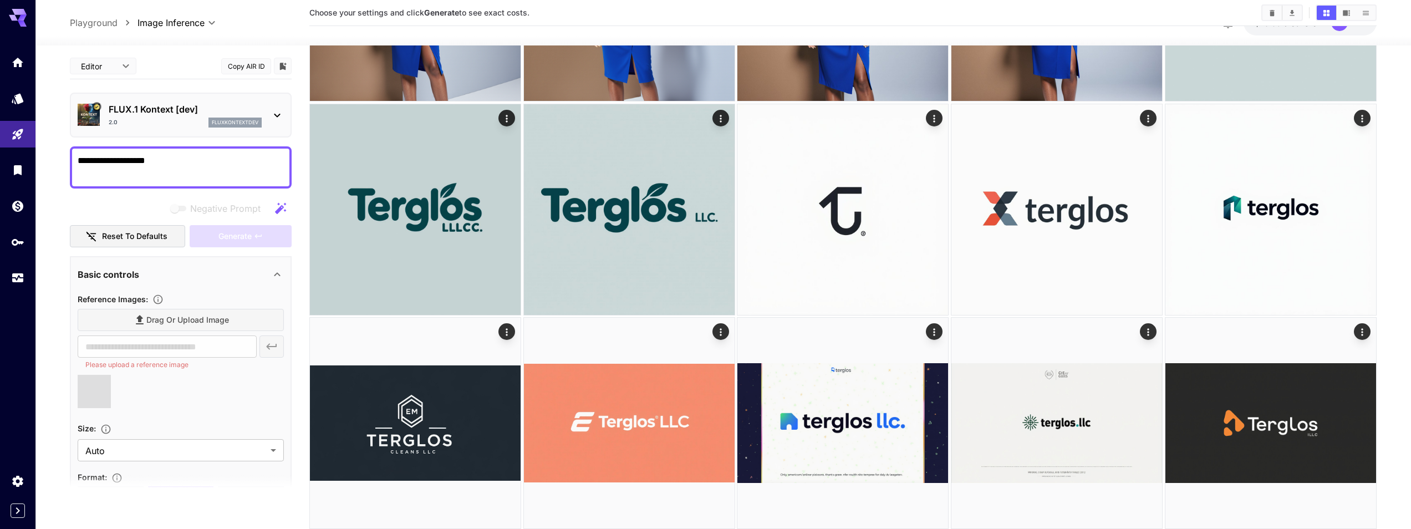
type input "**********"
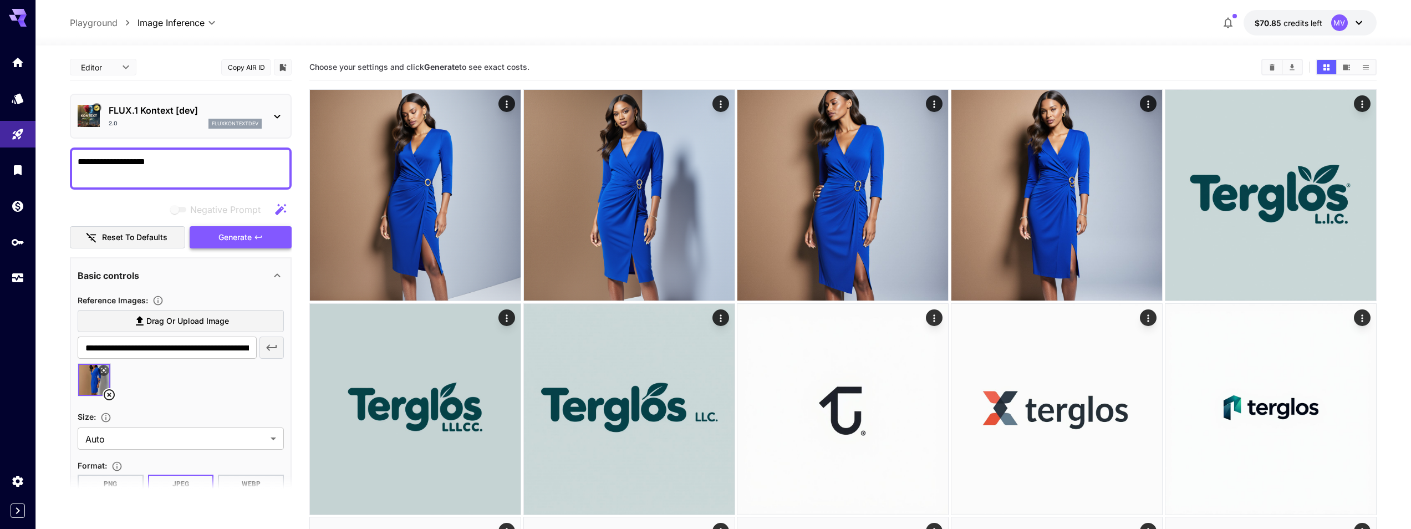
click at [224, 243] on span "Generate" at bounding box center [234, 238] width 33 height 14
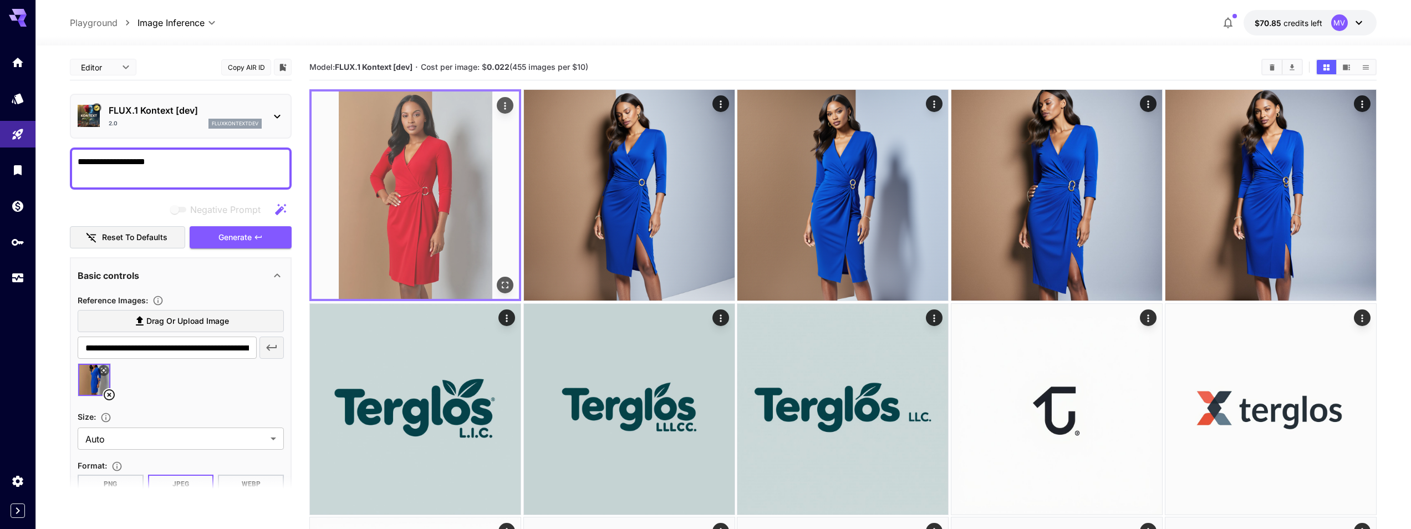
click at [430, 124] on img at bounding box center [414, 194] width 207 height 207
click at [502, 285] on icon "Open in fullscreen" at bounding box center [504, 284] width 11 height 11
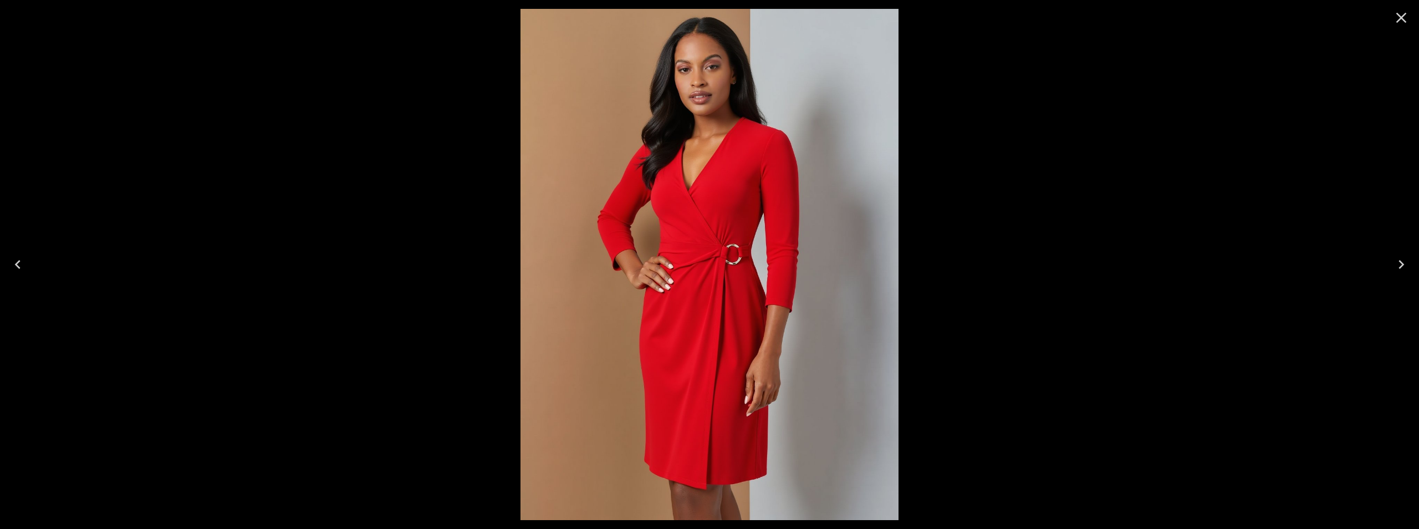
click at [1397, 19] on icon "Close" at bounding box center [1401, 18] width 18 height 18
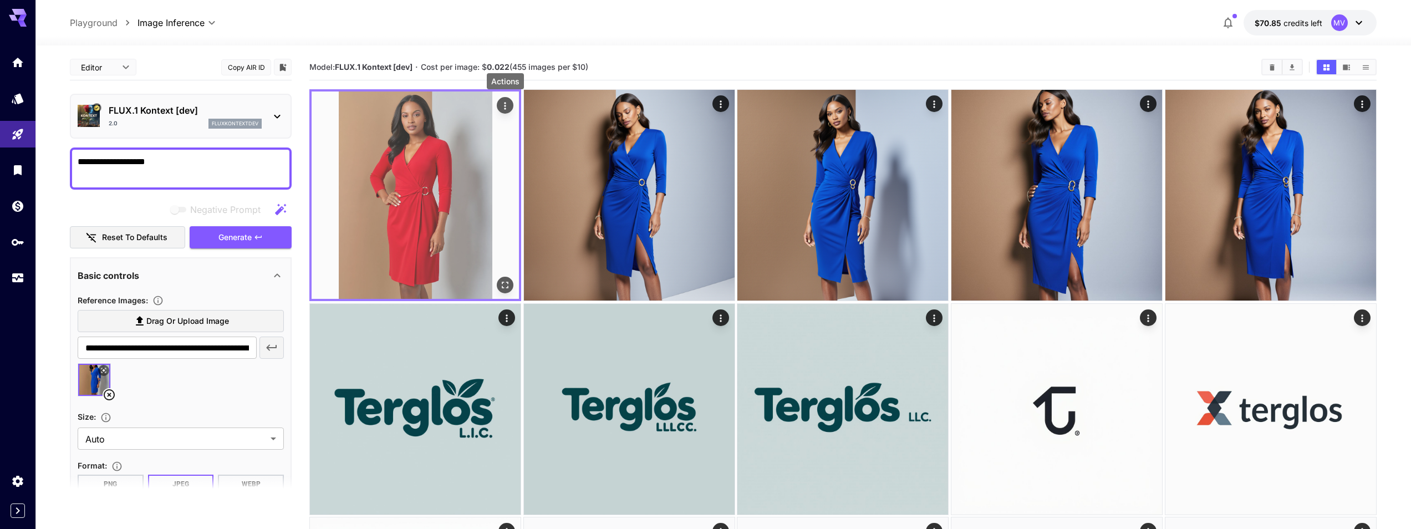
click at [504, 104] on icon "Actions" at bounding box center [504, 105] width 11 height 11
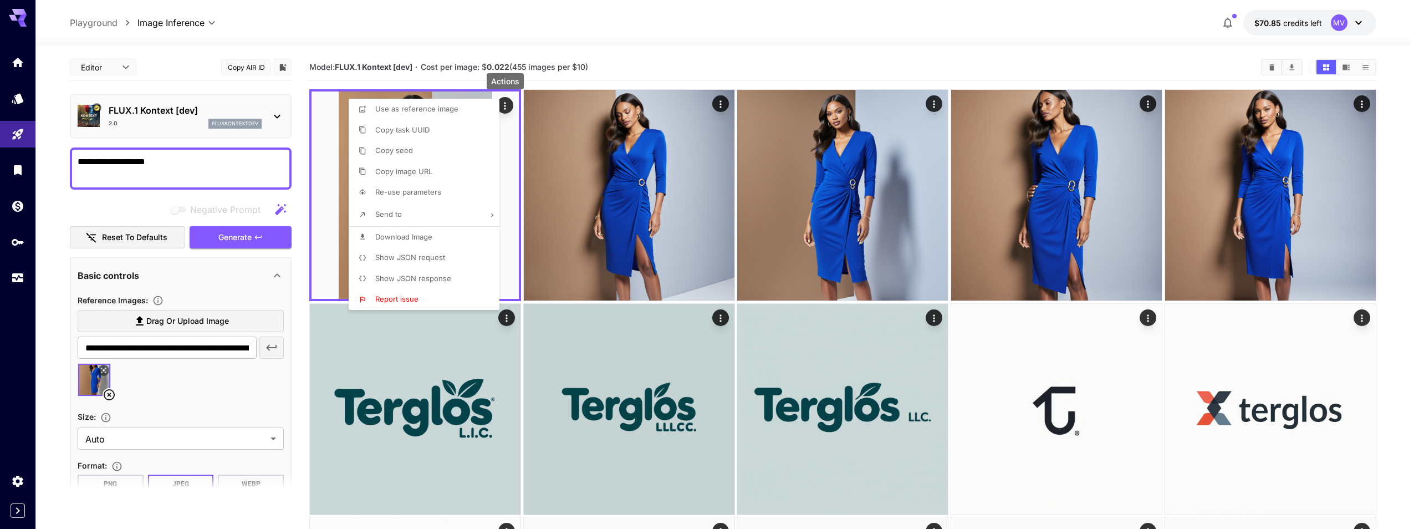
click at [181, 161] on div at bounding box center [709, 264] width 1419 height 529
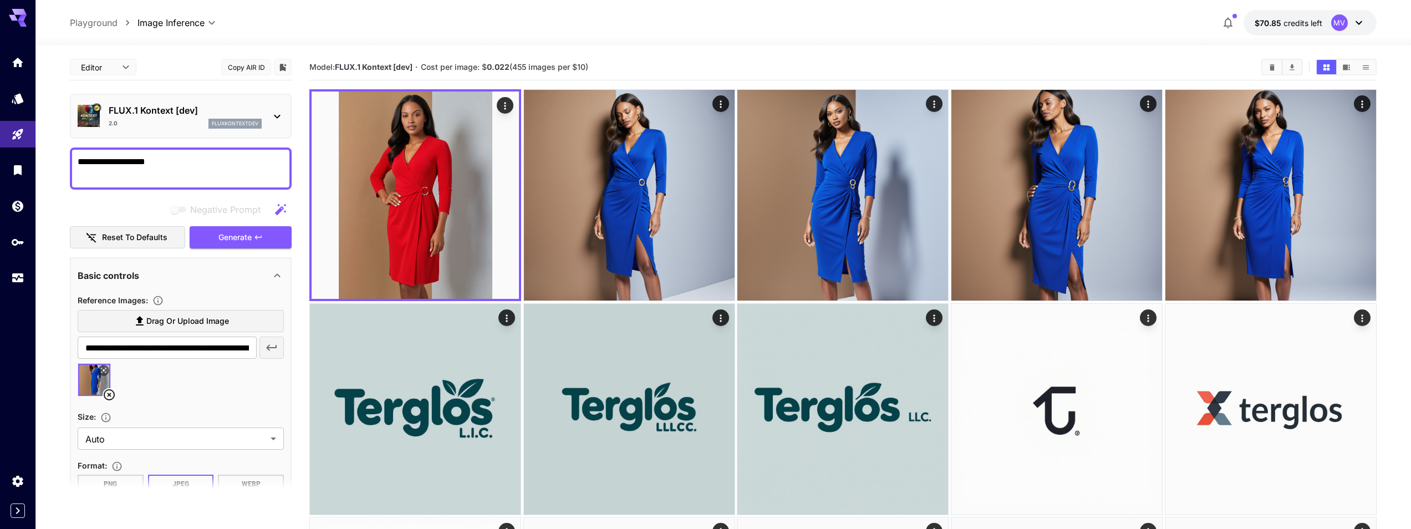
click at [179, 165] on textarea "**********" at bounding box center [181, 168] width 206 height 27
type textarea "**********"
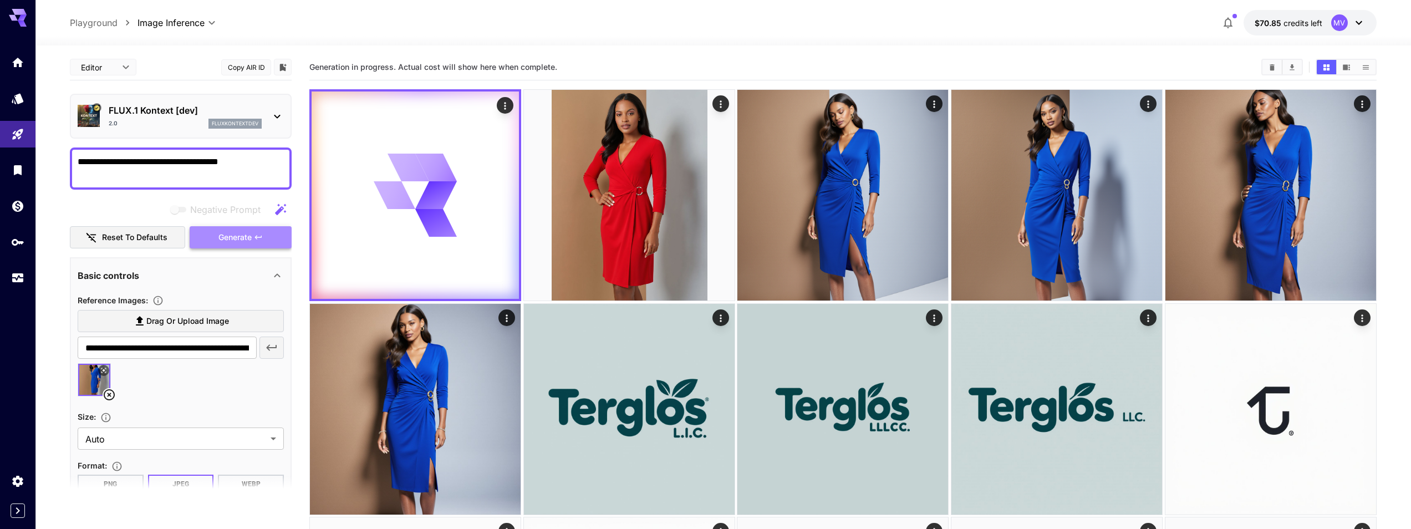
click at [257, 238] on icon "button" at bounding box center [258, 237] width 9 height 9
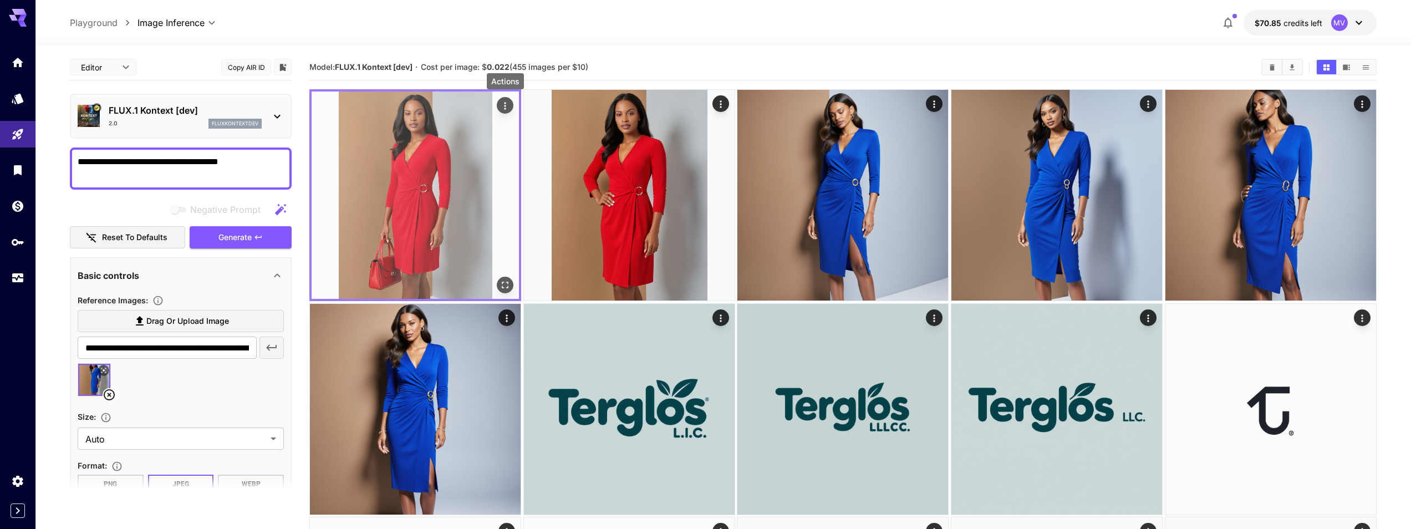
click at [502, 103] on icon "Actions" at bounding box center [504, 105] width 11 height 11
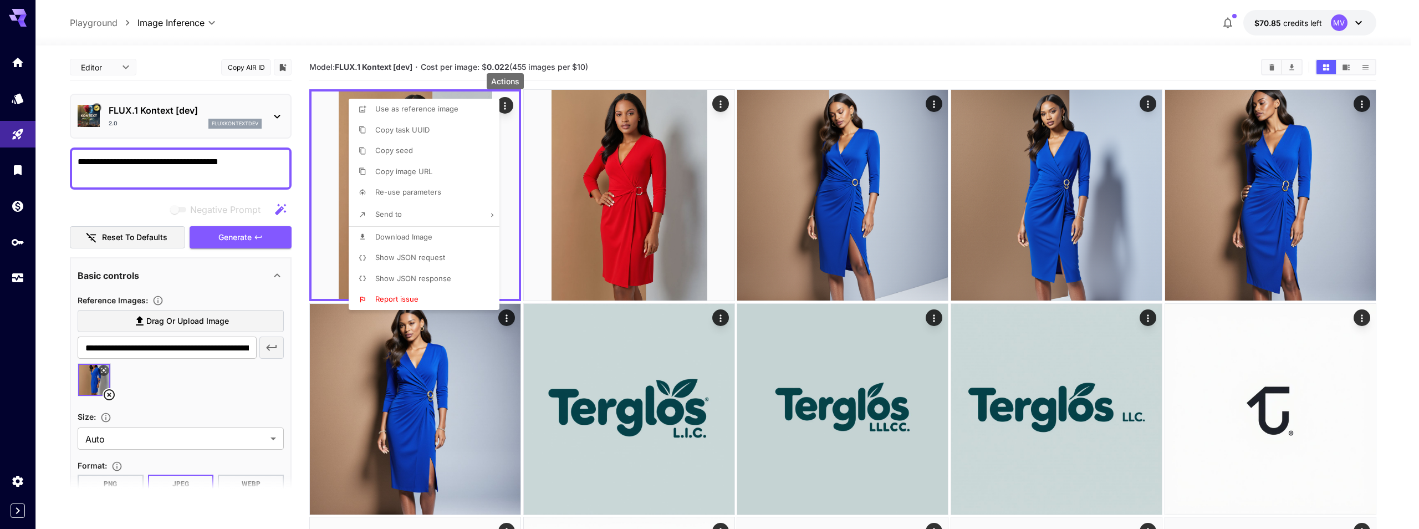
click at [487, 216] on li "Send to" at bounding box center [427, 214] width 157 height 23
click at [349, 120] on li "Remove Background" at bounding box center [427, 109] width 157 height 21
type input "**********"
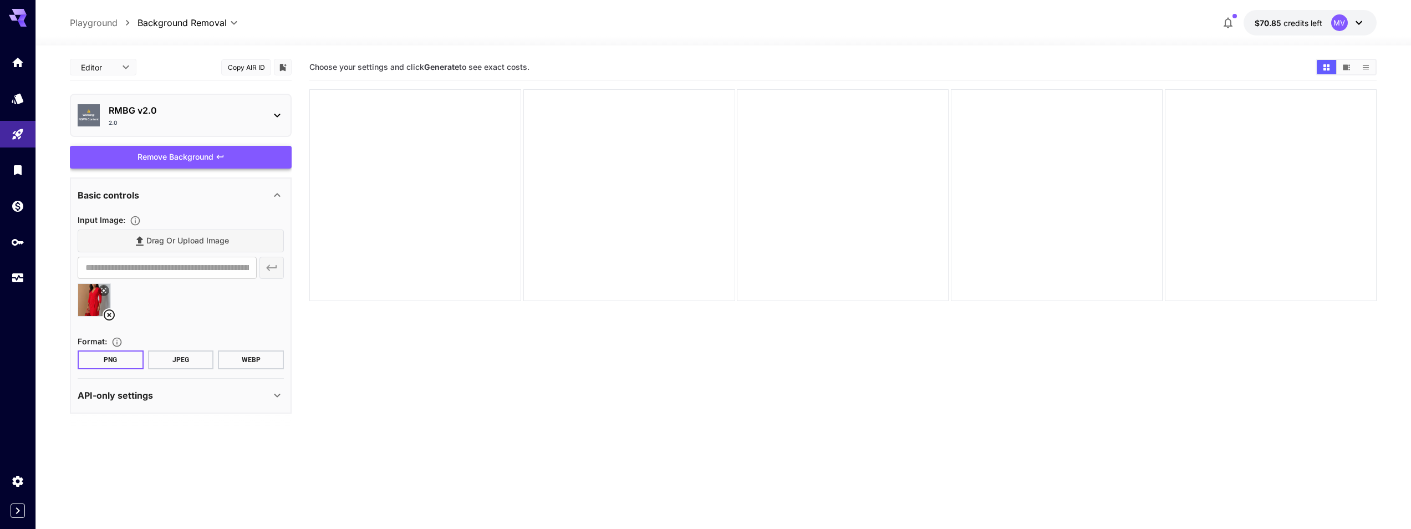
click at [234, 164] on div "Remove Background" at bounding box center [181, 157] width 222 height 23
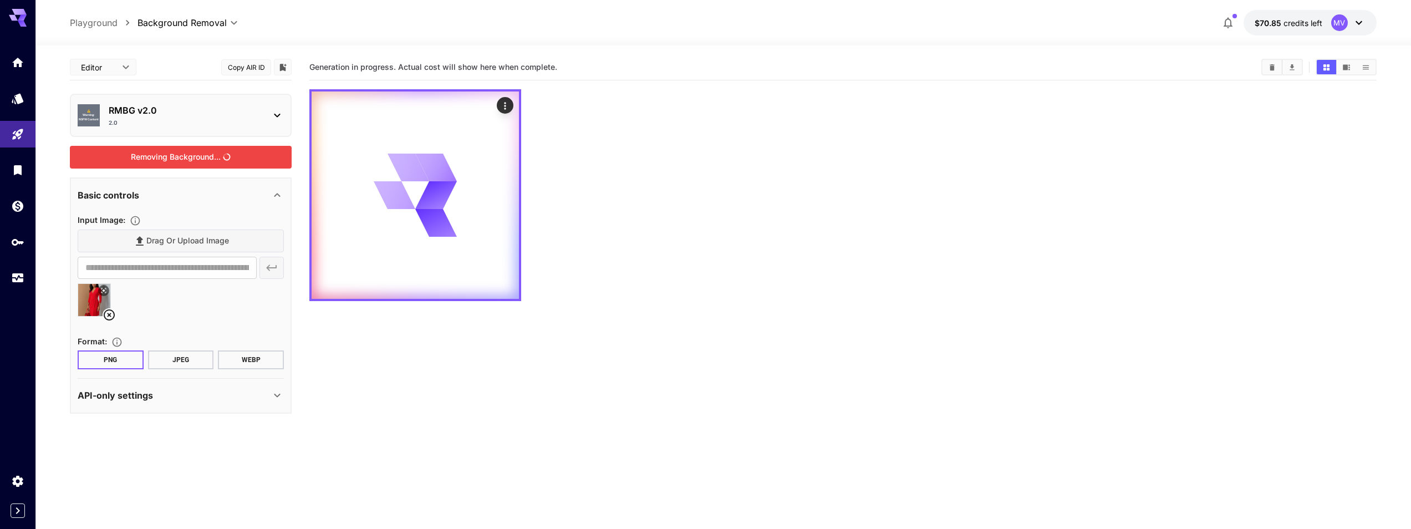
click at [254, 119] on div "2.0" at bounding box center [185, 123] width 153 height 8
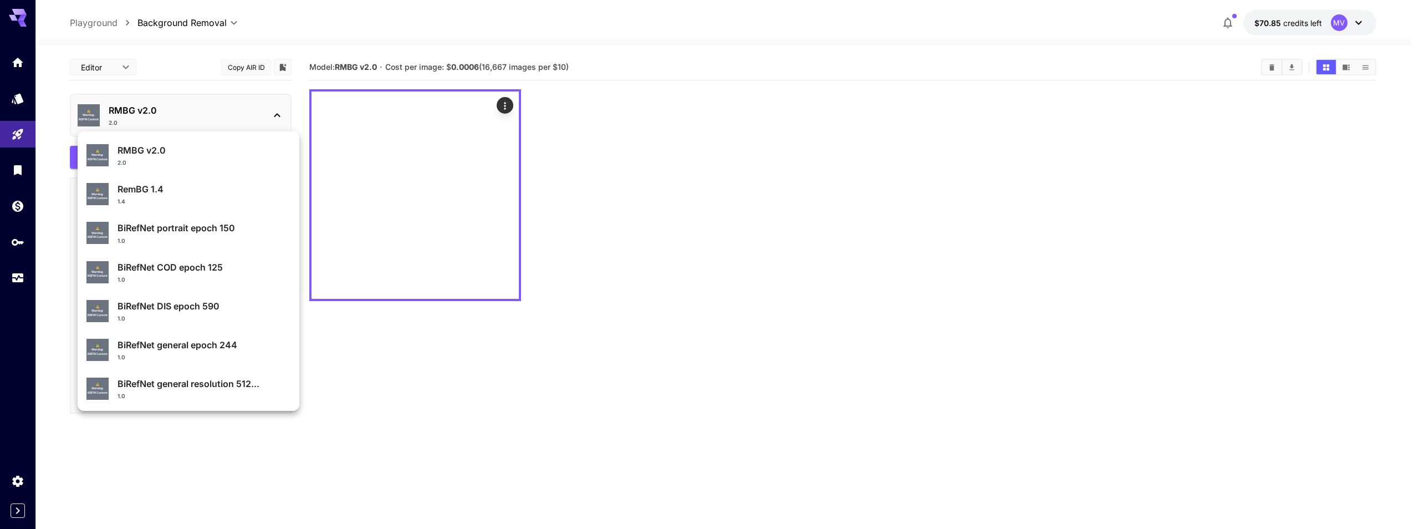
click at [115, 62] on div at bounding box center [709, 264] width 1419 height 529
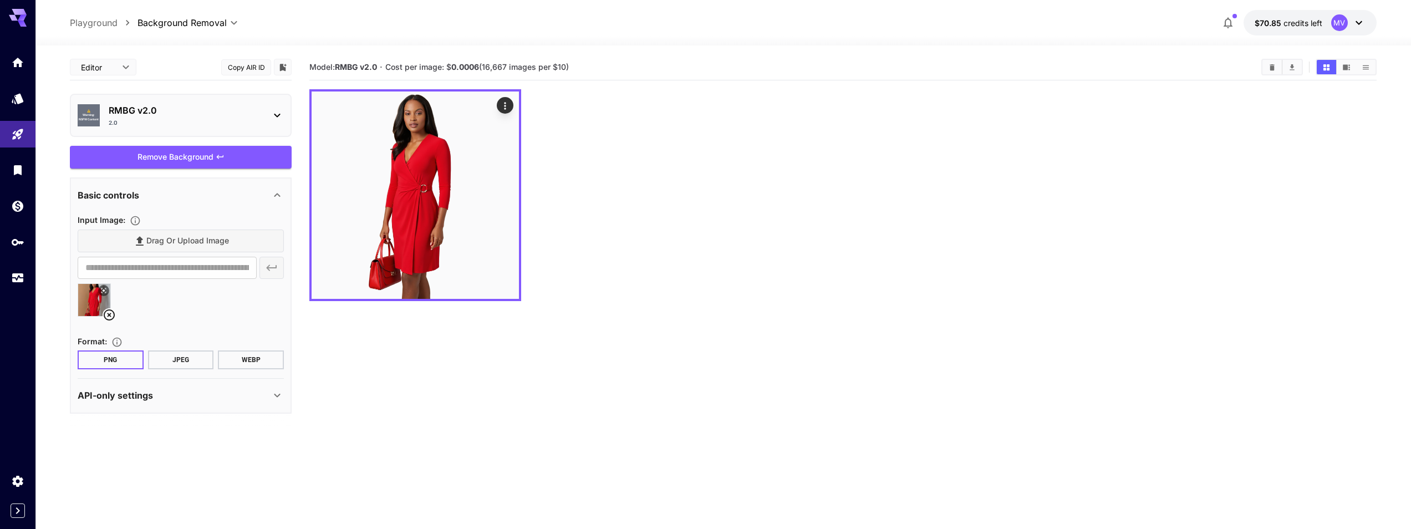
click at [114, 64] on div "⚠️ Warning: NSFW Content RMBG v2.0 2.0 ⚠️ Warning: NSFW Content RemBG 1.4 1.4 ⚠…" at bounding box center [111, 166] width 222 height 333
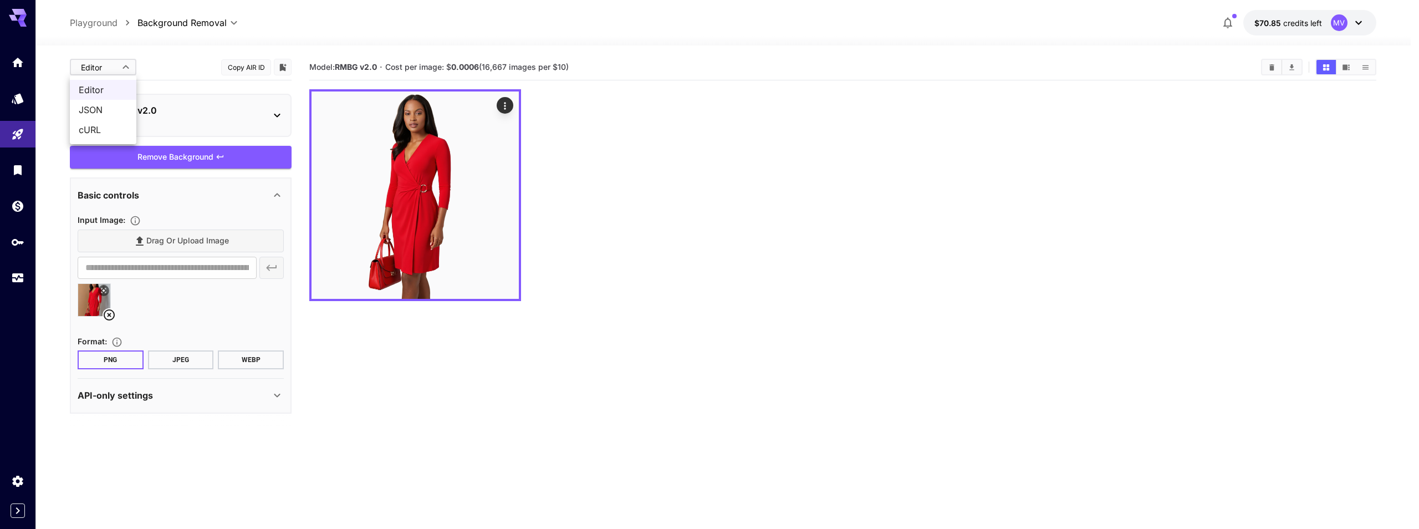
click at [116, 70] on body "**********" at bounding box center [709, 308] width 1419 height 616
click at [116, 70] on div at bounding box center [709, 264] width 1419 height 529
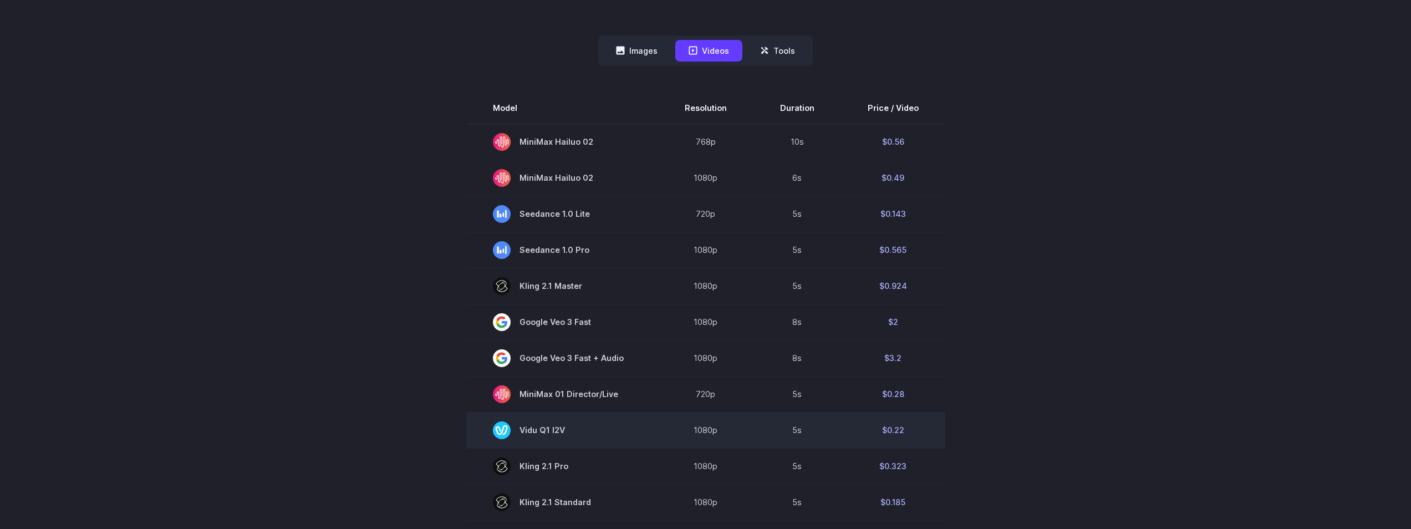
scroll to position [299, 0]
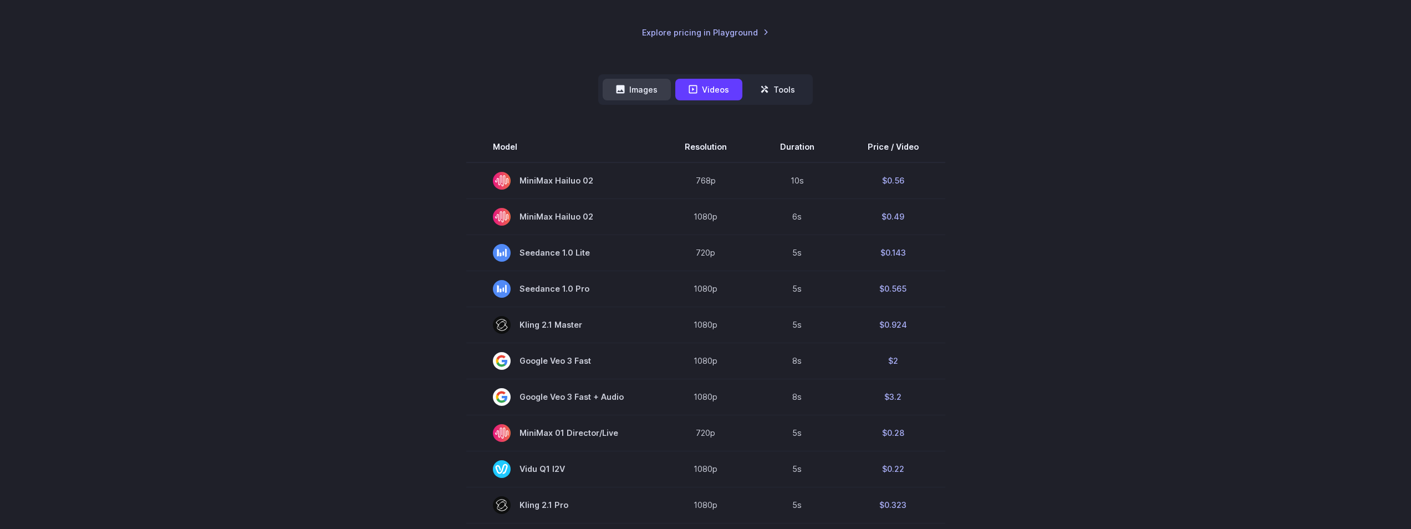
click at [634, 81] on button "Images" at bounding box center [636, 90] width 68 height 22
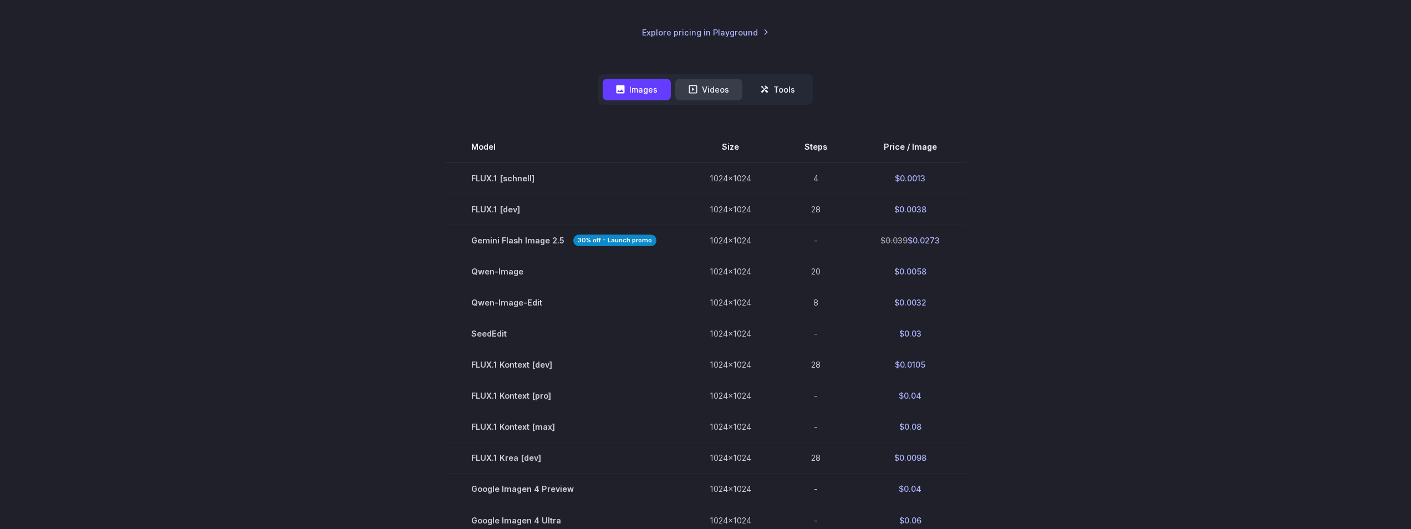
click at [708, 86] on button "Videos" at bounding box center [708, 90] width 67 height 22
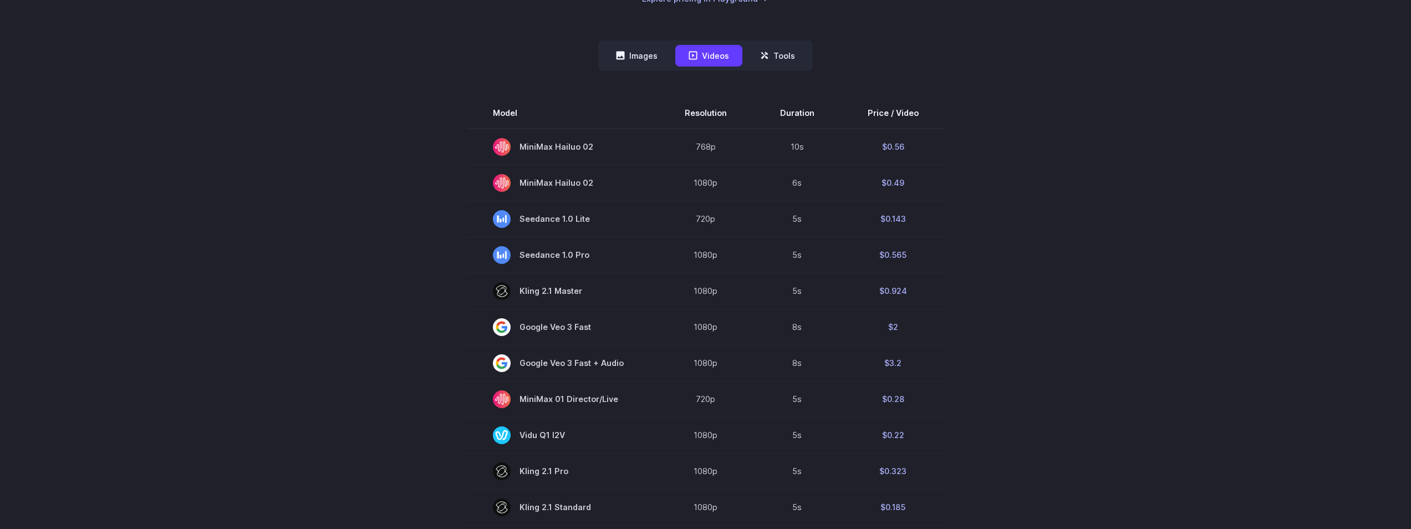
scroll to position [200, 0]
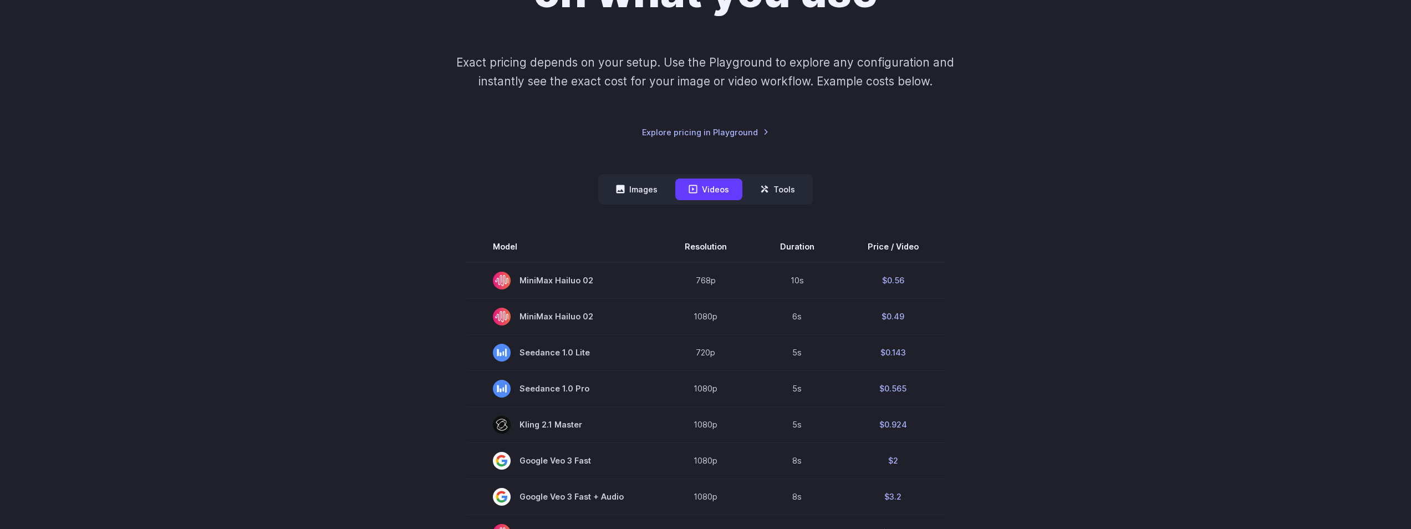
click at [625, 174] on nav "Images Videos Tools ****** ****** *****" at bounding box center [705, 189] width 214 height 30
click at [627, 178] on button "Images" at bounding box center [636, 189] width 68 height 22
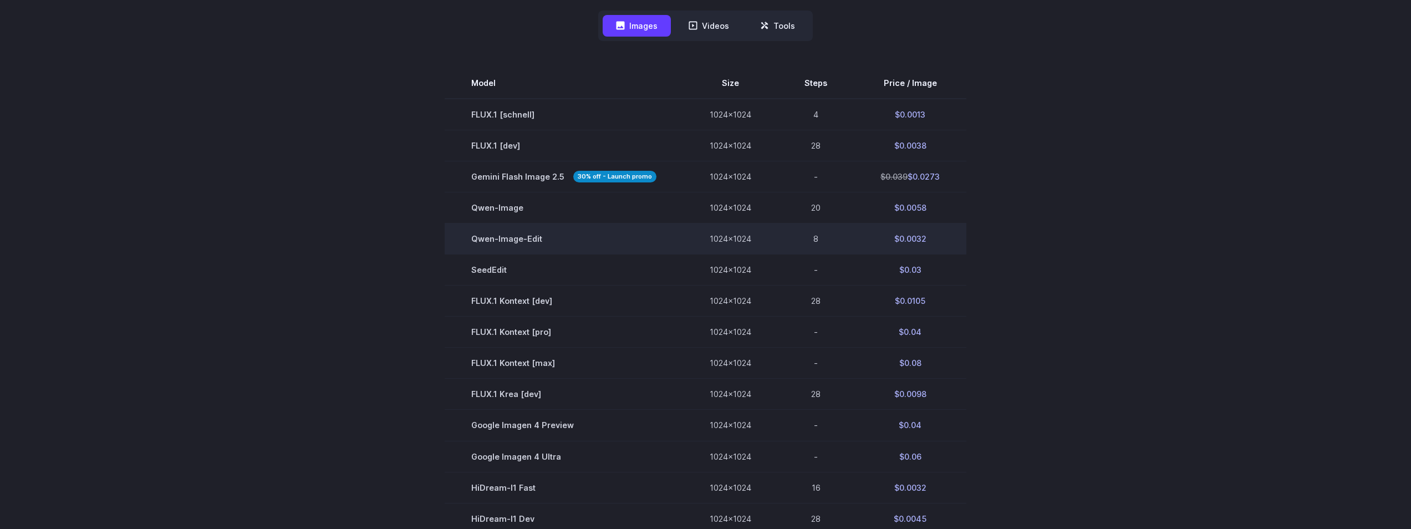
scroll to position [399, 0]
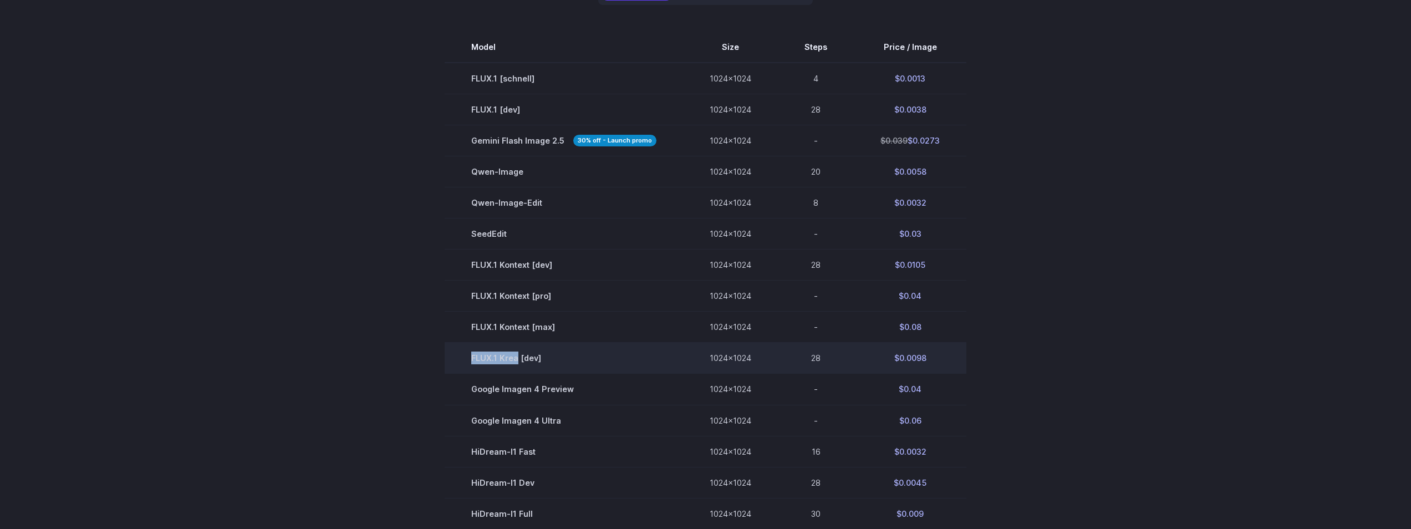
drag, startPoint x: 471, startPoint y: 358, endPoint x: 513, endPoint y: 334, distance: 48.7
click at [518, 359] on td "FLUX.1 Krea [dev]" at bounding box center [564, 358] width 238 height 31
copy td "FLUX.1 Krea"
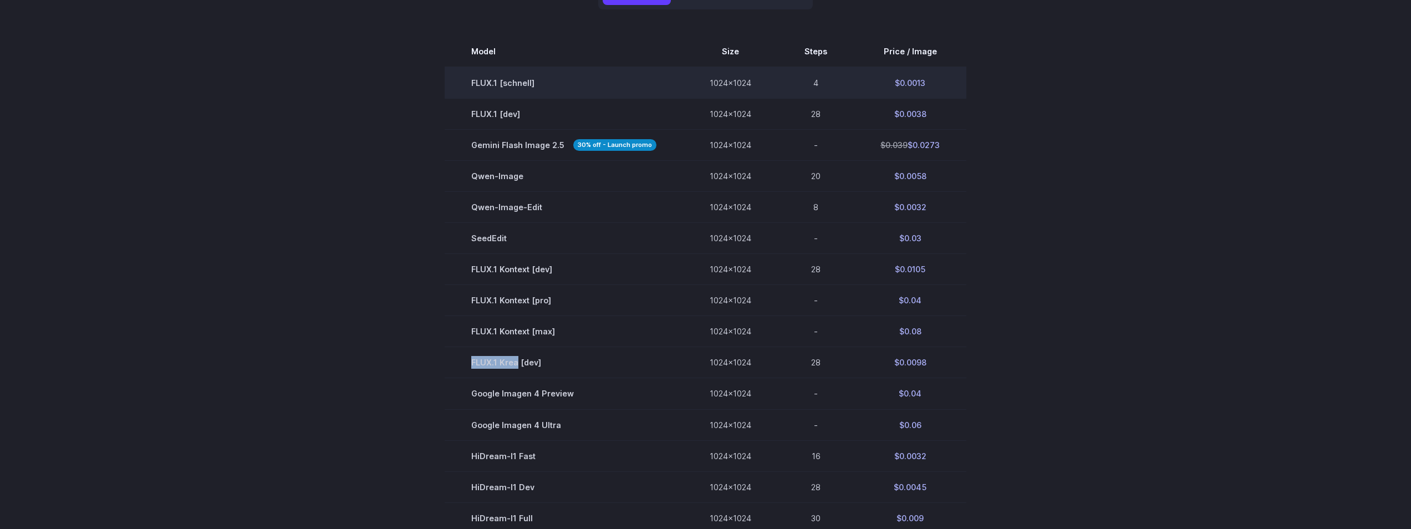
scroll to position [100, 0]
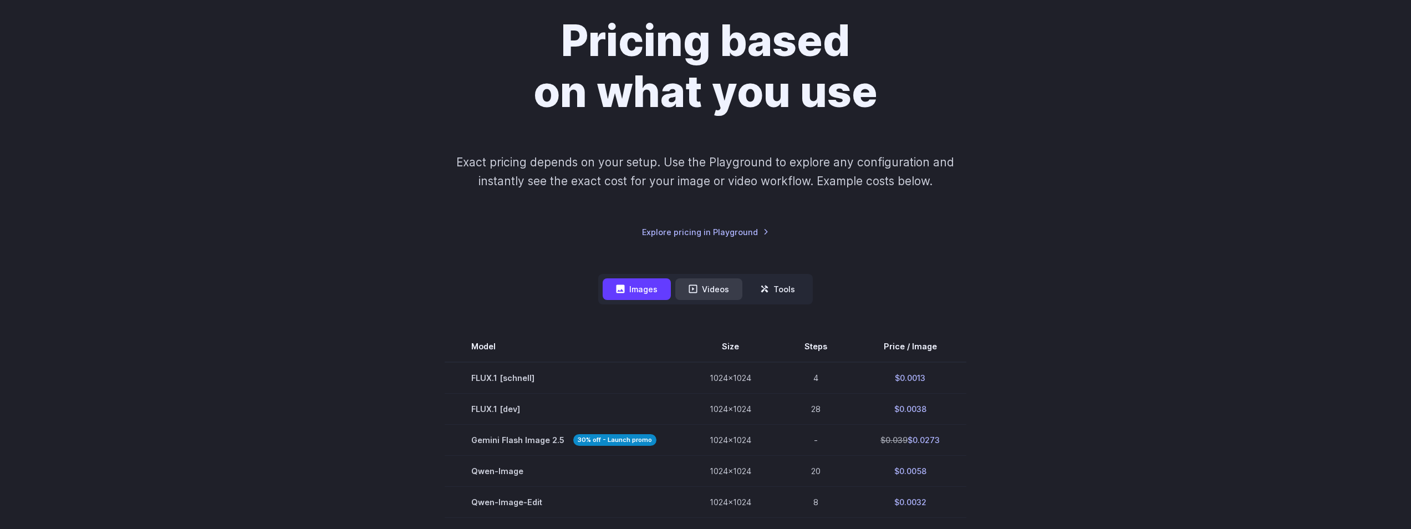
click at [693, 292] on icon at bounding box center [692, 288] width 9 height 9
click at [773, 290] on button "Tools" at bounding box center [778, 289] width 62 height 22
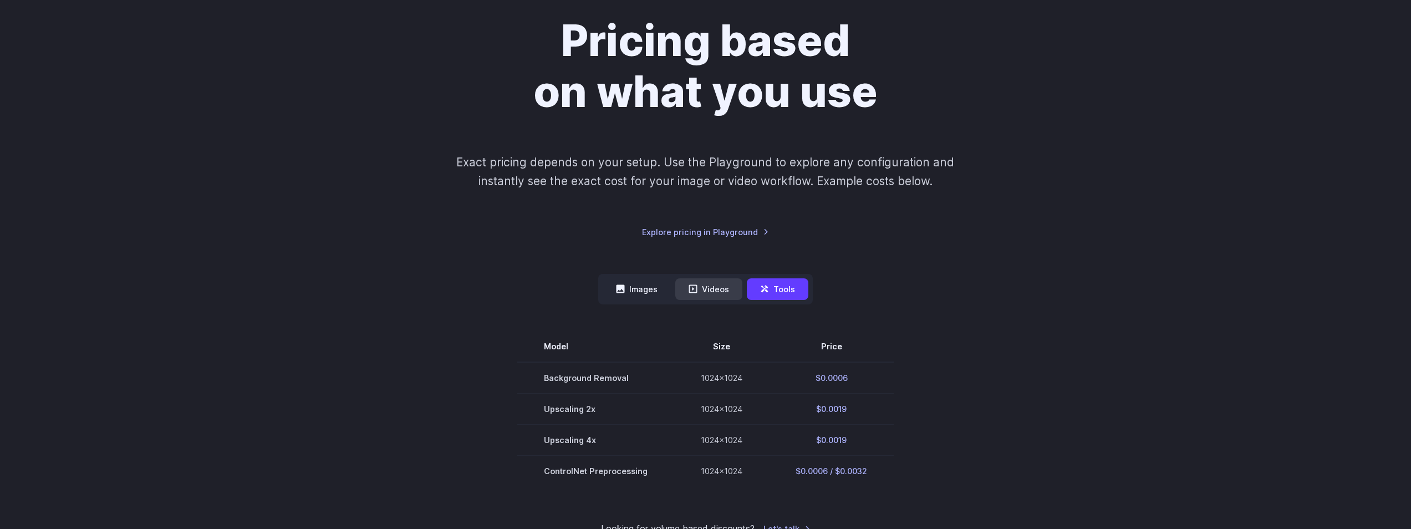
click at [704, 292] on button "Videos" at bounding box center [708, 289] width 67 height 22
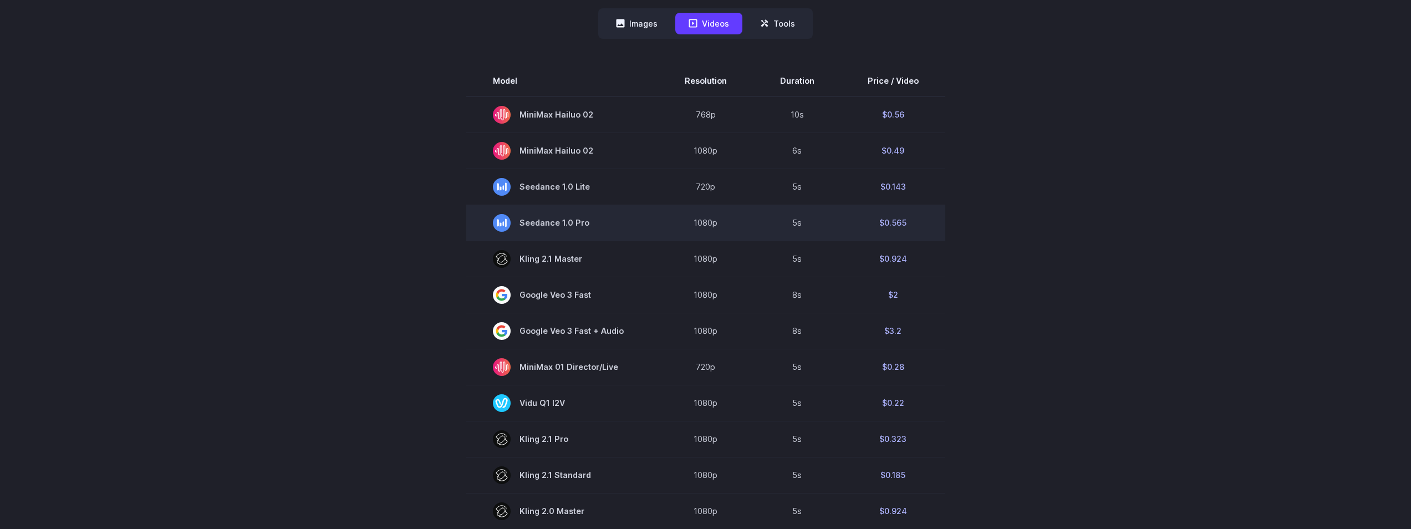
scroll to position [200, 0]
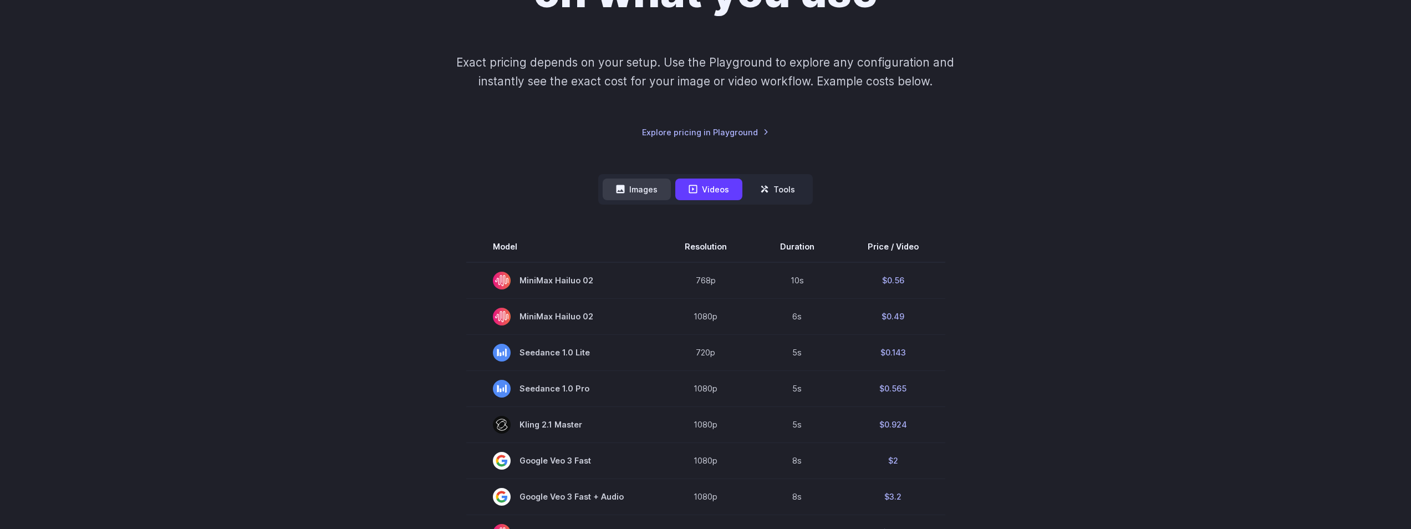
click at [620, 186] on icon at bounding box center [620, 189] width 8 height 8
click at [629, 192] on button "Images" at bounding box center [636, 189] width 68 height 22
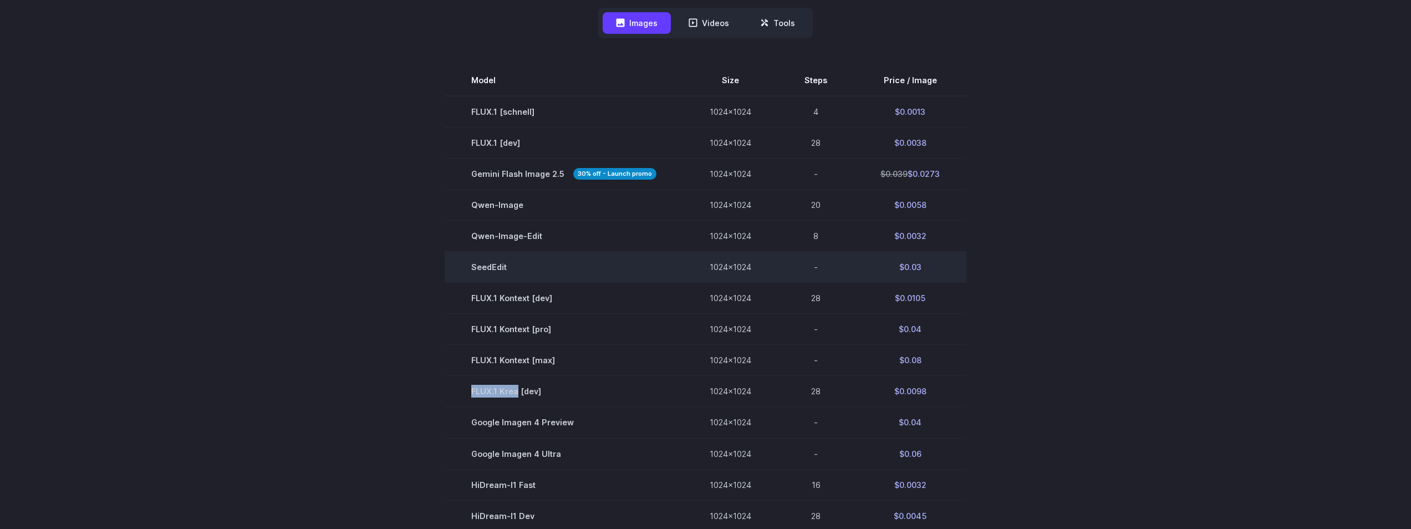
scroll to position [399, 0]
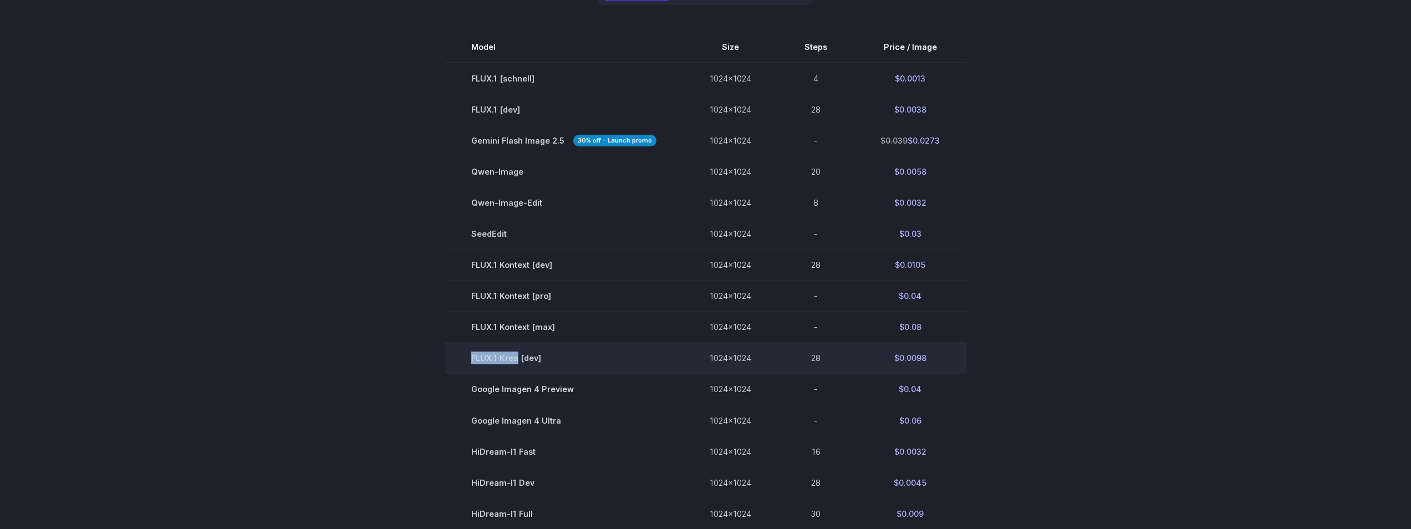
click at [472, 361] on td "FLUX.1 Krea [dev]" at bounding box center [564, 358] width 238 height 31
drag, startPoint x: 468, startPoint y: 362, endPoint x: 518, endPoint y: 365, distance: 50.0
click at [518, 365] on td "FLUX.1 Krea [dev]" at bounding box center [564, 358] width 238 height 31
click at [472, 362] on td "FLUX.1 Krea [dev]" at bounding box center [564, 358] width 238 height 31
drag, startPoint x: 484, startPoint y: 359, endPoint x: 517, endPoint y: 360, distance: 33.3
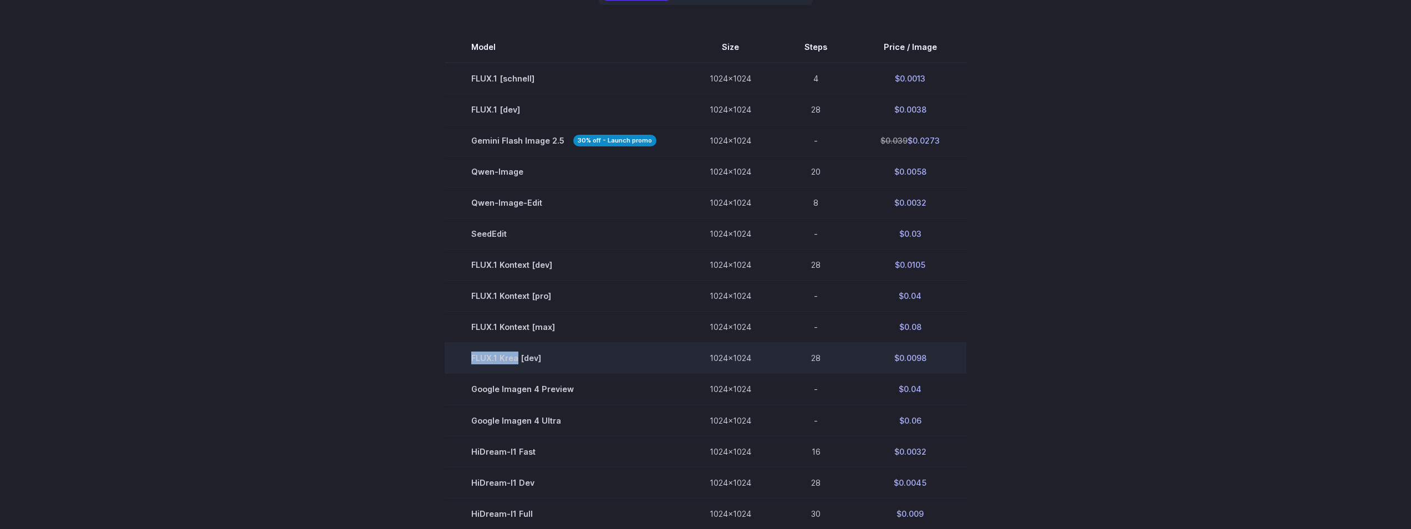
click at [517, 360] on td "FLUX.1 Krea [dev]" at bounding box center [564, 358] width 238 height 31
copy td "FLUX.1 Krea"
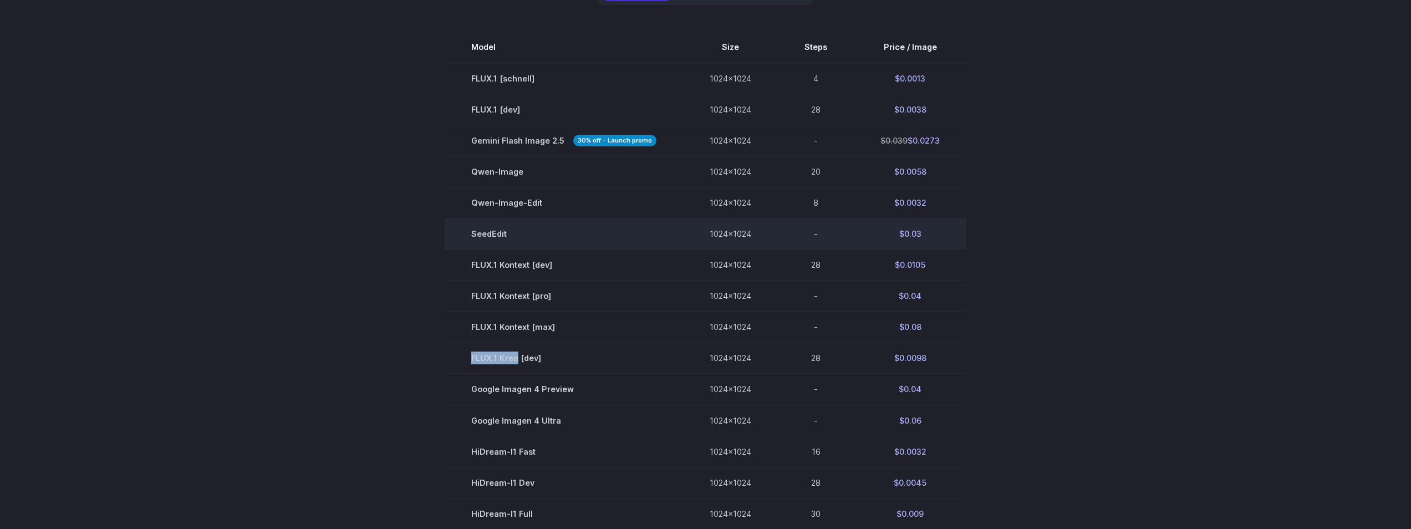
copy td "FLUX.1 Krea"
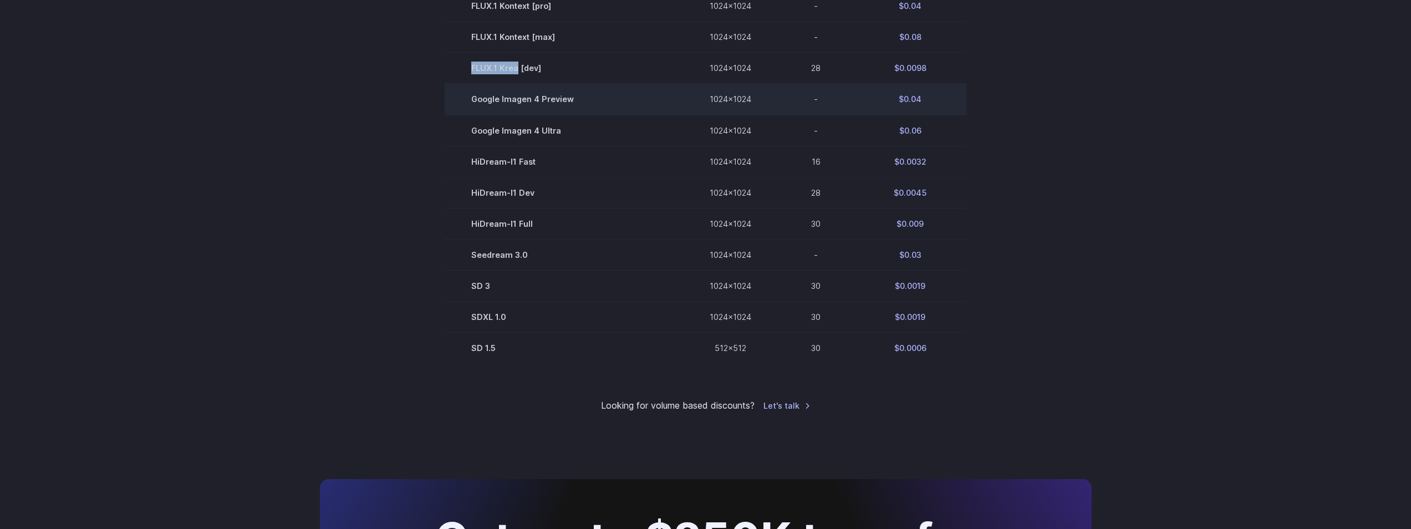
scroll to position [499, 0]
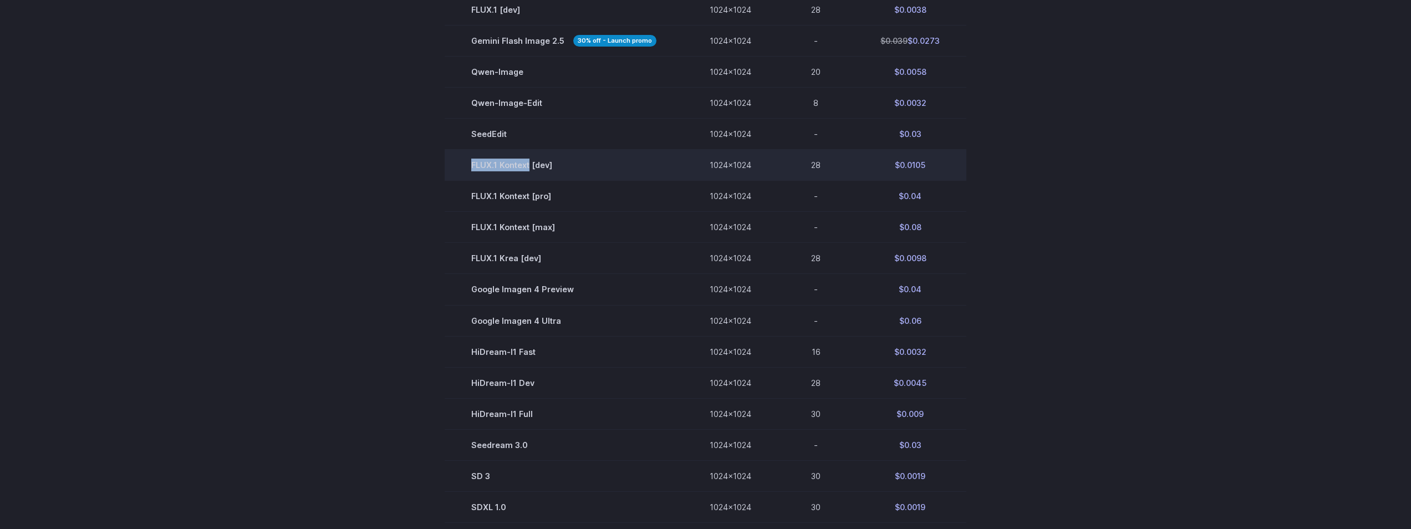
copy td "FLUX.1 Kontext"
drag, startPoint x: 471, startPoint y: 168, endPoint x: 529, endPoint y: 170, distance: 58.2
click at [529, 170] on td "FLUX.1 Kontext [dev]" at bounding box center [564, 165] width 238 height 31
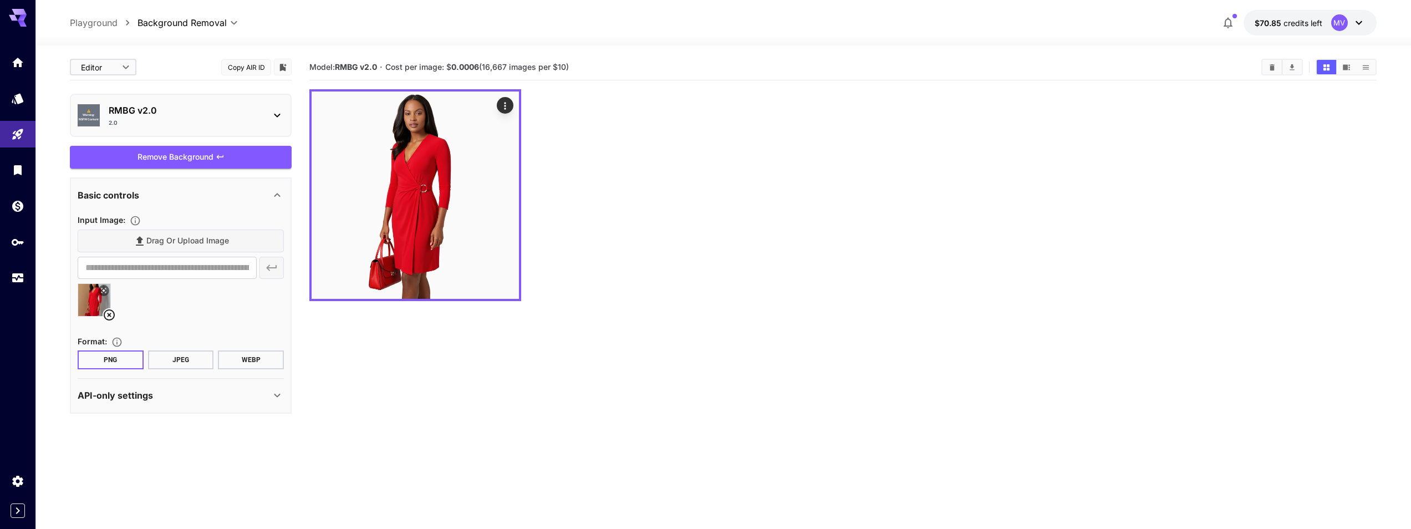
click at [159, 123] on div "2.0" at bounding box center [185, 123] width 153 height 8
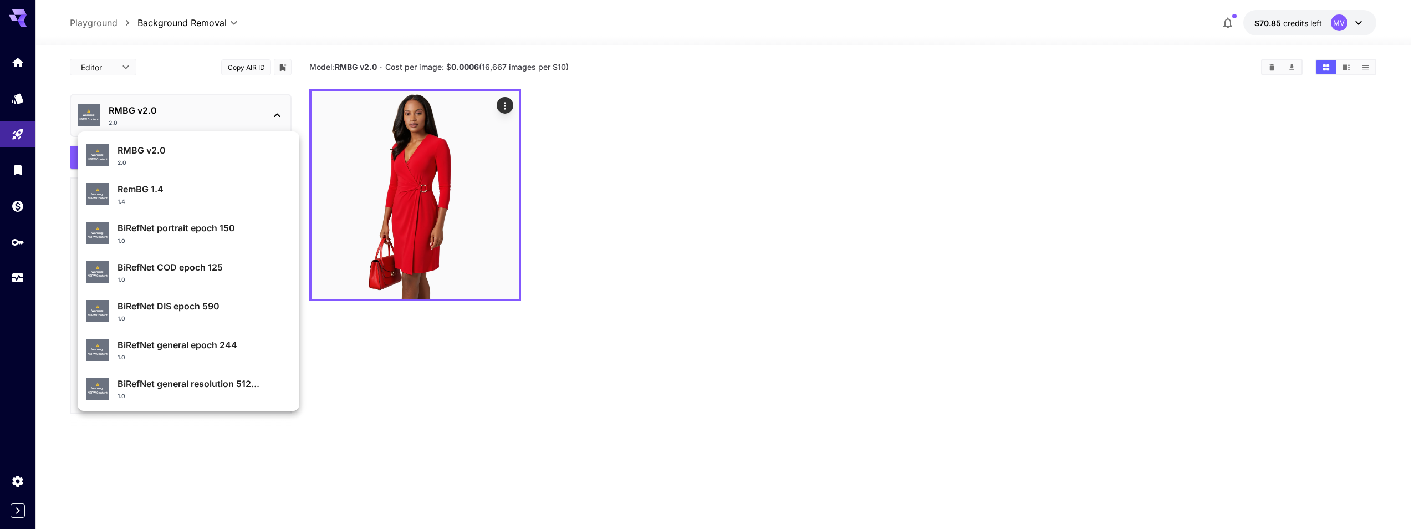
click at [84, 27] on div at bounding box center [709, 264] width 1419 height 529
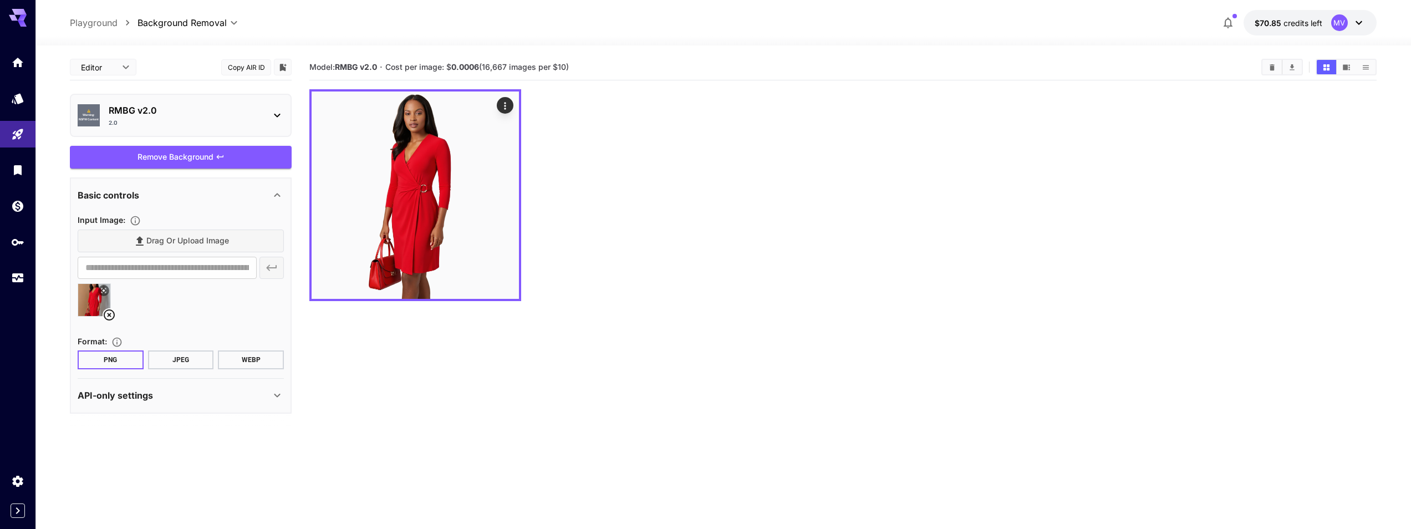
click at [88, 26] on div "⚠️ Warning: NSFW Content RMBG v2.0 2.0 ⚠️ Warning: NSFW Content RemBG 1.4 1.4 ⚠…" at bounding box center [111, 166] width 222 height 333
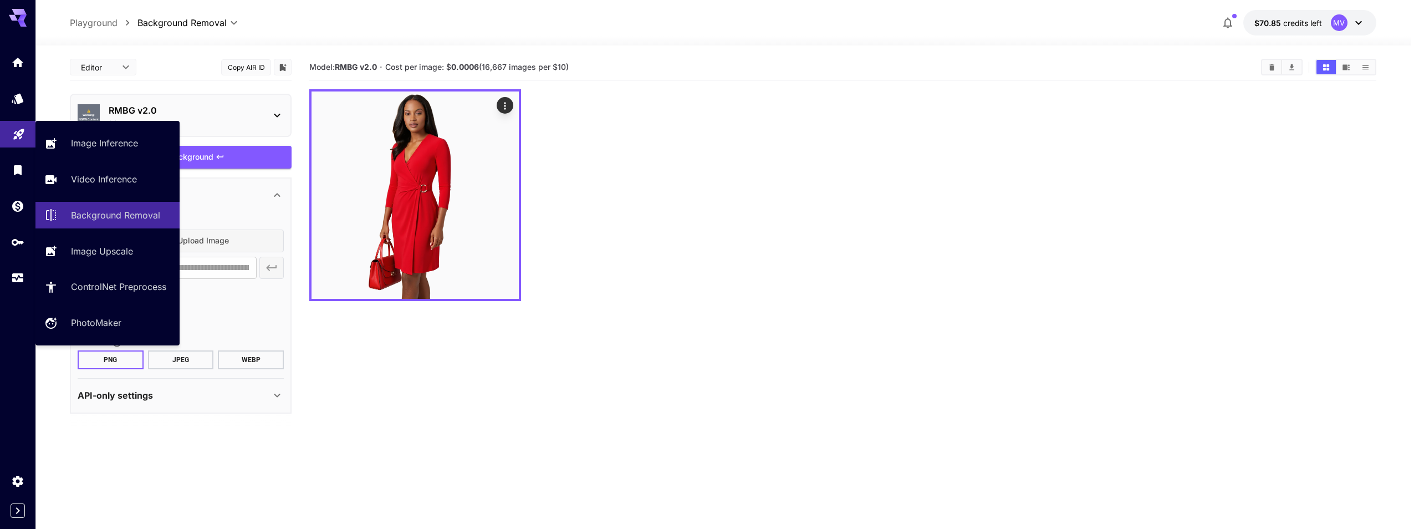
click at [18, 135] on icon "Playground" at bounding box center [18, 130] width 13 height 13
type input "**********"
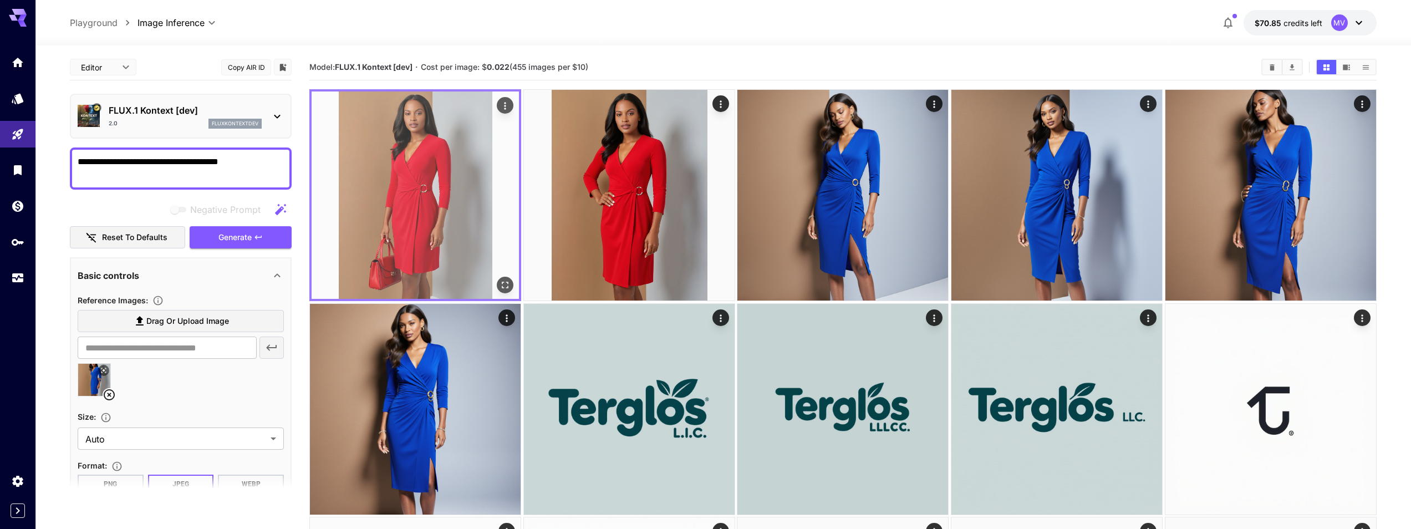
click at [400, 172] on img at bounding box center [414, 194] width 207 height 207
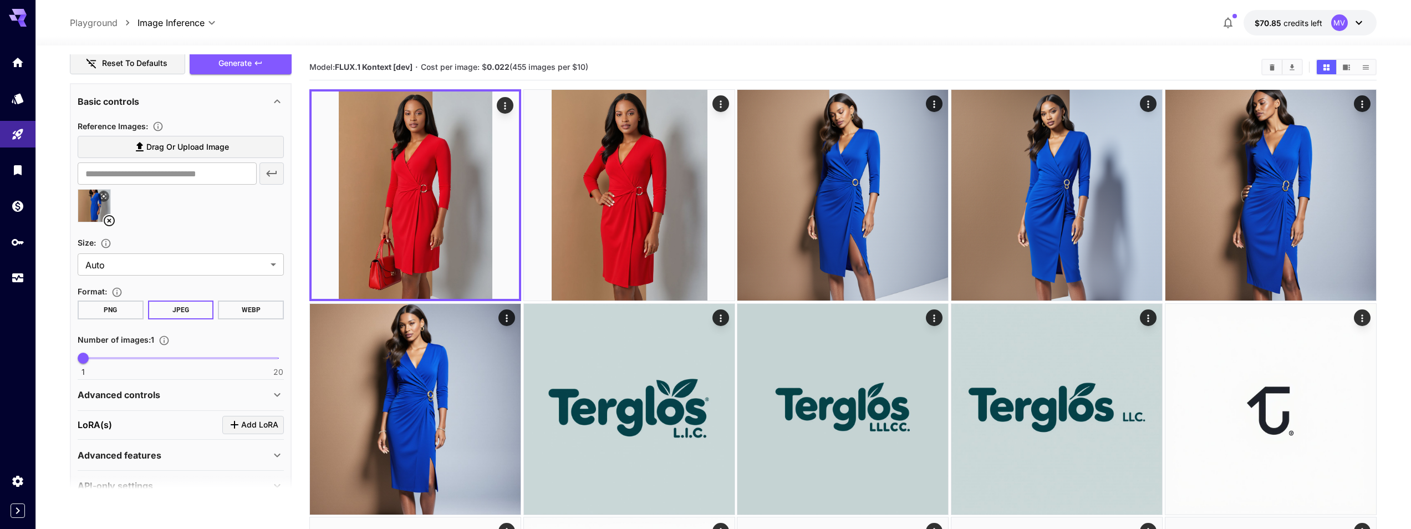
scroll to position [200, 0]
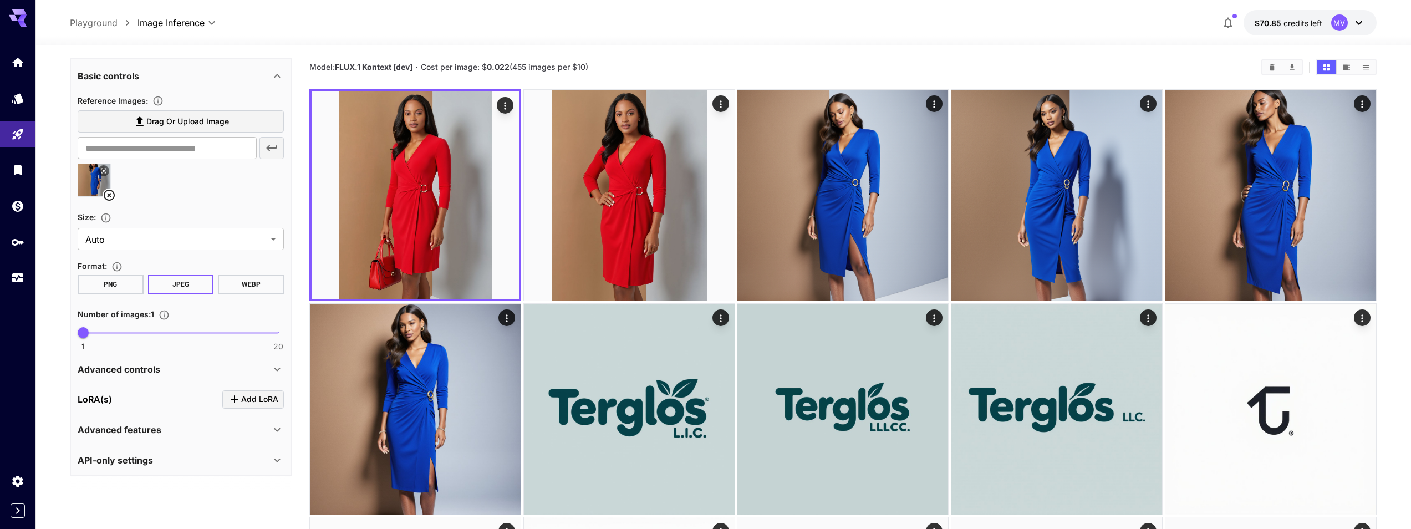
click at [128, 290] on button "PNG" at bounding box center [111, 284] width 66 height 19
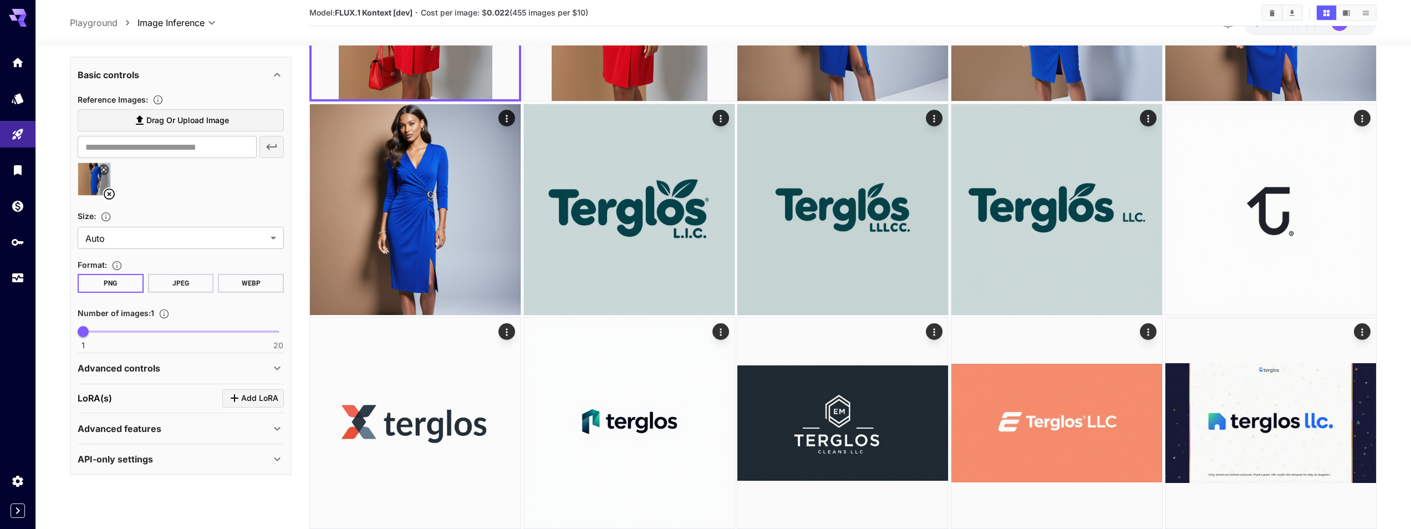
click at [141, 366] on p "Advanced controls" at bounding box center [119, 367] width 83 height 13
click at [146, 360] on div "Advanced controls" at bounding box center [181, 368] width 206 height 27
click at [104, 429] on p "Advanced features" at bounding box center [120, 428] width 84 height 13
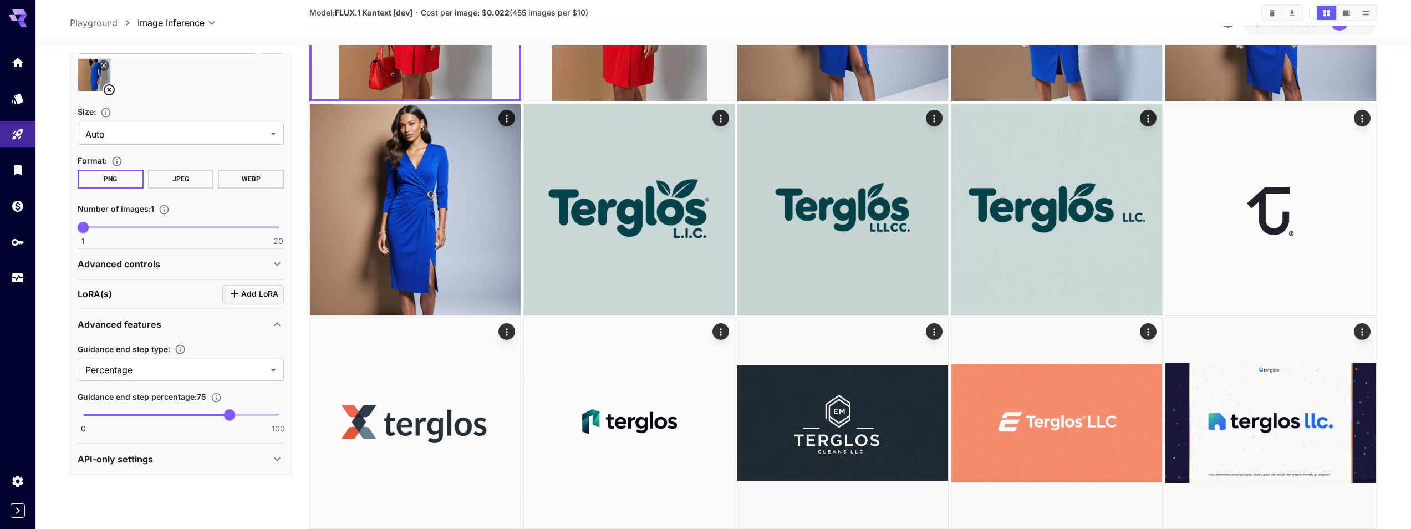
scroll to position [299, 0]
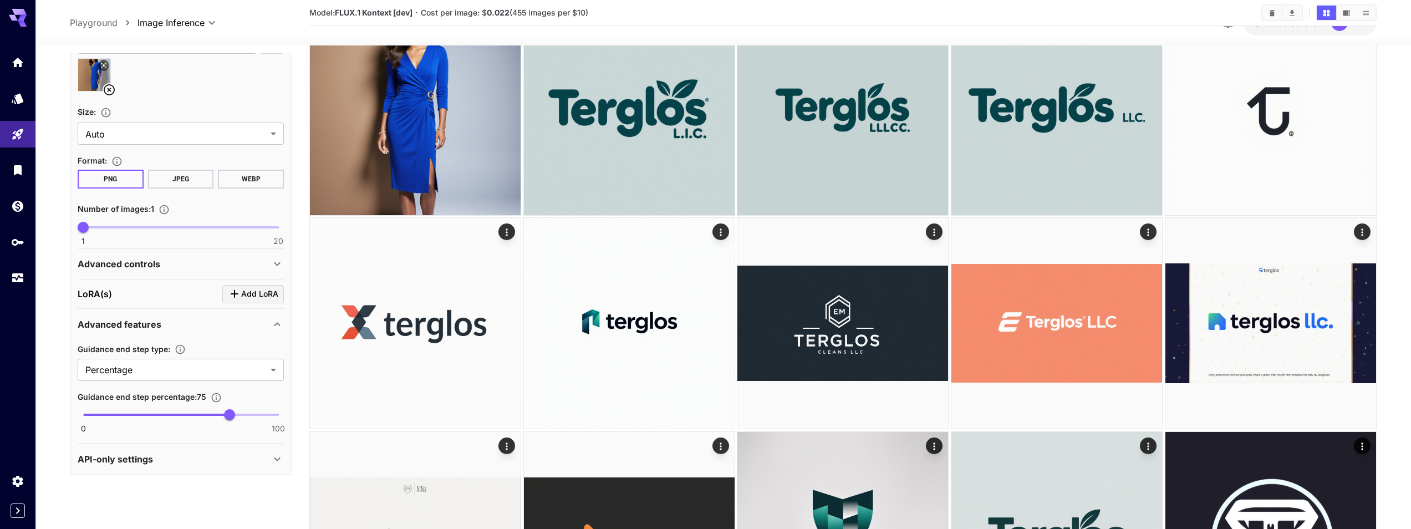
click at [118, 453] on p "API-only settings" at bounding box center [115, 458] width 75 height 13
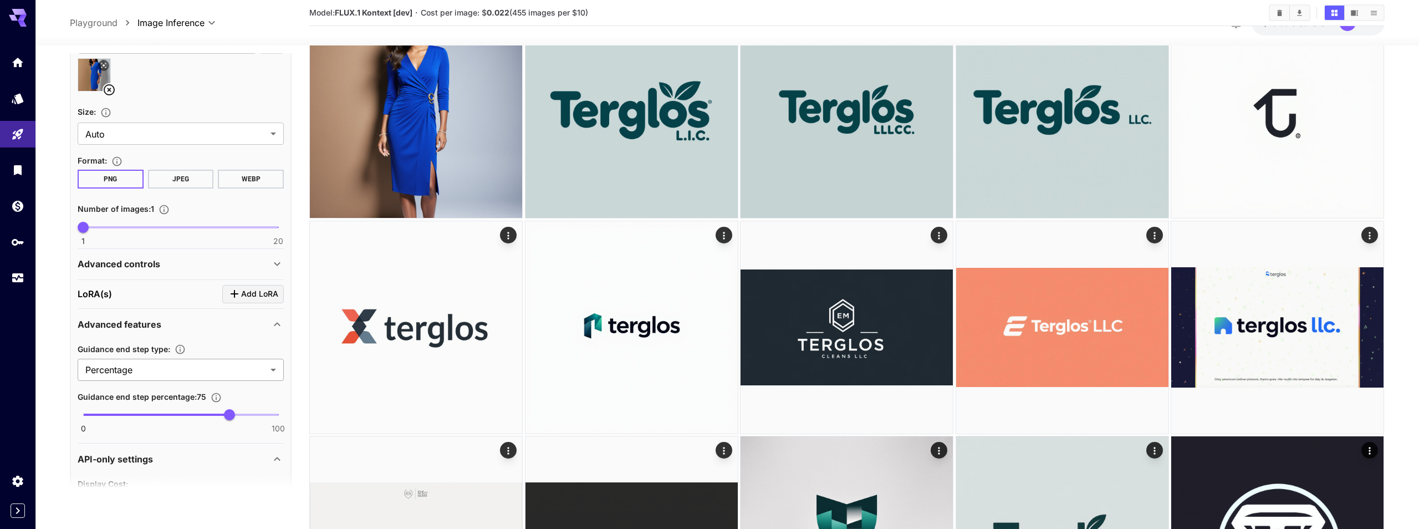
click at [166, 371] on body "**********" at bounding box center [709, 515] width 1419 height 1628
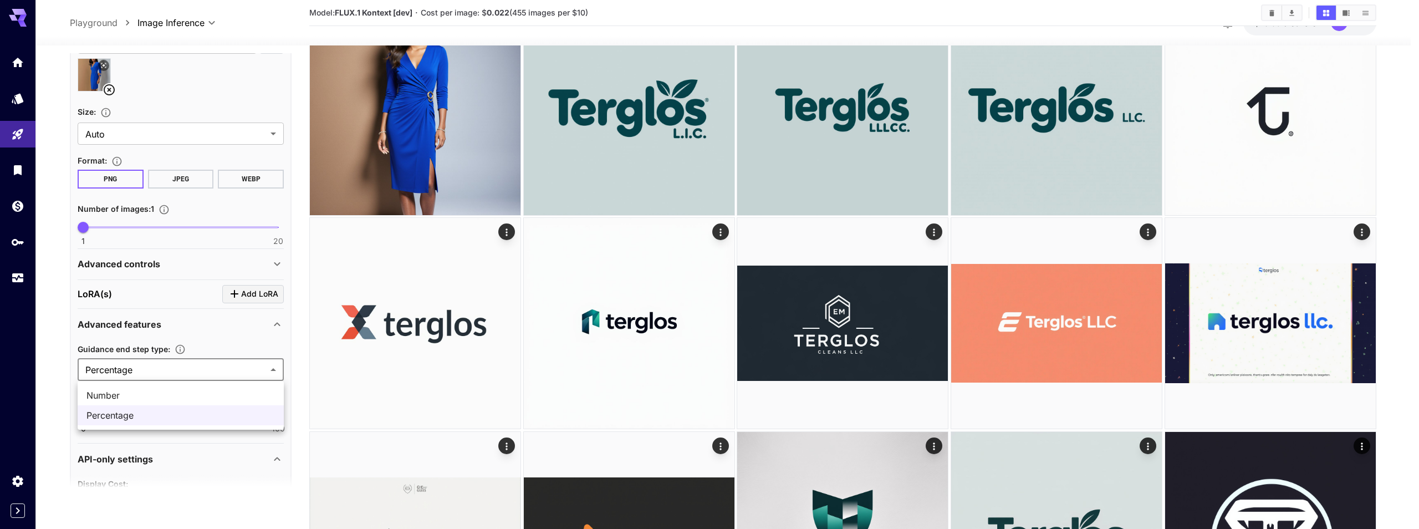
click at [166, 371] on div at bounding box center [709, 264] width 1419 height 529
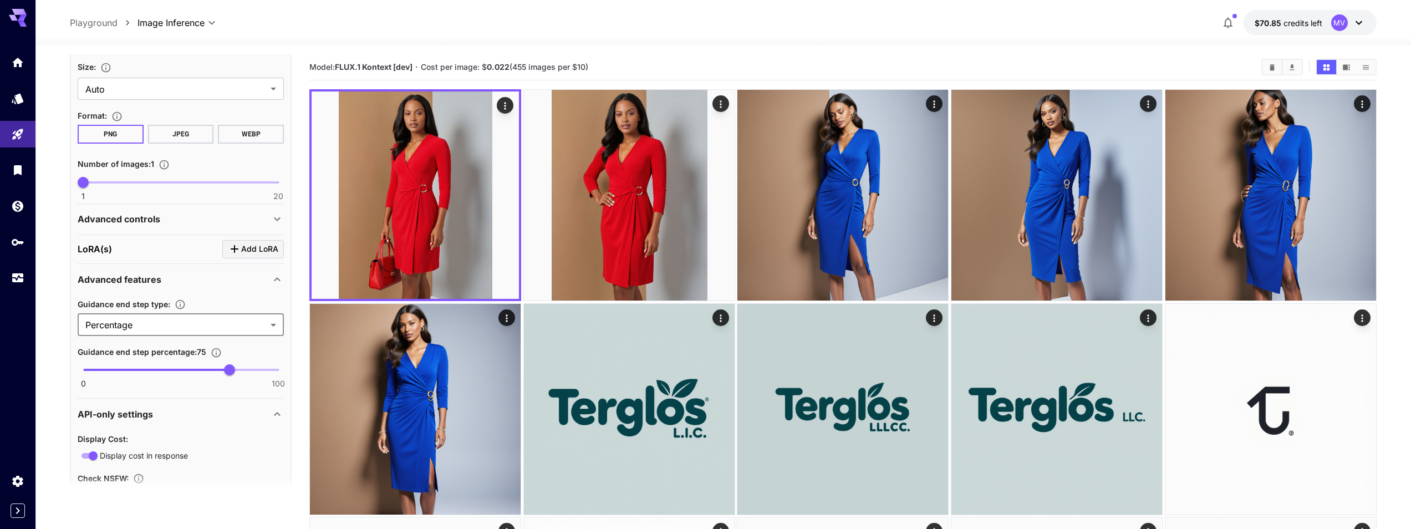
scroll to position [192, 0]
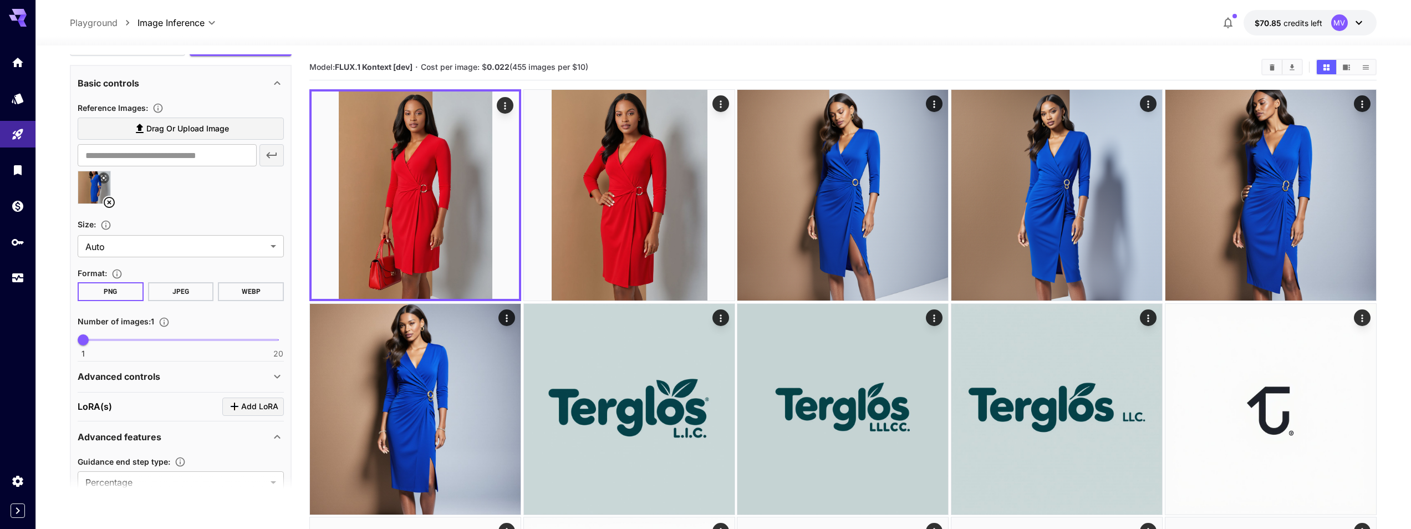
click at [197, 379] on div "Advanced controls" at bounding box center [174, 376] width 193 height 13
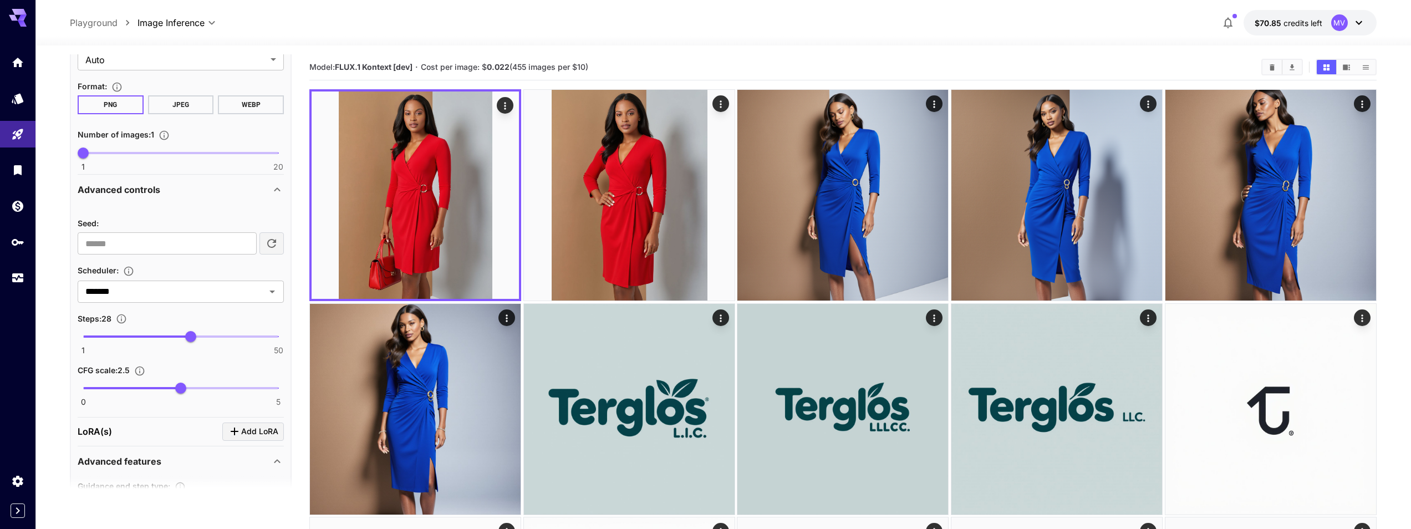
scroll to position [392, 0]
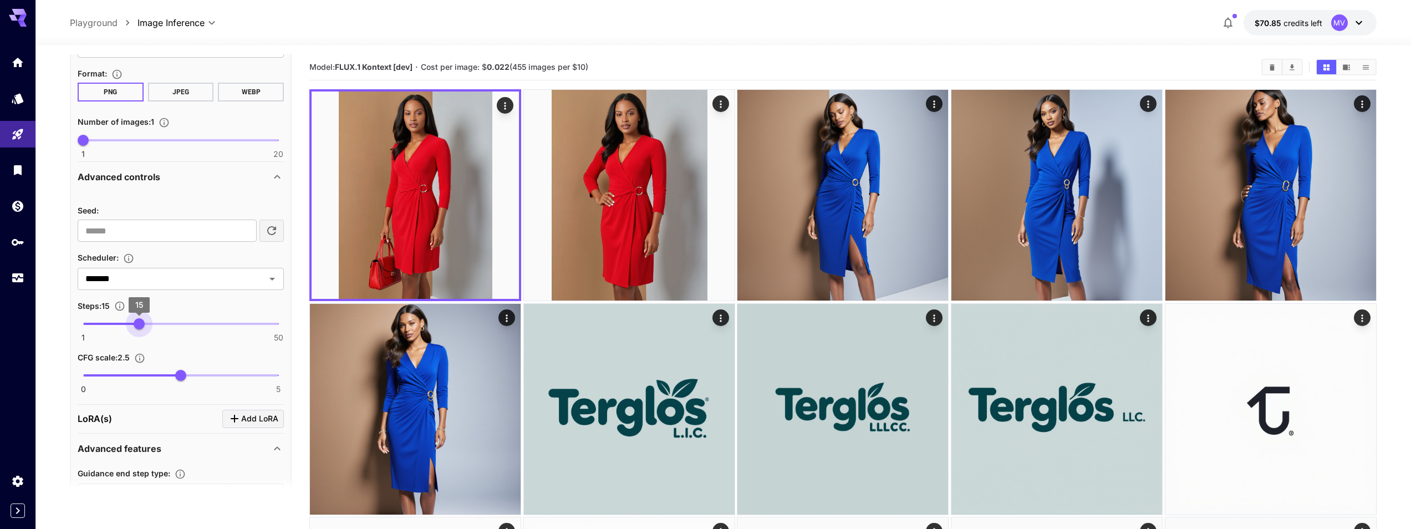
type input "**"
drag, startPoint x: 186, startPoint y: 325, endPoint x: 139, endPoint y: 325, distance: 47.7
click at [139, 325] on span "15" at bounding box center [139, 323] width 11 height 11
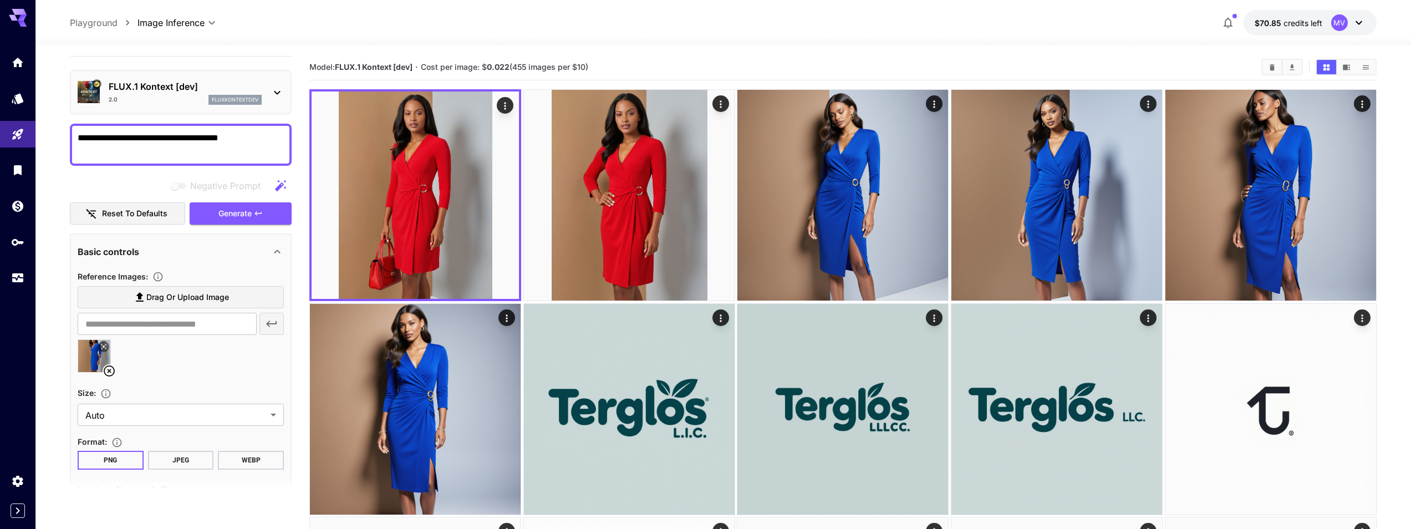
scroll to position [0, 0]
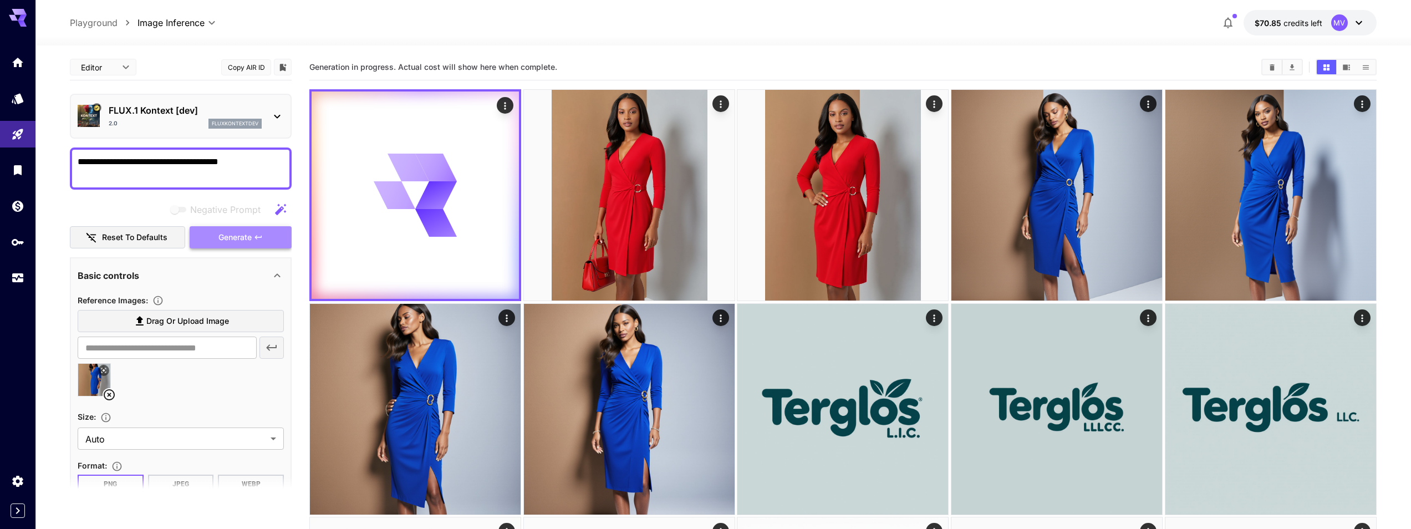
click at [230, 244] on button "Generate" at bounding box center [241, 237] width 102 height 23
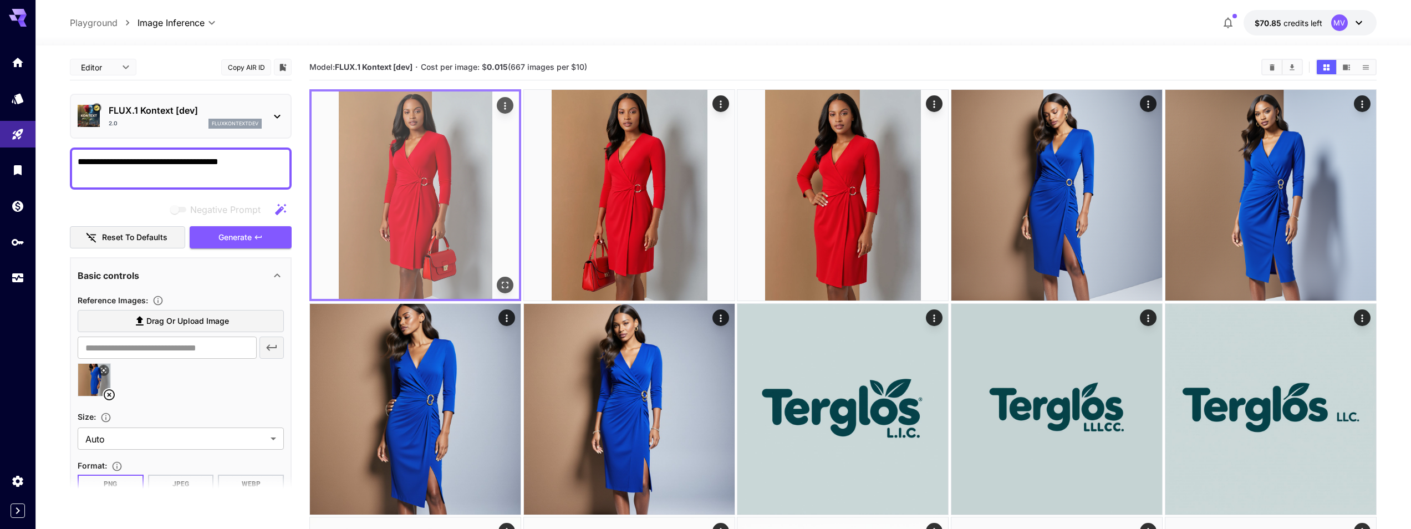
click at [405, 172] on img at bounding box center [414, 194] width 207 height 207
click at [402, 154] on img at bounding box center [414, 194] width 207 height 207
click at [505, 101] on icon "Actions" at bounding box center [504, 105] width 11 height 11
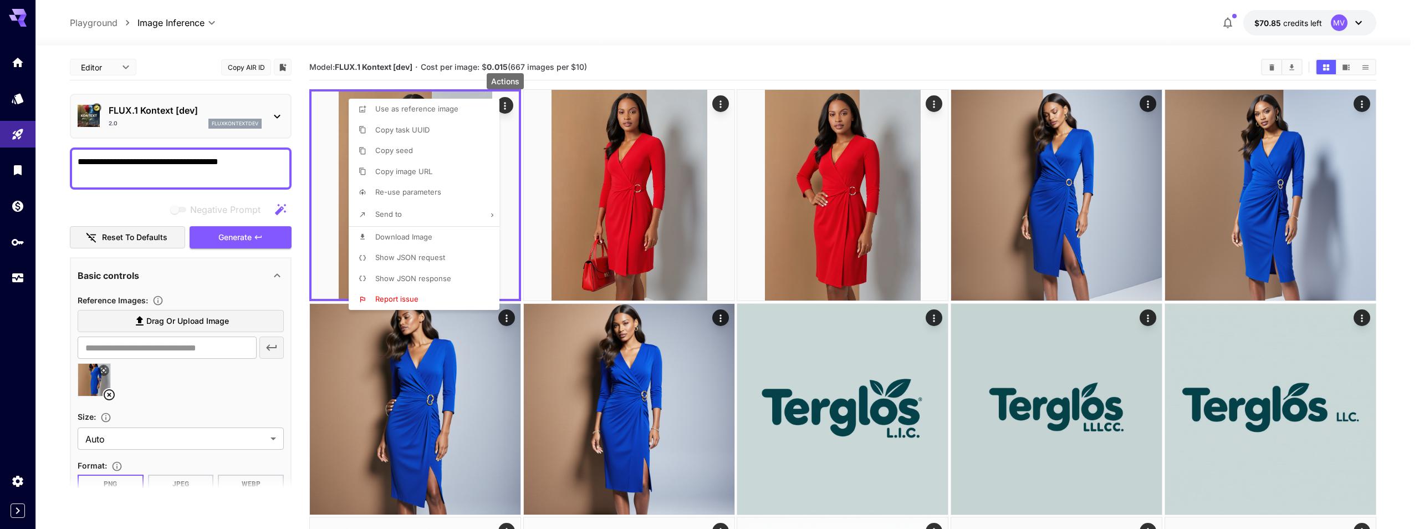
click at [435, 236] on li "Download Image" at bounding box center [427, 237] width 157 height 21
click at [622, 63] on div at bounding box center [709, 264] width 1419 height 529
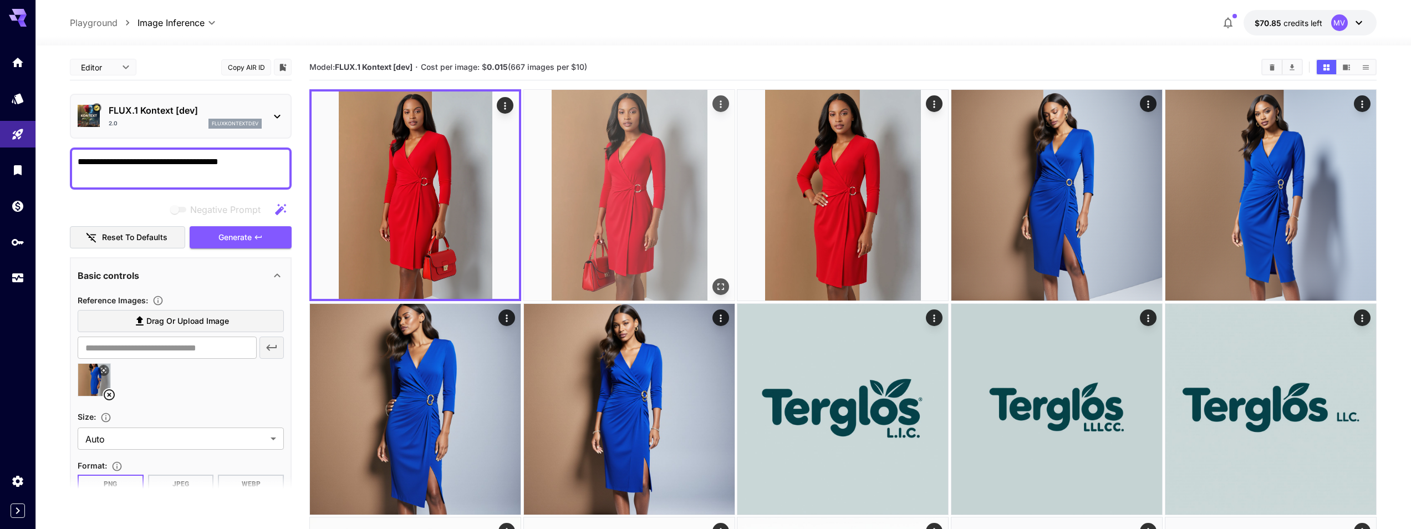
click at [624, 152] on img at bounding box center [629, 195] width 211 height 211
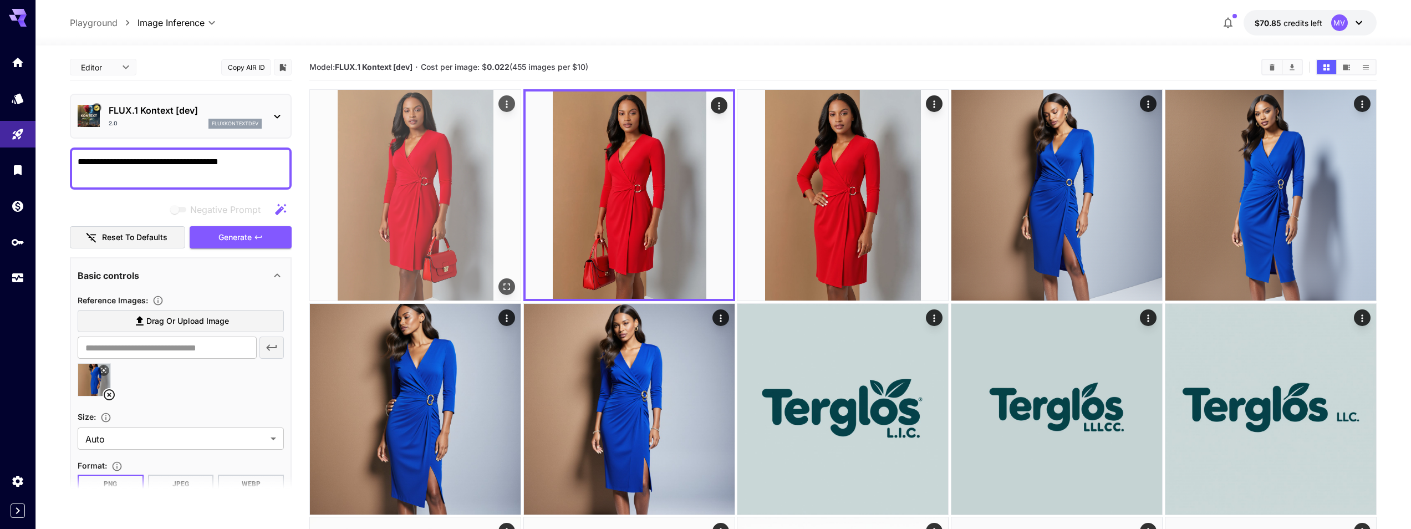
click at [473, 136] on img at bounding box center [415, 195] width 211 height 211
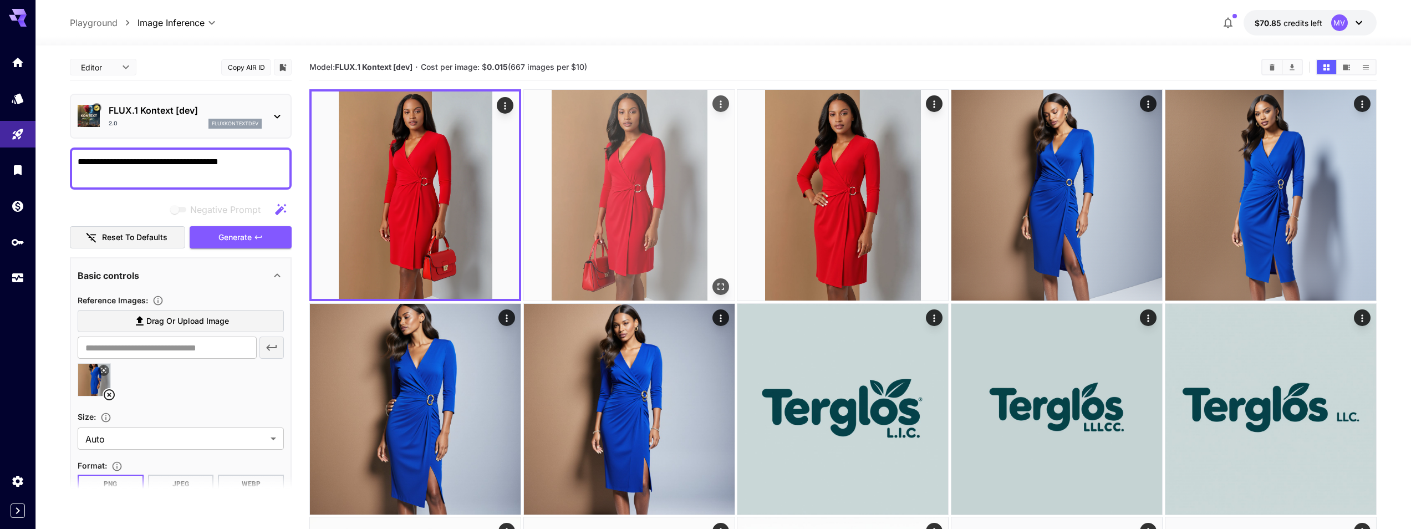
click at [641, 122] on img at bounding box center [629, 195] width 211 height 211
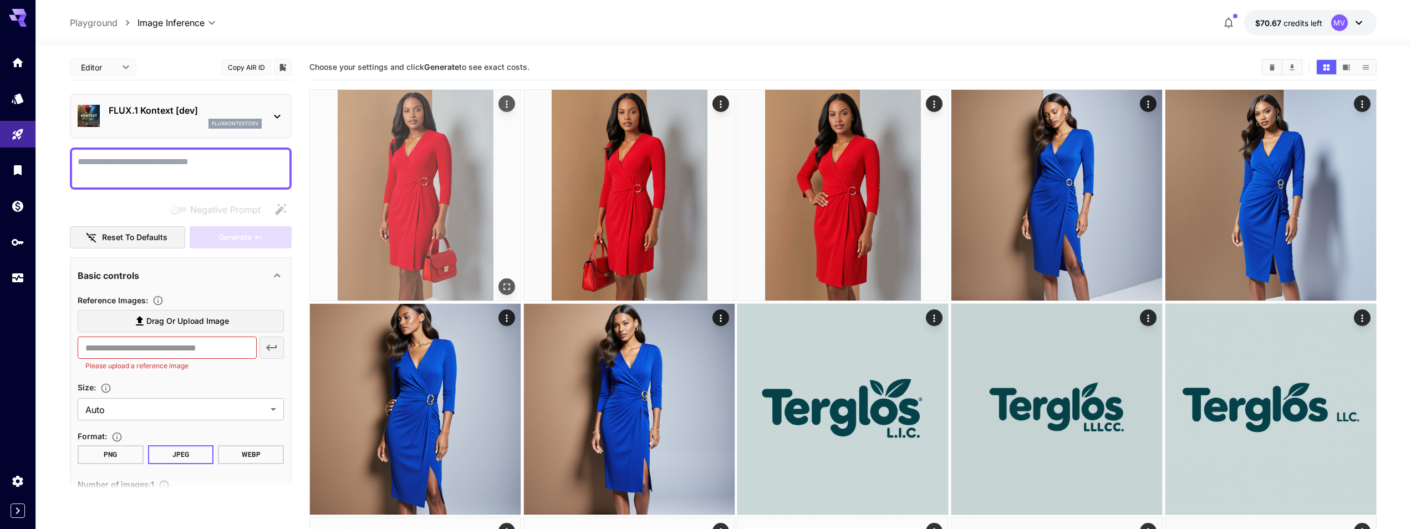
drag, startPoint x: 381, startPoint y: 152, endPoint x: 511, endPoint y: 104, distance: 138.7
click at [511, 104] on div at bounding box center [415, 195] width 212 height 212
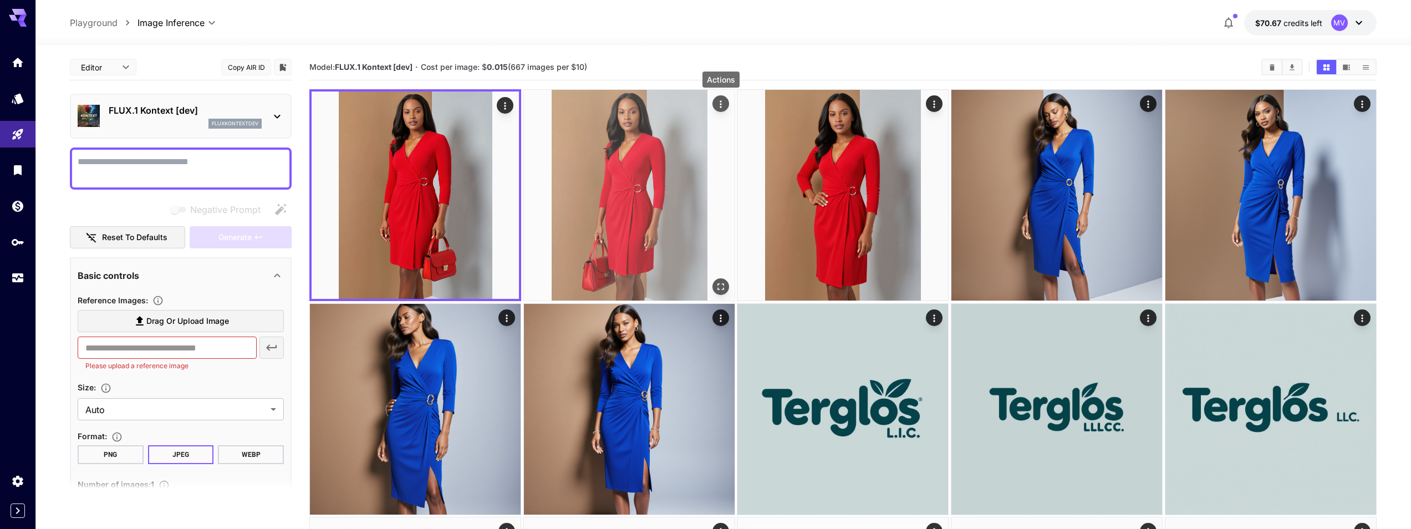
click at [721, 108] on icon "Actions" at bounding box center [720, 104] width 11 height 11
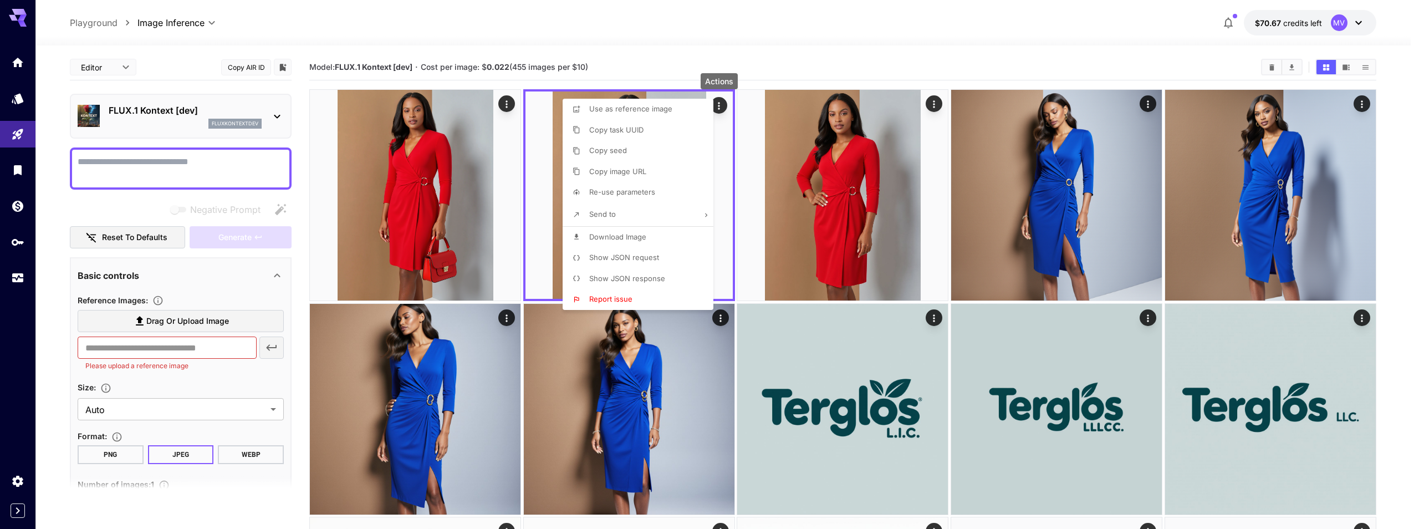
click at [635, 232] on span "Download Image" at bounding box center [617, 236] width 57 height 9
click at [467, 186] on div at bounding box center [709, 264] width 1419 height 529
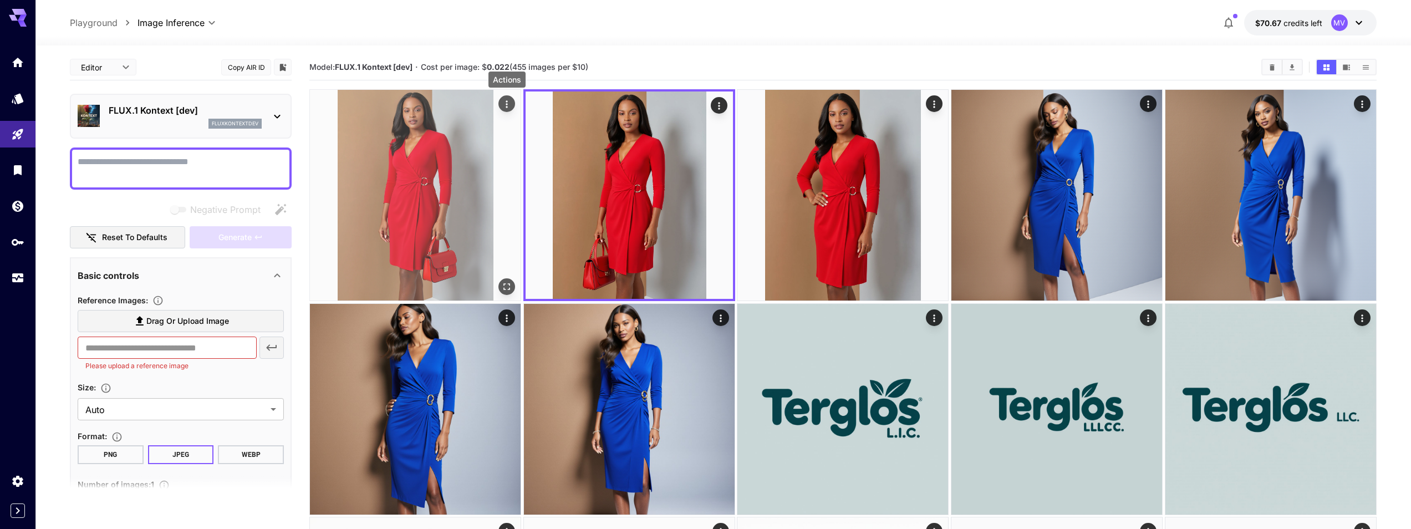
click at [505, 101] on icon "Actions" at bounding box center [506, 104] width 11 height 11
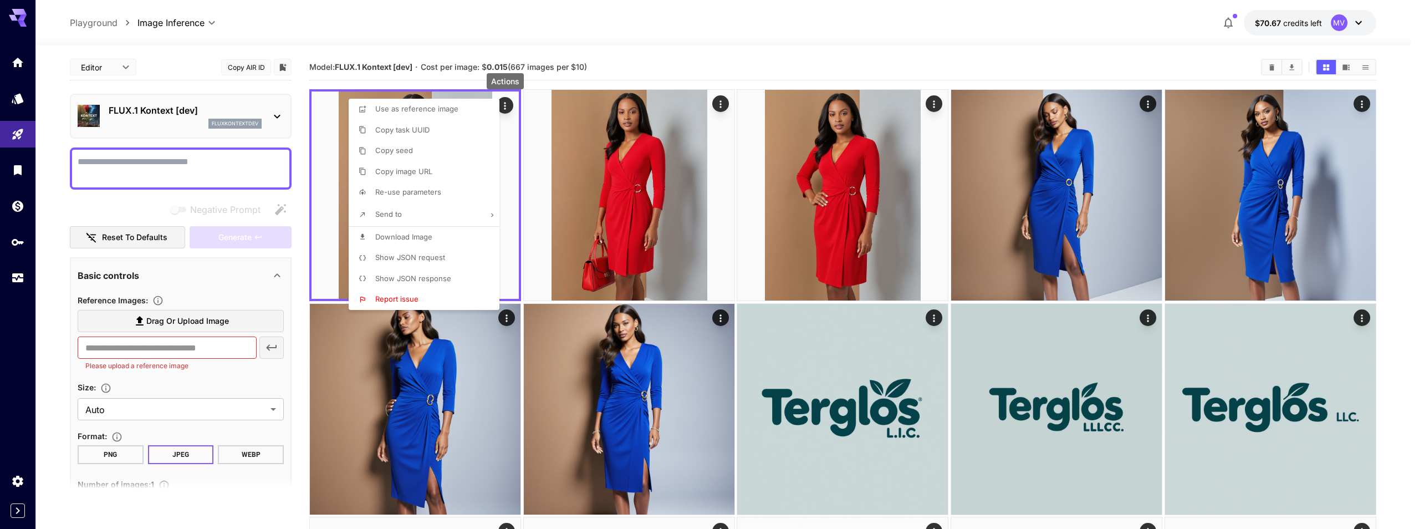
click at [454, 238] on li "Download Image" at bounding box center [427, 237] width 157 height 21
click at [614, 14] on div at bounding box center [709, 264] width 1419 height 529
